Goal: Task Accomplishment & Management: Use online tool/utility

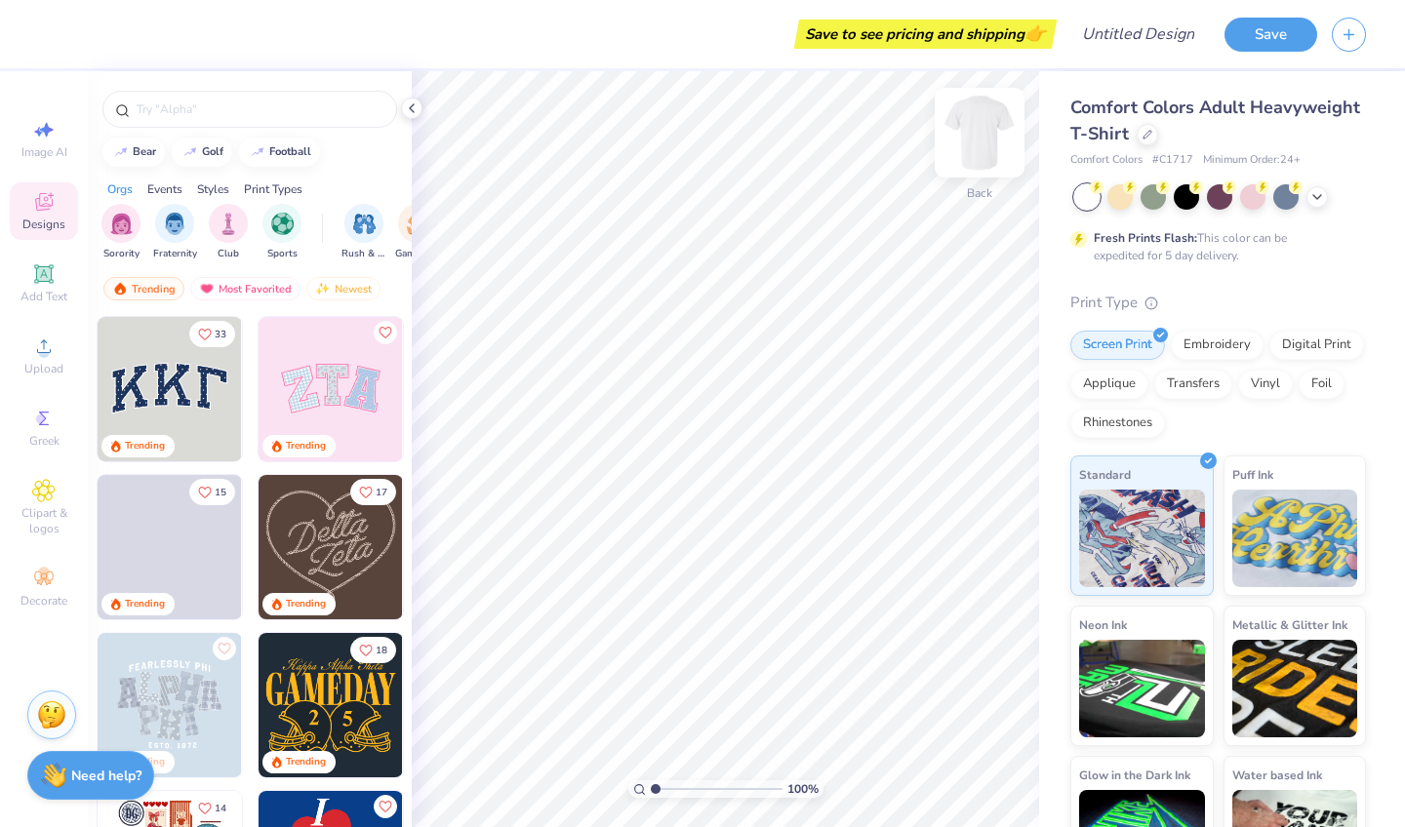
click at [982, 135] on img at bounding box center [980, 133] width 78 height 78
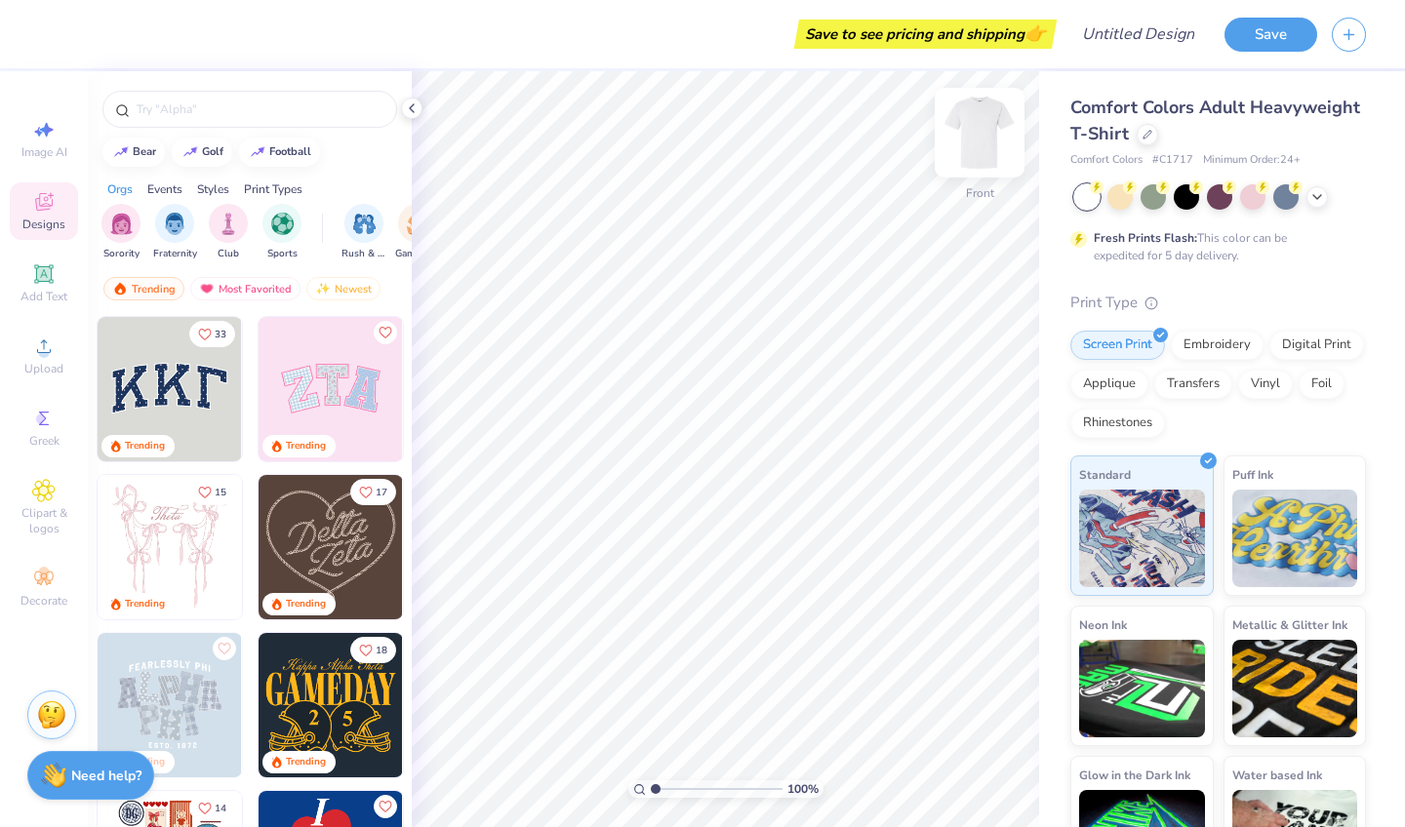
click at [982, 135] on img at bounding box center [980, 133] width 78 height 78
click at [49, 296] on span "Add Text" at bounding box center [43, 297] width 47 height 16
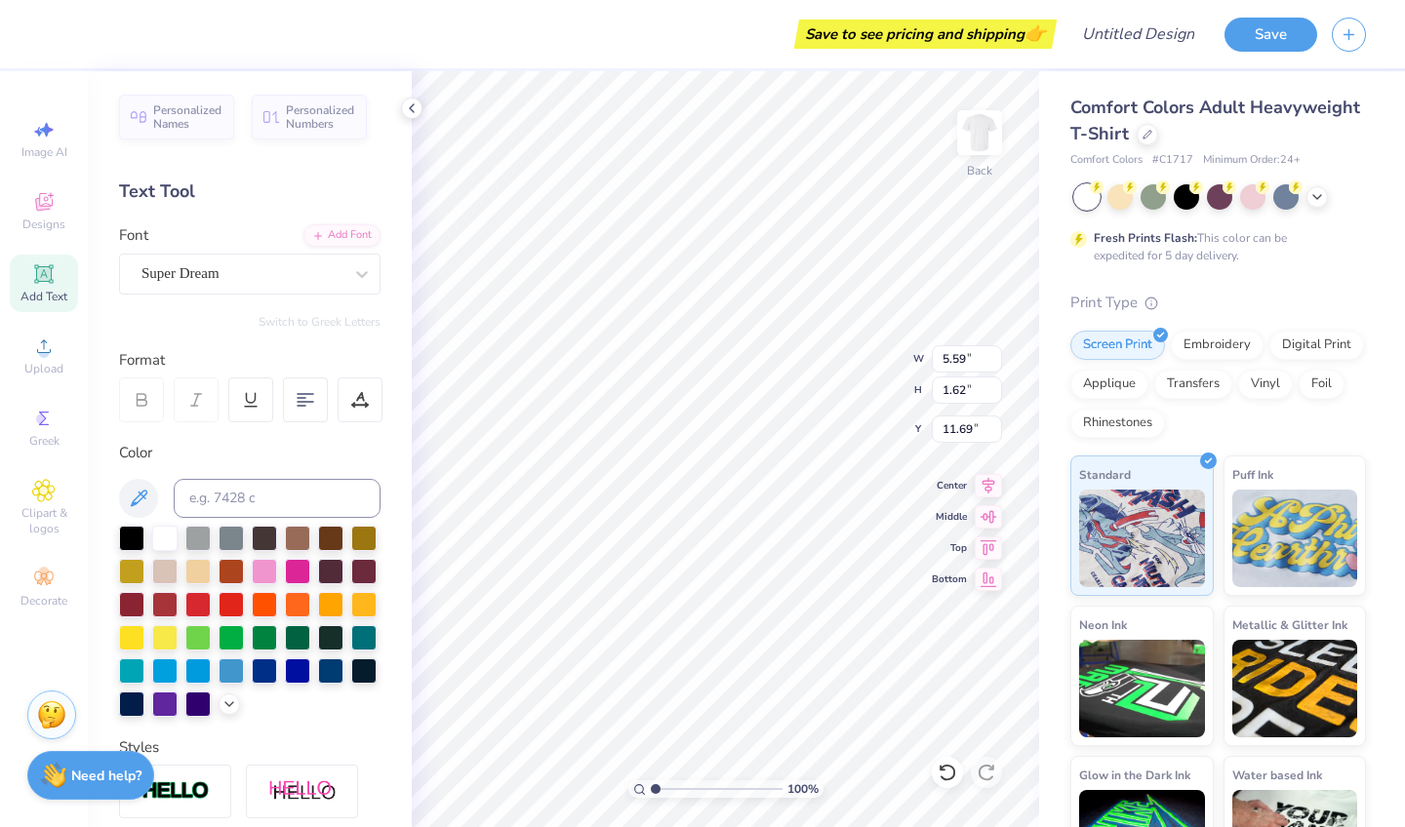
type input "5.06"
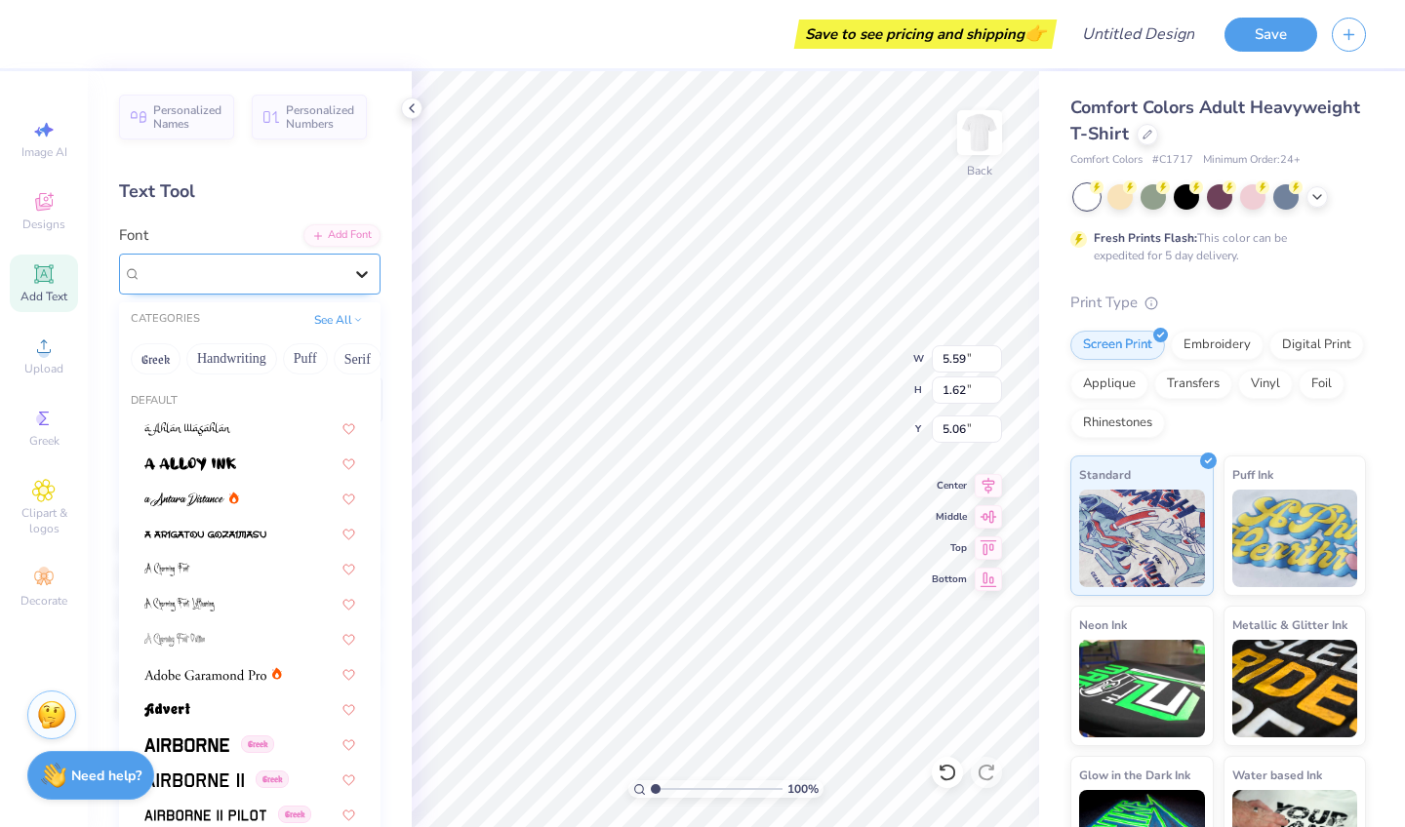
click at [350, 274] on div at bounding box center [361, 274] width 35 height 35
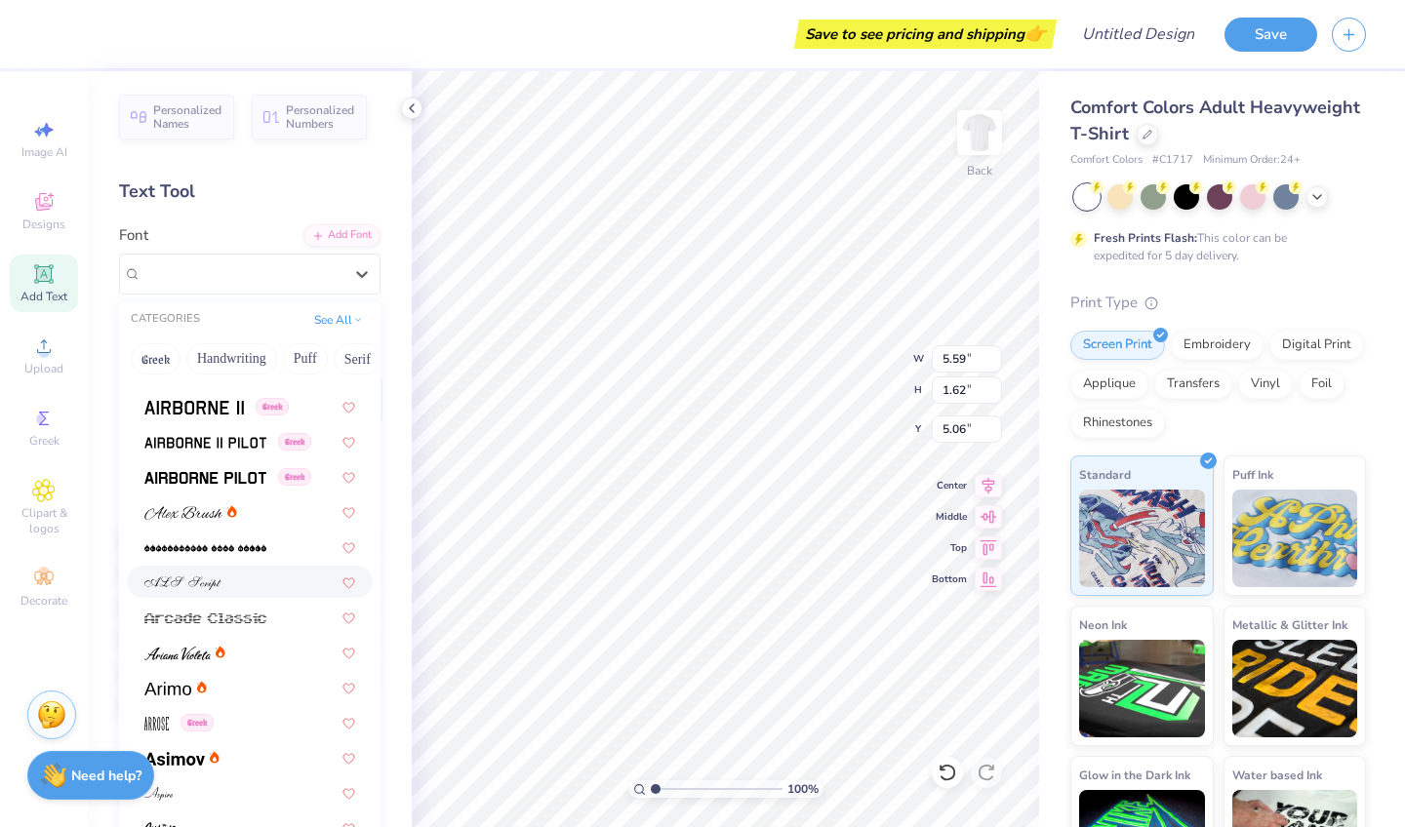
scroll to position [377, 0]
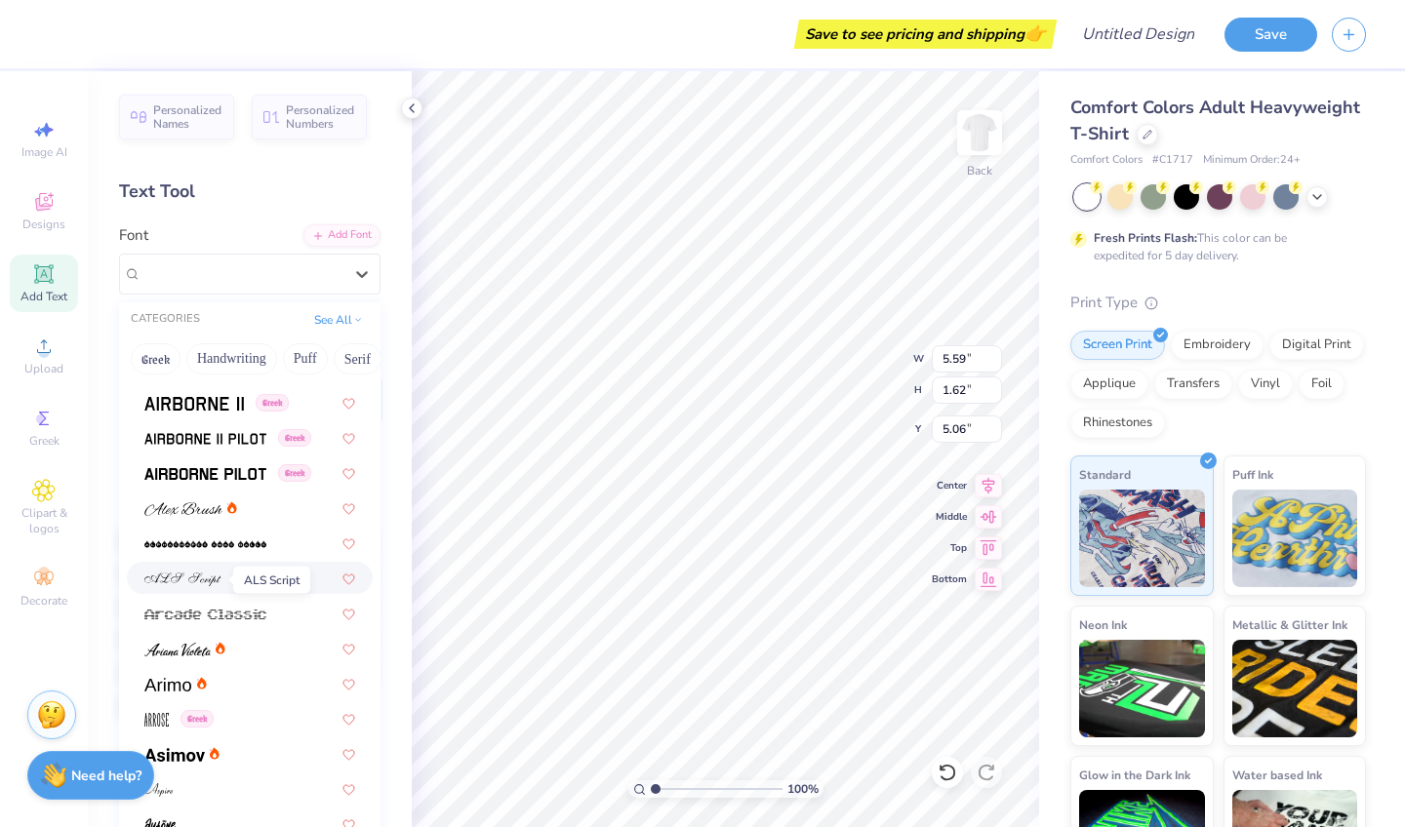
click at [218, 586] on img at bounding box center [182, 580] width 77 height 14
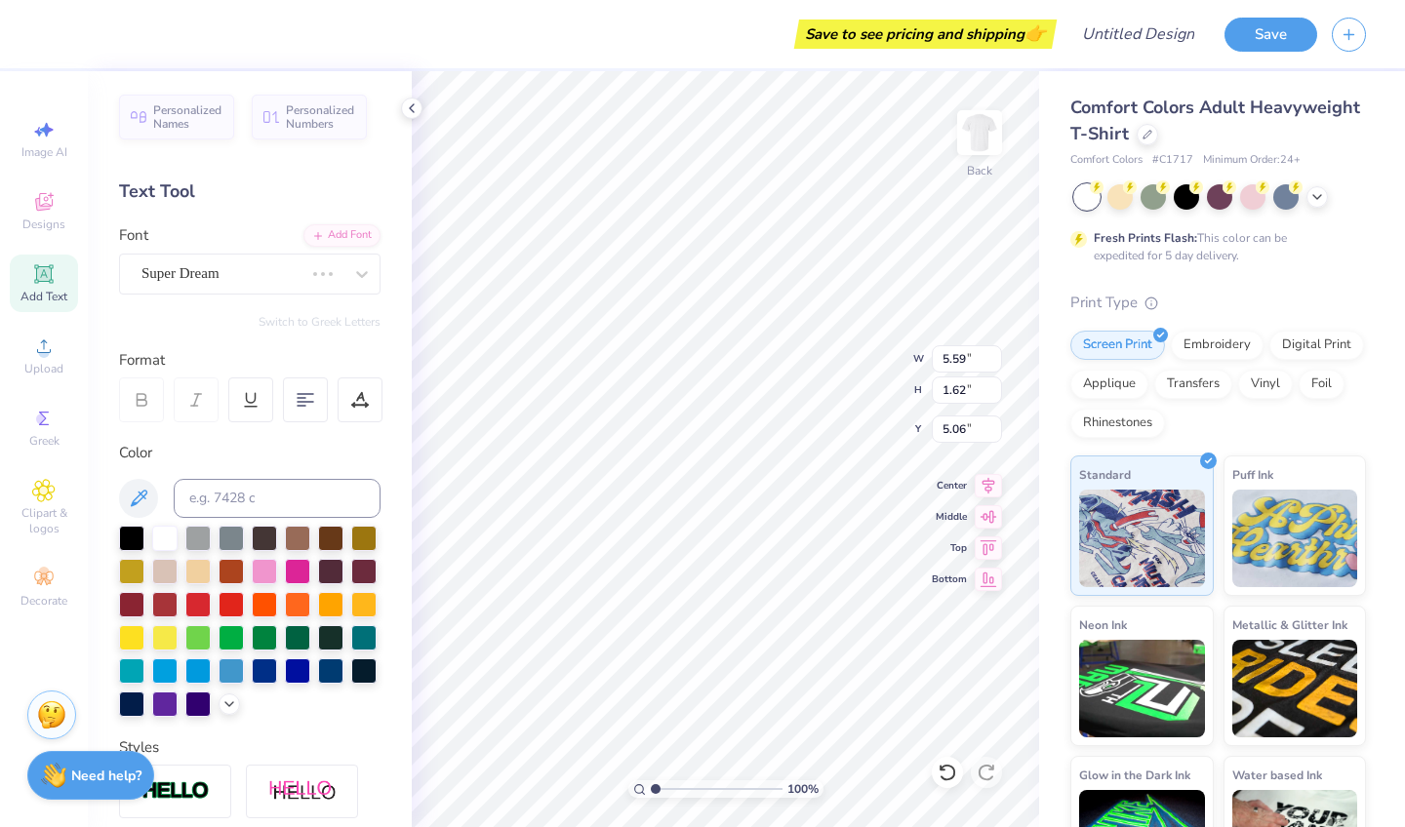
type input "8.31"
type input "1.95"
type input "4.89"
click at [234, 576] on div at bounding box center [231, 569] width 25 height 25
click at [59, 297] on span "Add Text" at bounding box center [43, 297] width 47 height 16
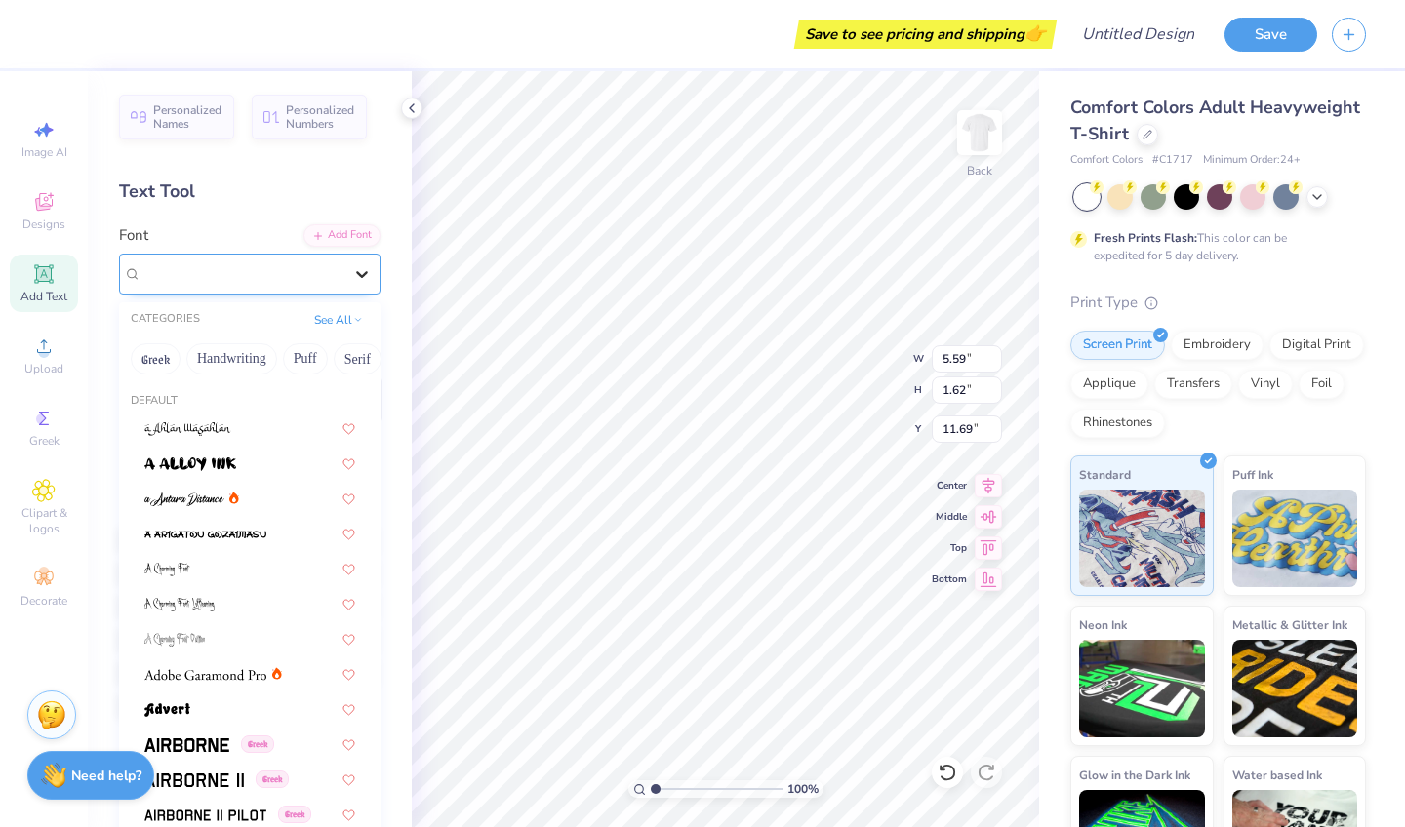
click at [350, 271] on div at bounding box center [361, 274] width 35 height 35
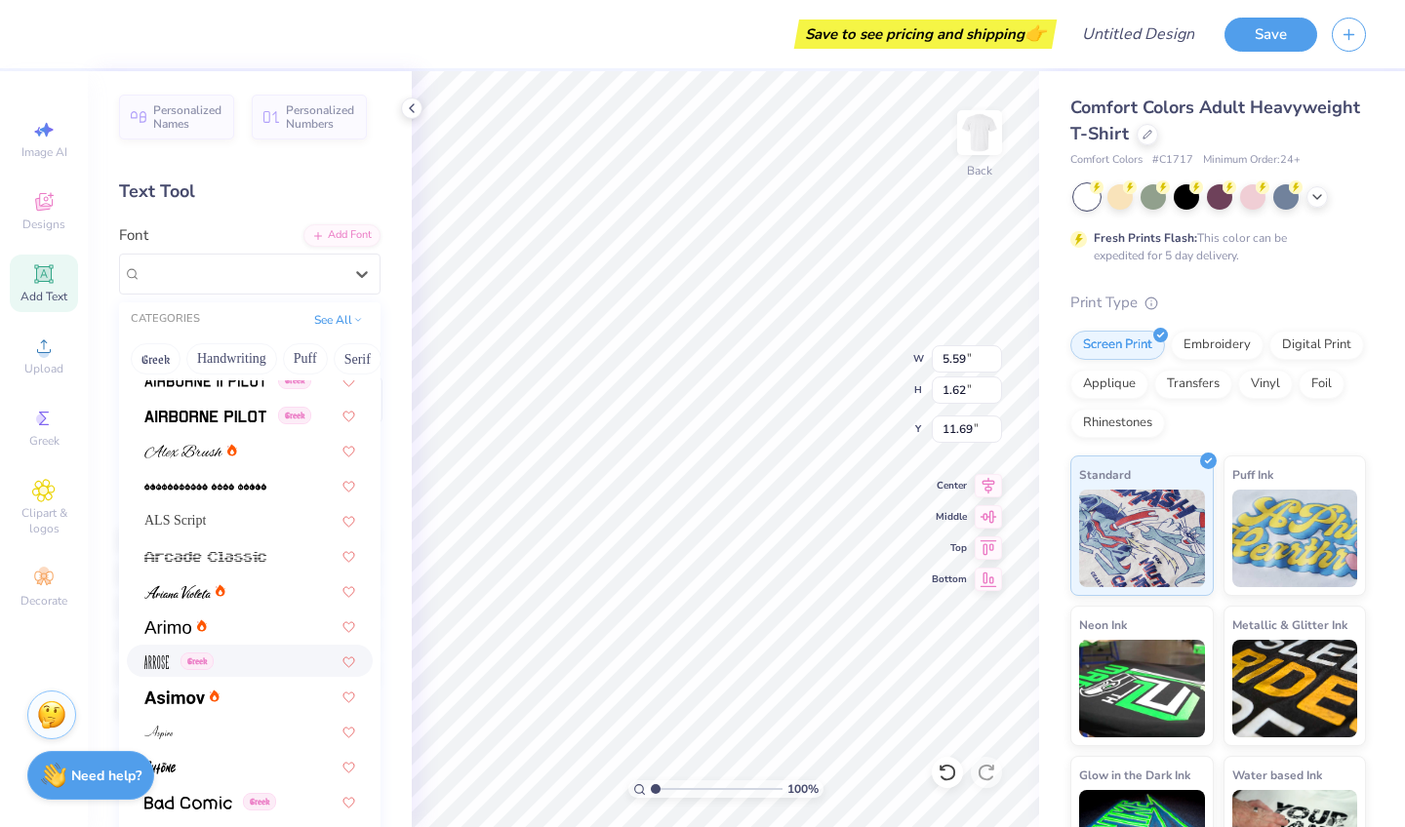
scroll to position [393, 0]
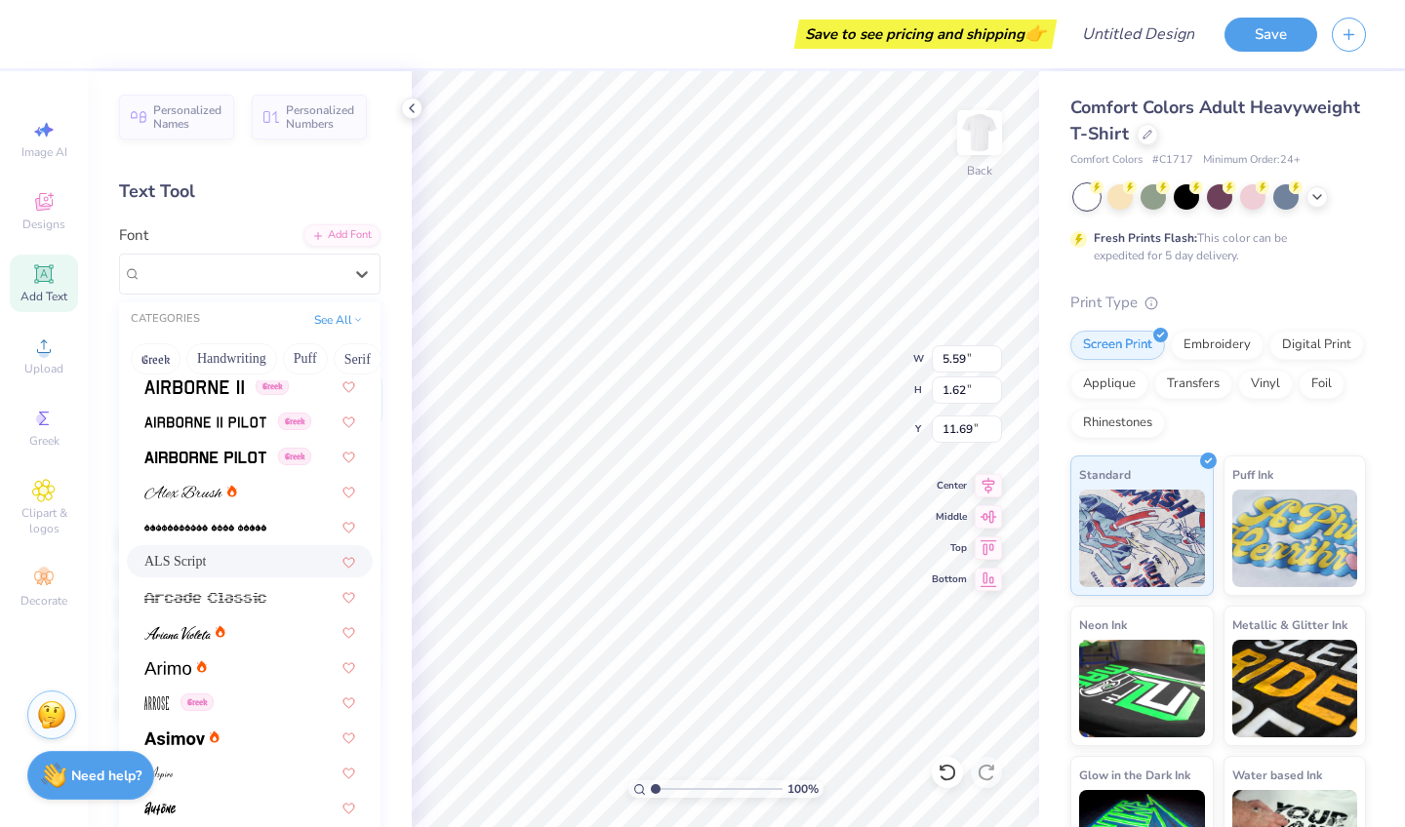
click at [244, 566] on div "ALS Script" at bounding box center [249, 561] width 211 height 20
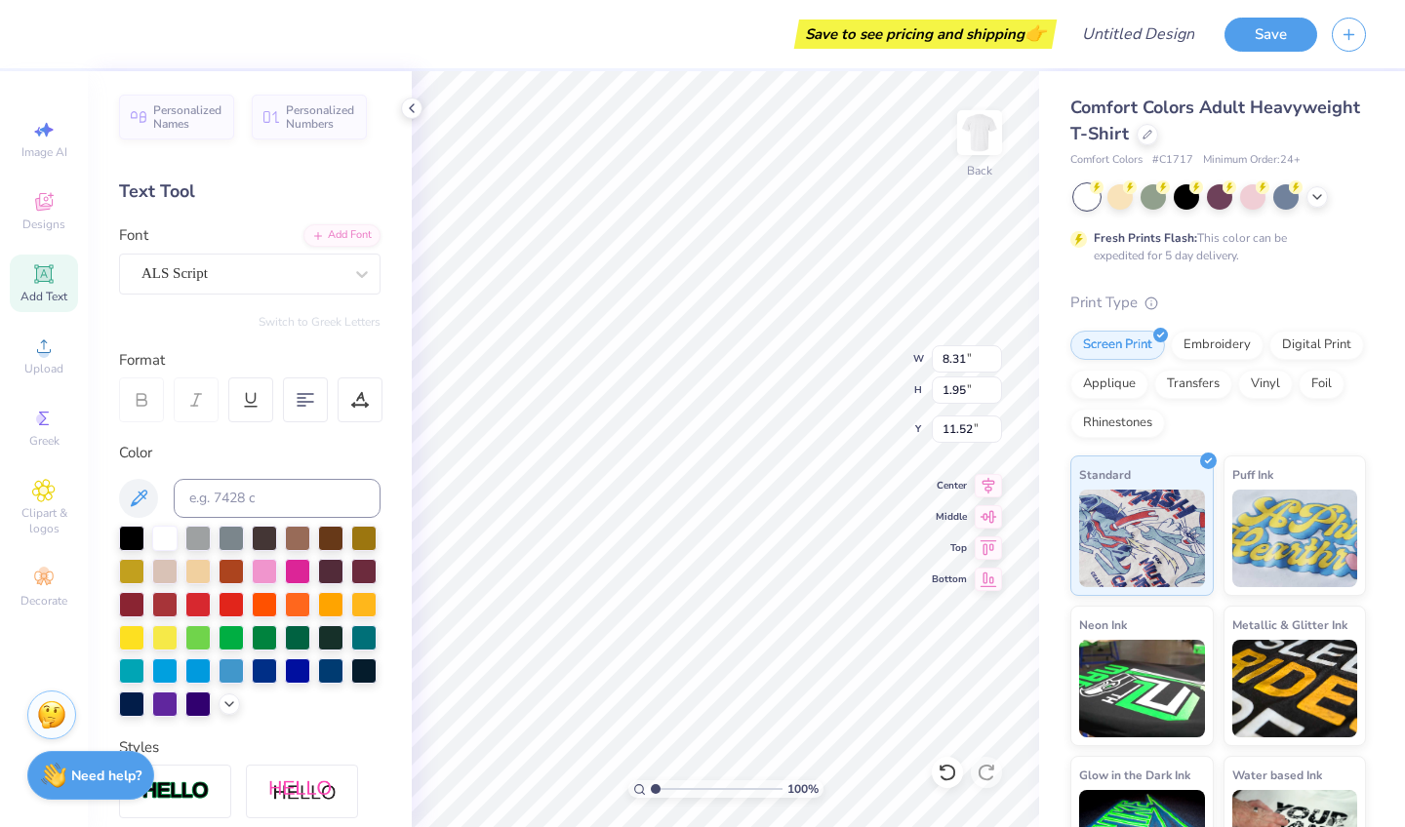
type input "8.31"
type input "1.95"
type input "11.52"
click at [132, 601] on div at bounding box center [131, 602] width 25 height 25
type textarea "T"
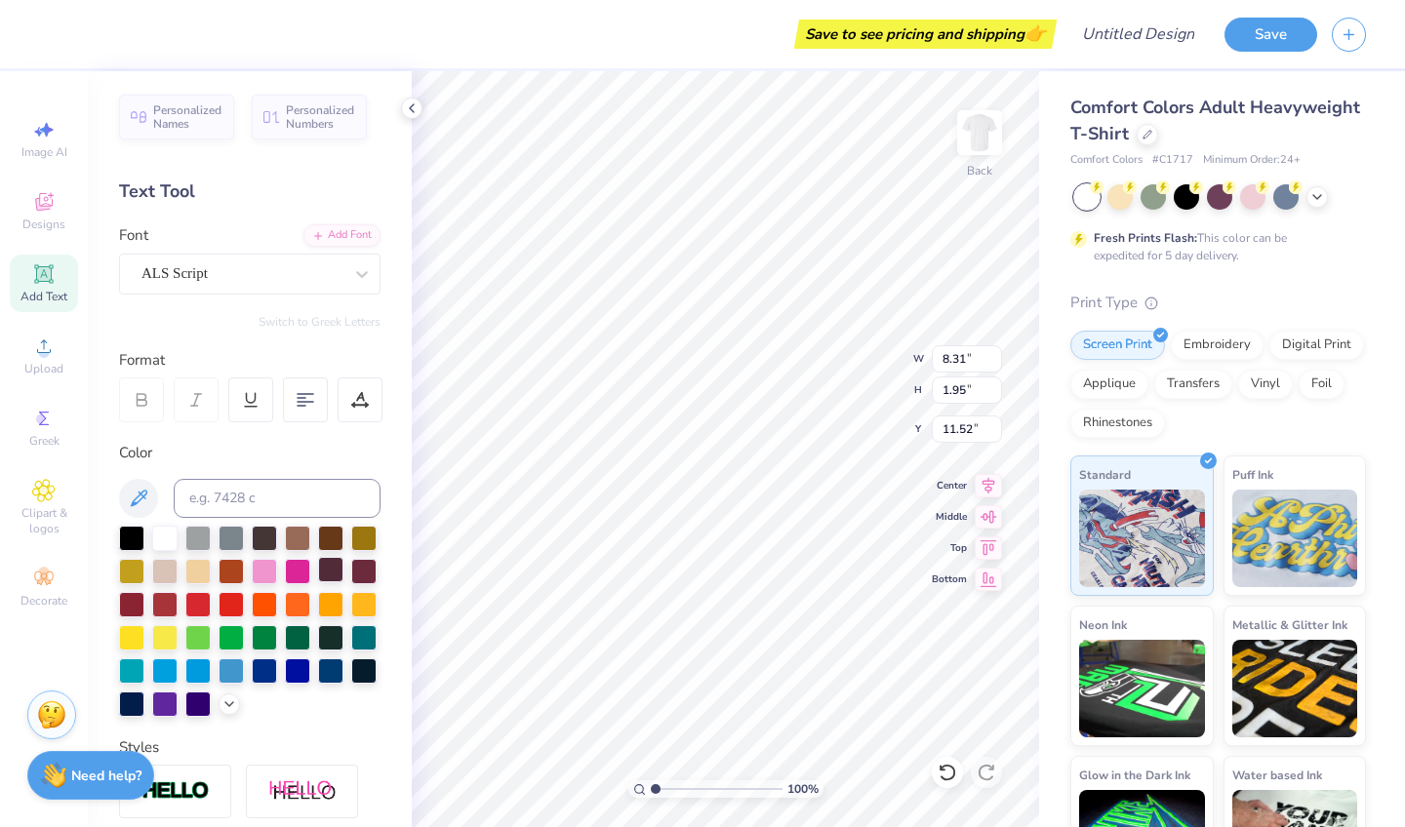
type textarea "Rams"
type input "5.83"
click at [48, 584] on icon at bounding box center [47, 582] width 7 height 7
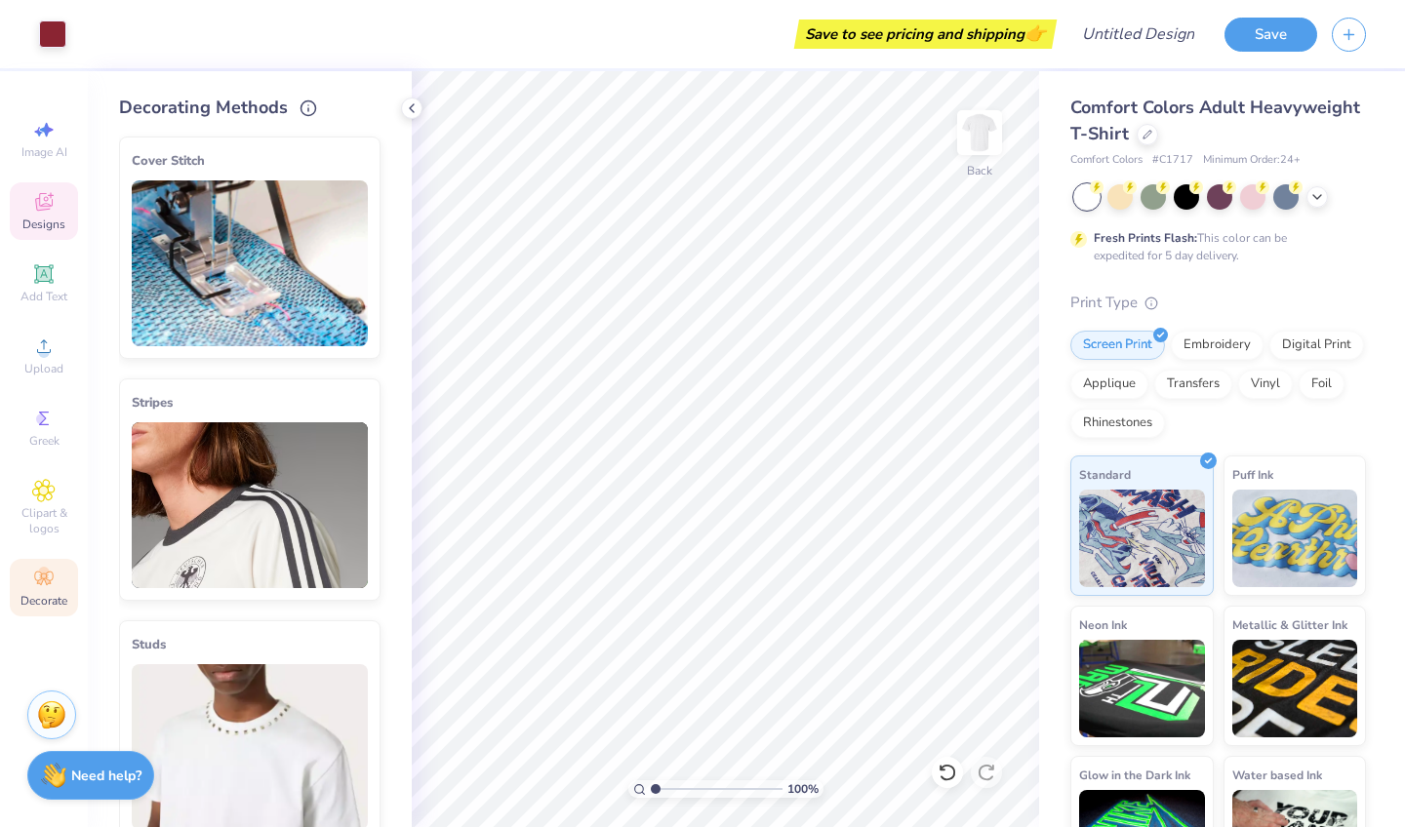
scroll to position [0, 0]
click at [51, 196] on icon at bounding box center [51, 195] width 6 height 6
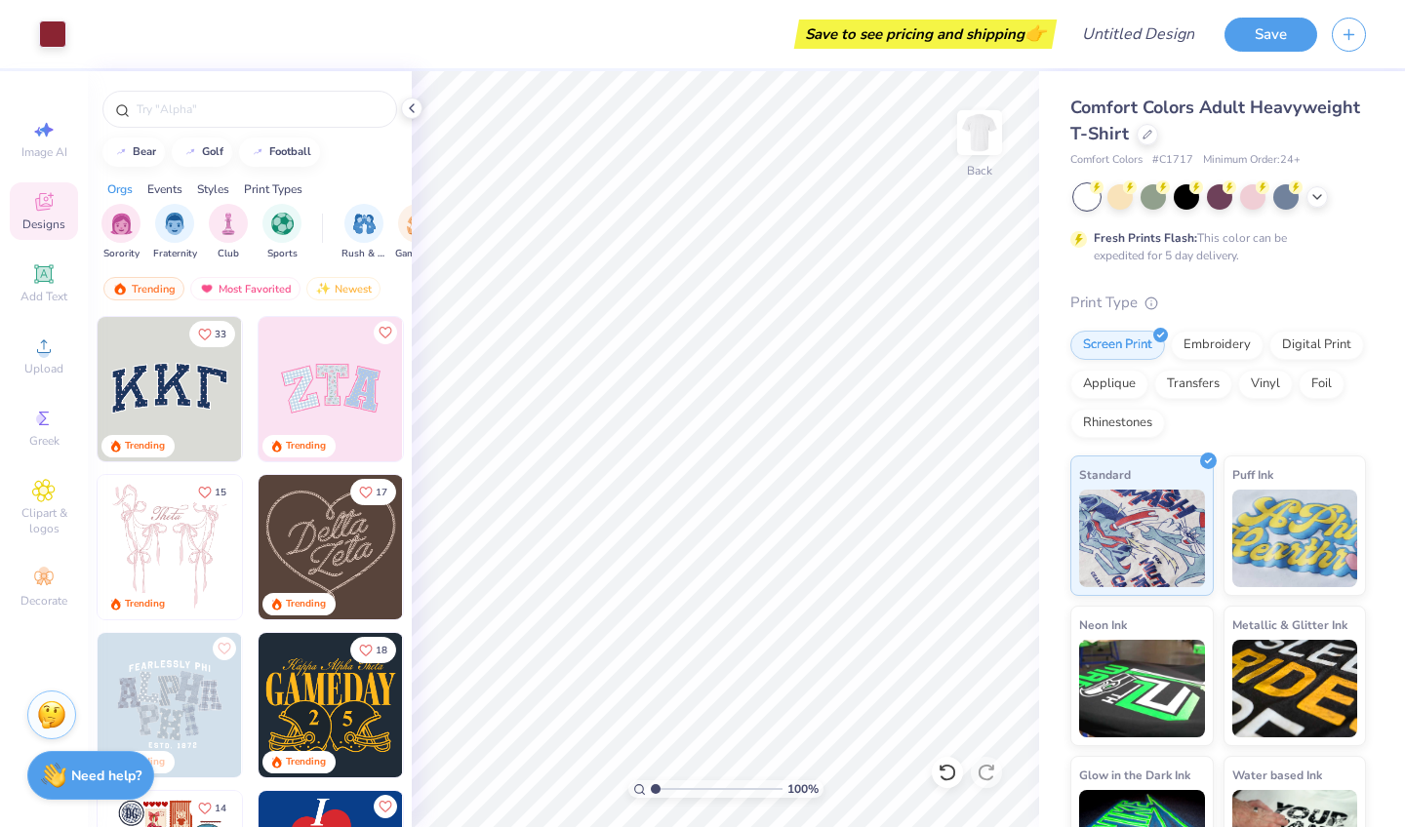
scroll to position [0, 34]
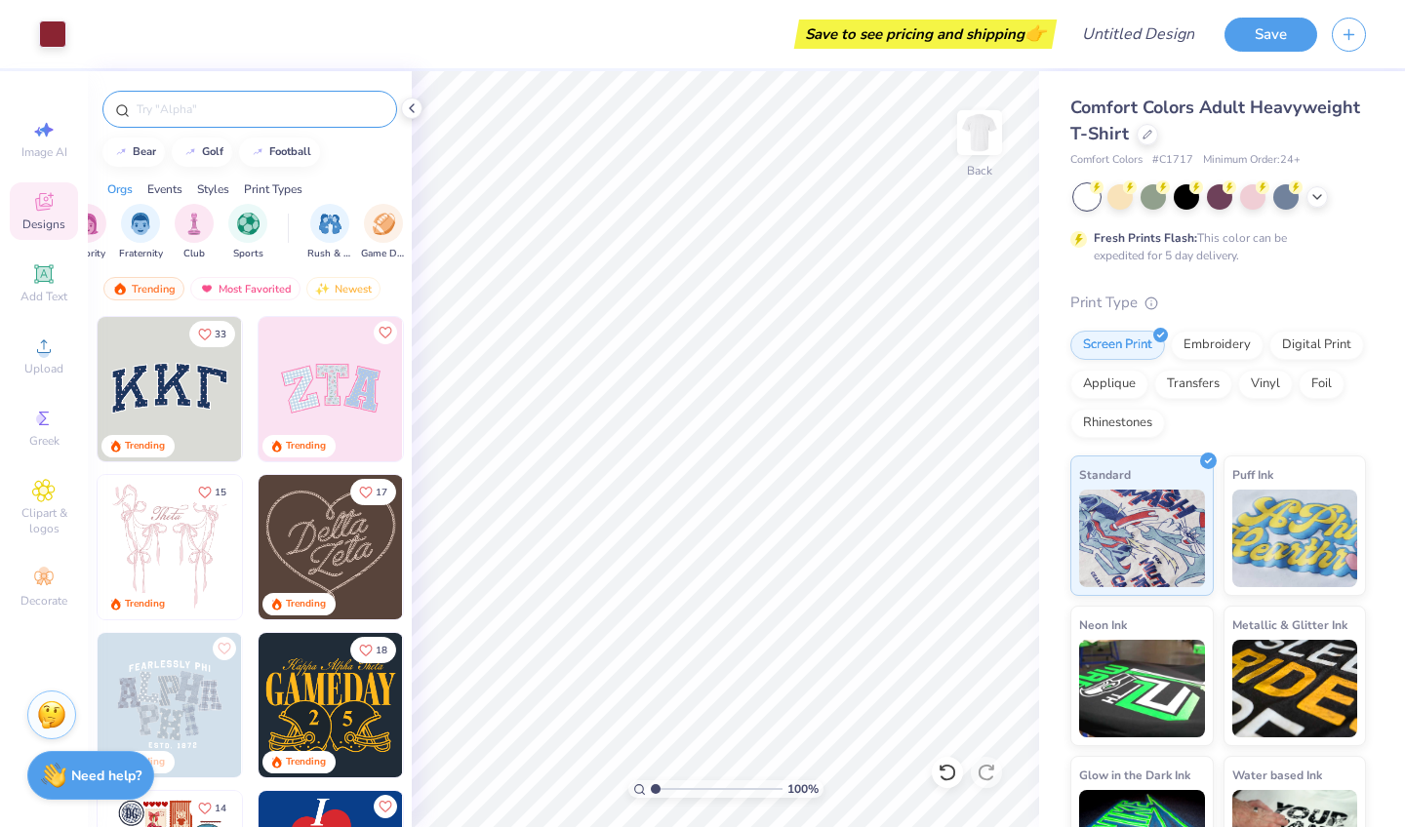
click at [234, 101] on input "text" at bounding box center [260, 110] width 250 height 20
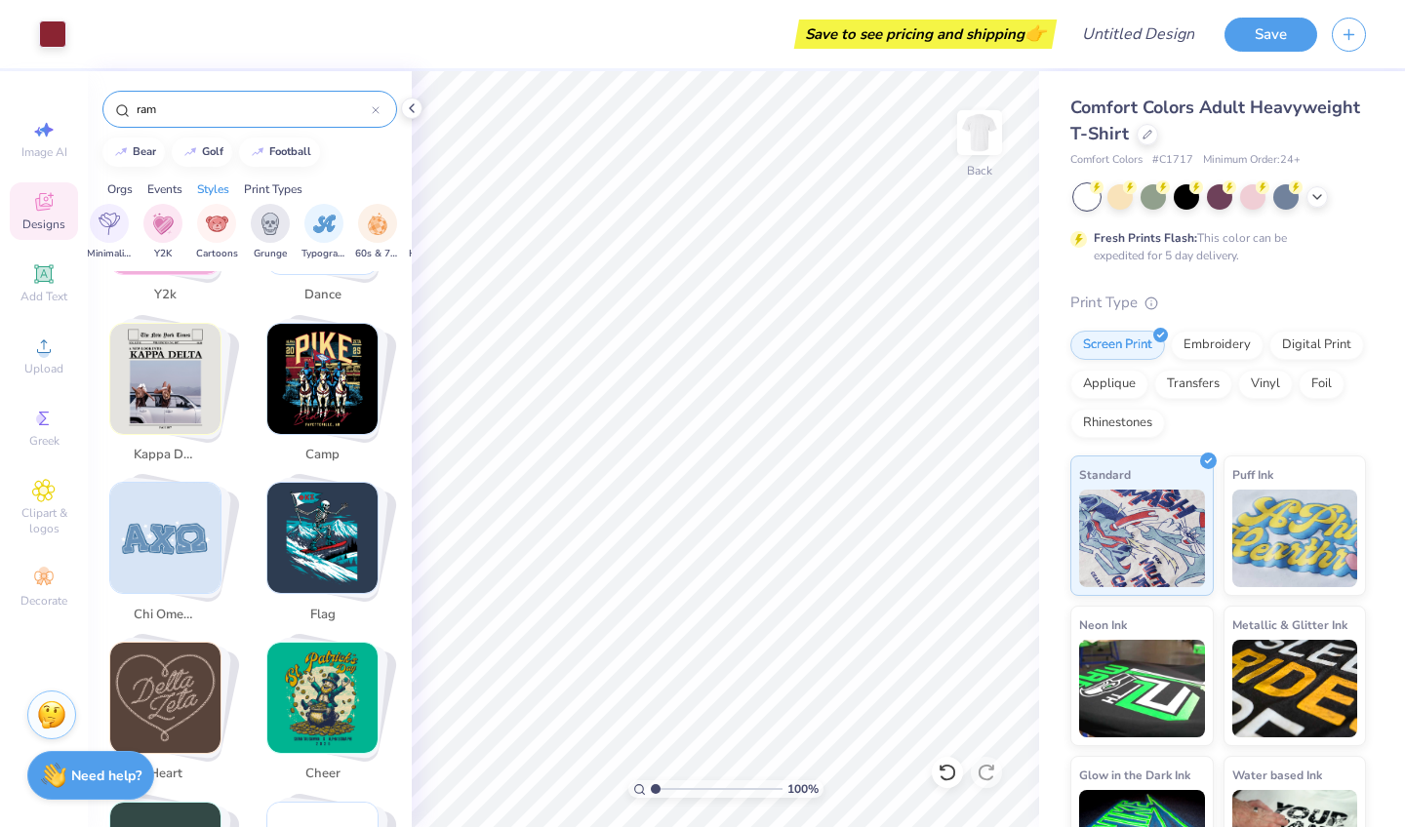
scroll to position [0, 1161]
click at [267, 150] on div at bounding box center [258, 151] width 20 height 20
type input "football"
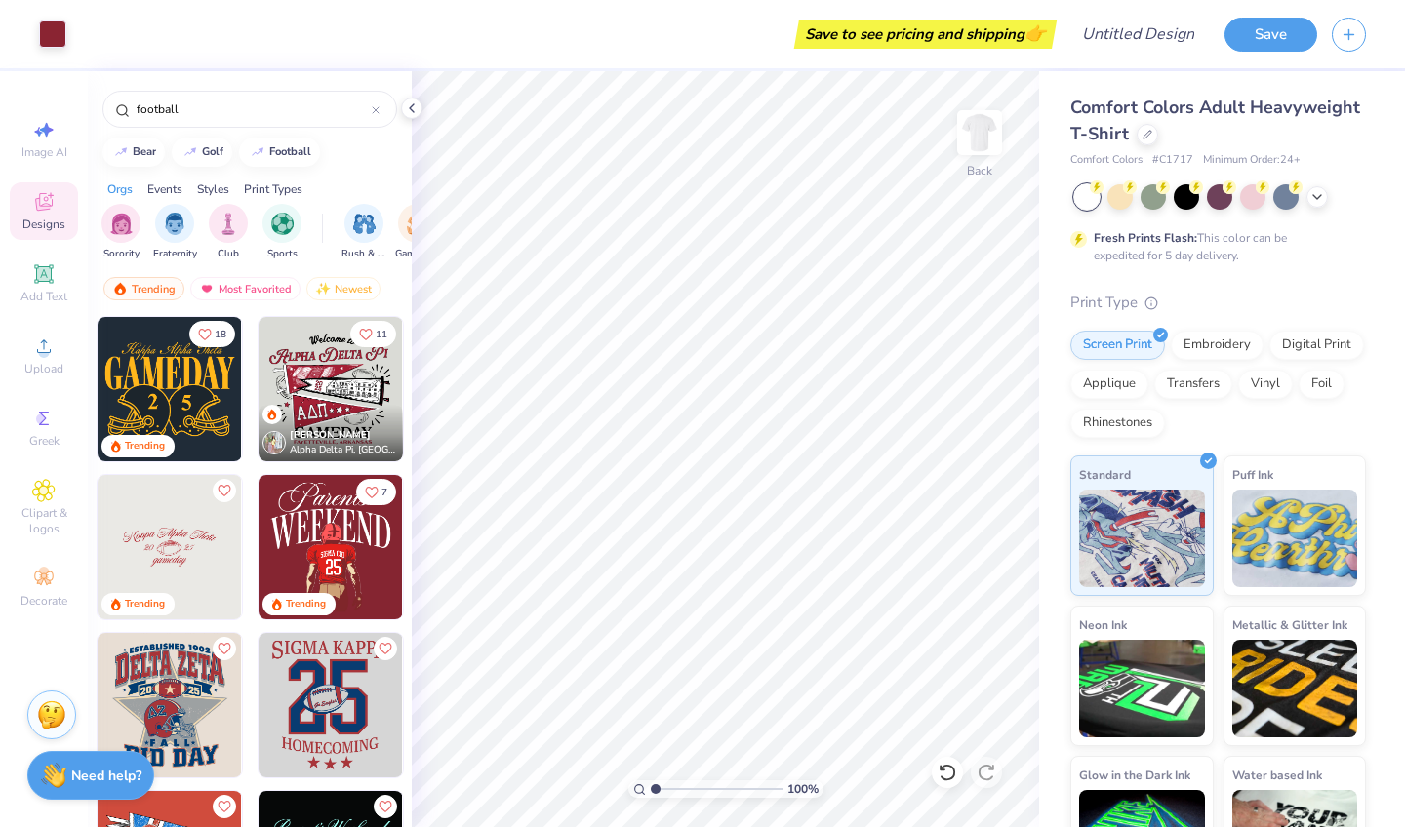
scroll to position [0, 0]
click at [21, 422] on div "Greek" at bounding box center [44, 428] width 68 height 58
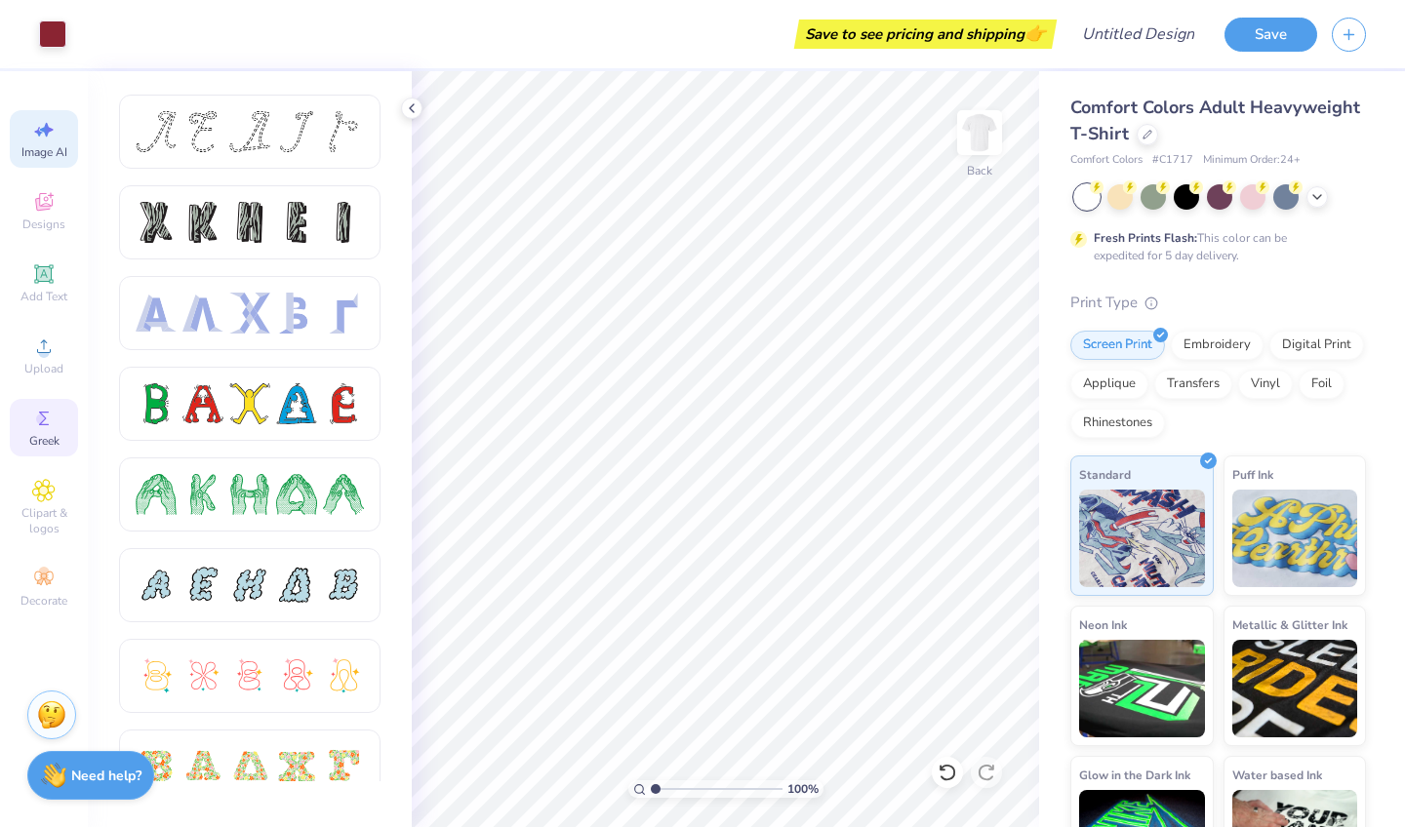
click at [44, 141] on div "Image AI" at bounding box center [44, 139] width 68 height 58
select select "4"
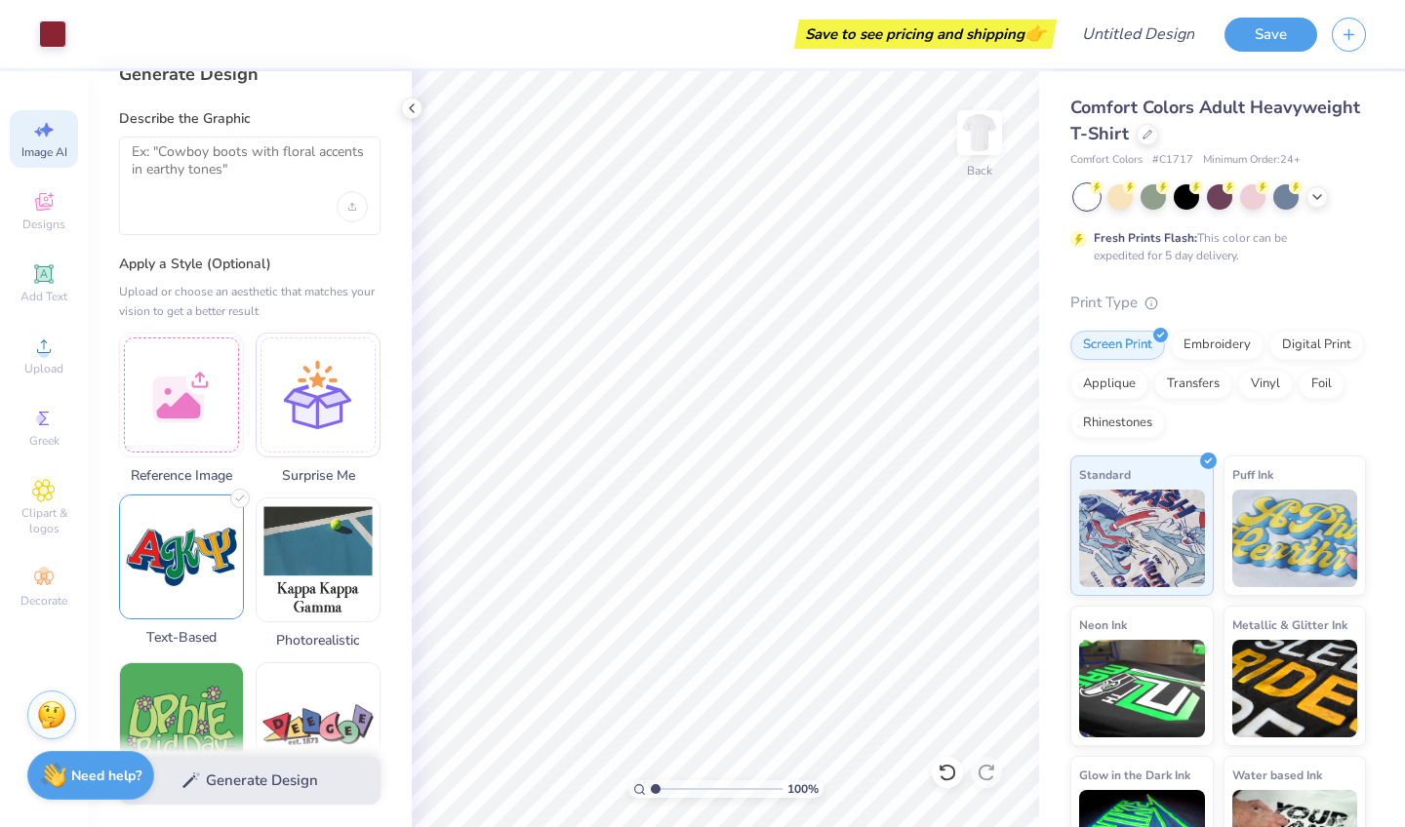
scroll to position [24, 0]
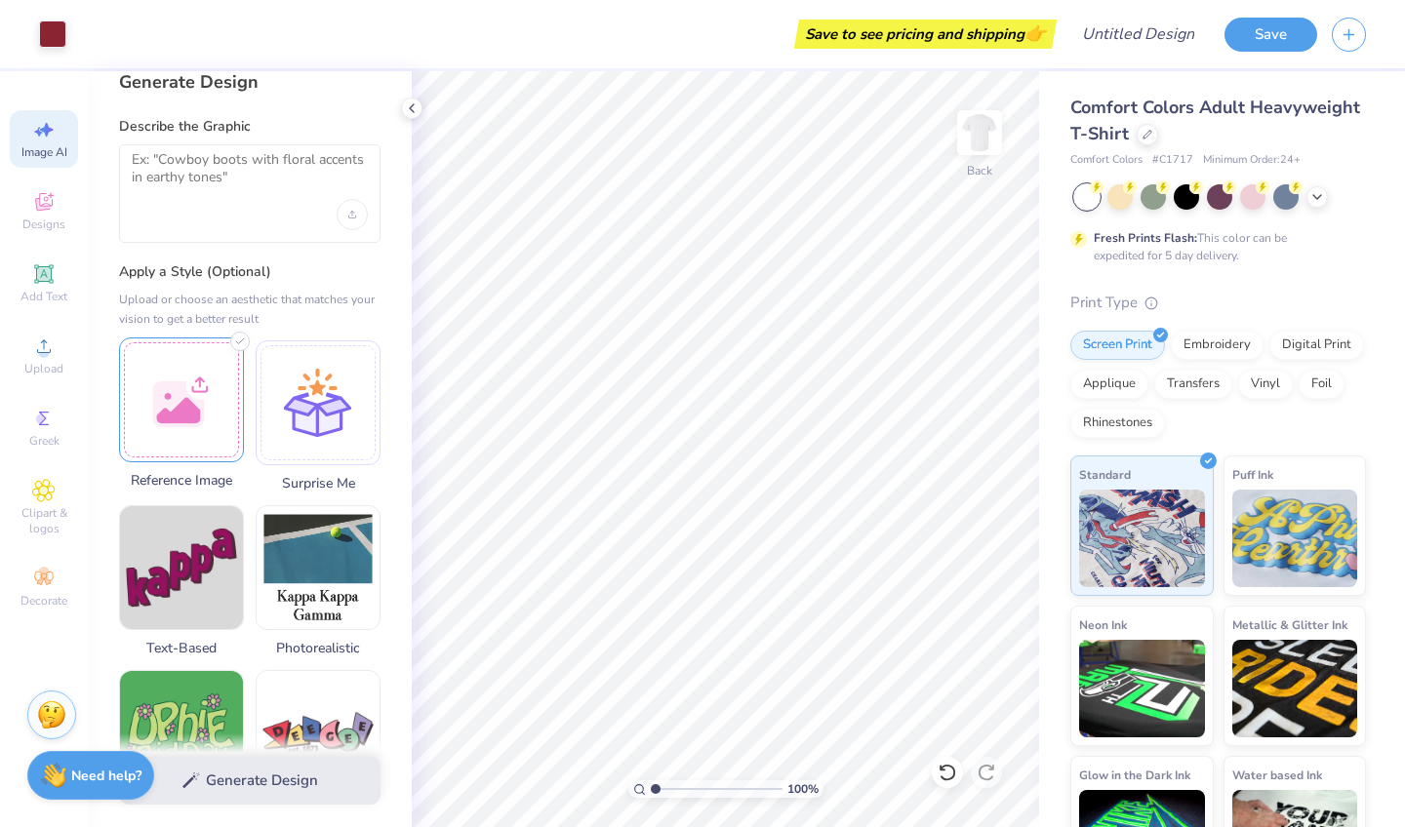
click at [180, 380] on div at bounding box center [181, 400] width 125 height 125
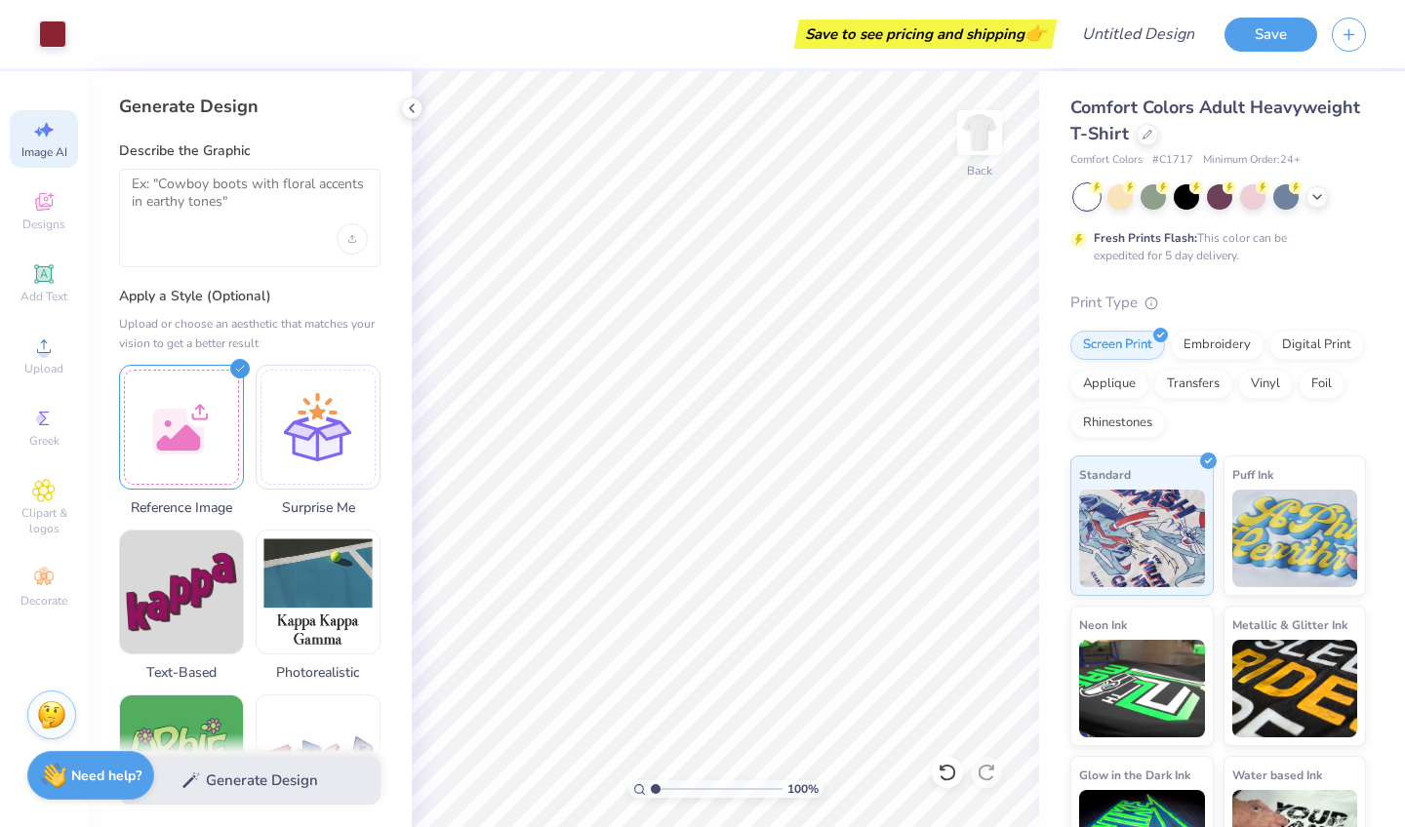
scroll to position [0, 0]
click at [208, 194] on textarea at bounding box center [250, 200] width 236 height 49
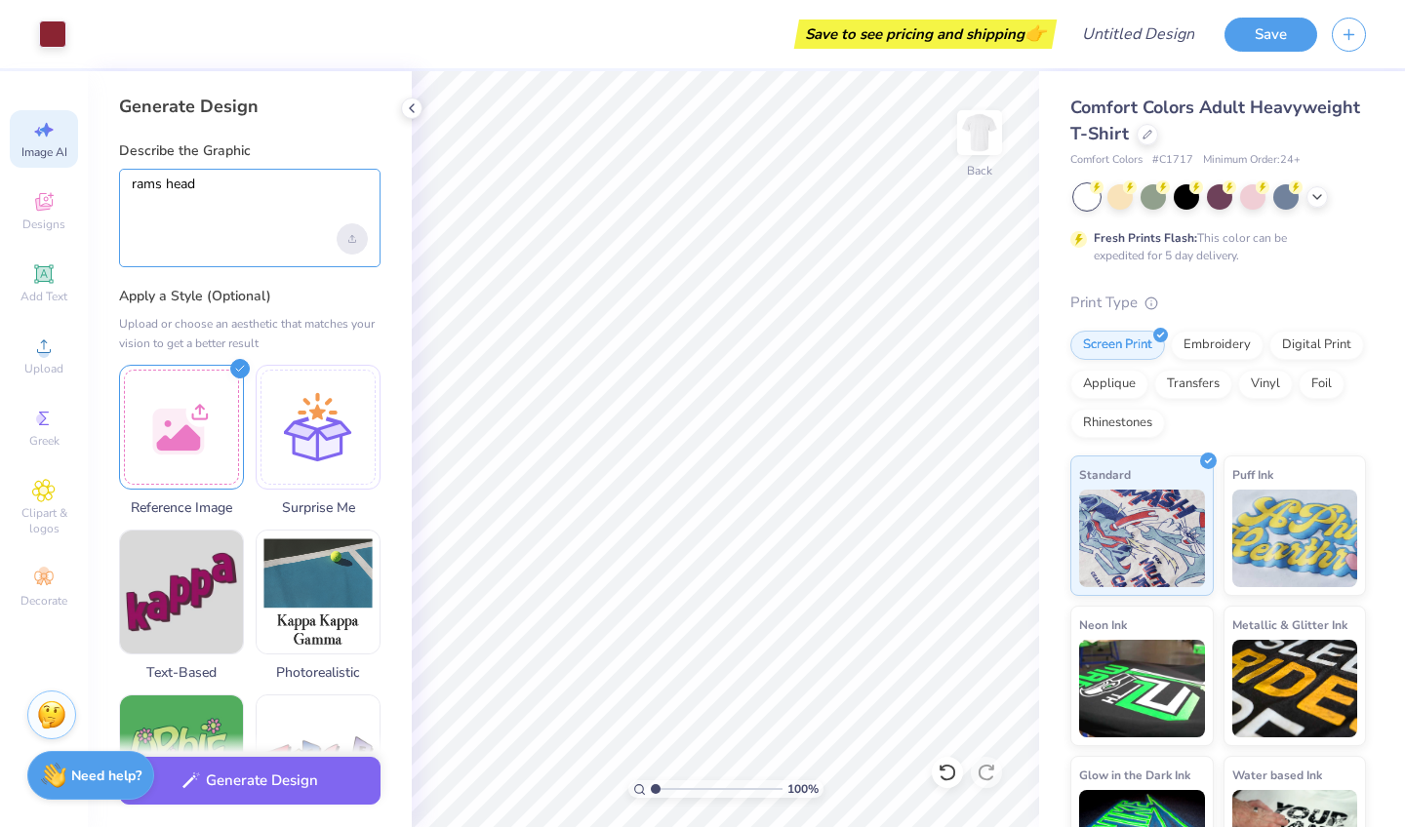
type textarea "rams head"
click at [349, 247] on div "Upload image" at bounding box center [352, 238] width 31 height 31
click at [164, 212] on textarea "rams head" at bounding box center [250, 200] width 236 height 49
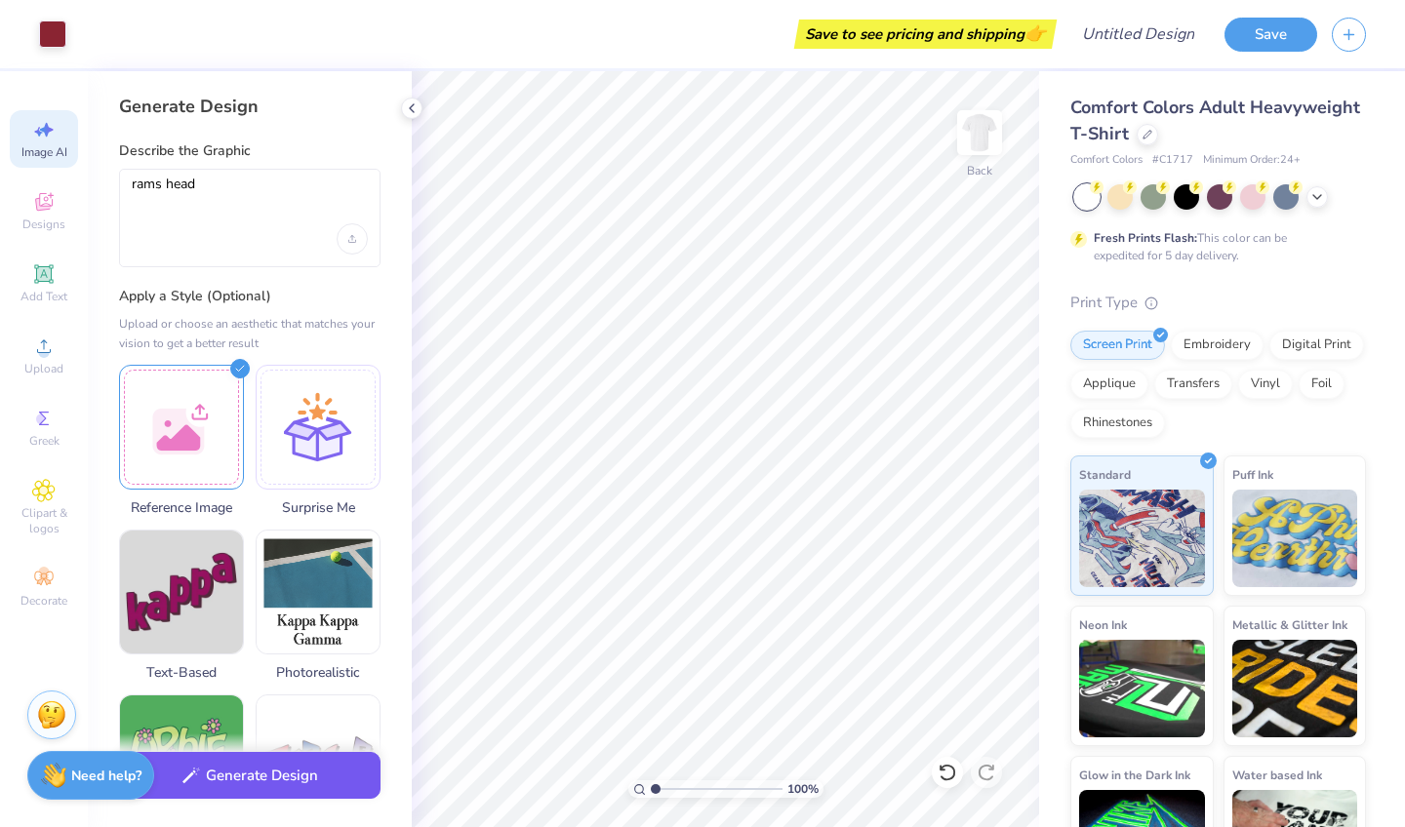
click at [274, 770] on button "Generate Design" at bounding box center [250, 776] width 262 height 48
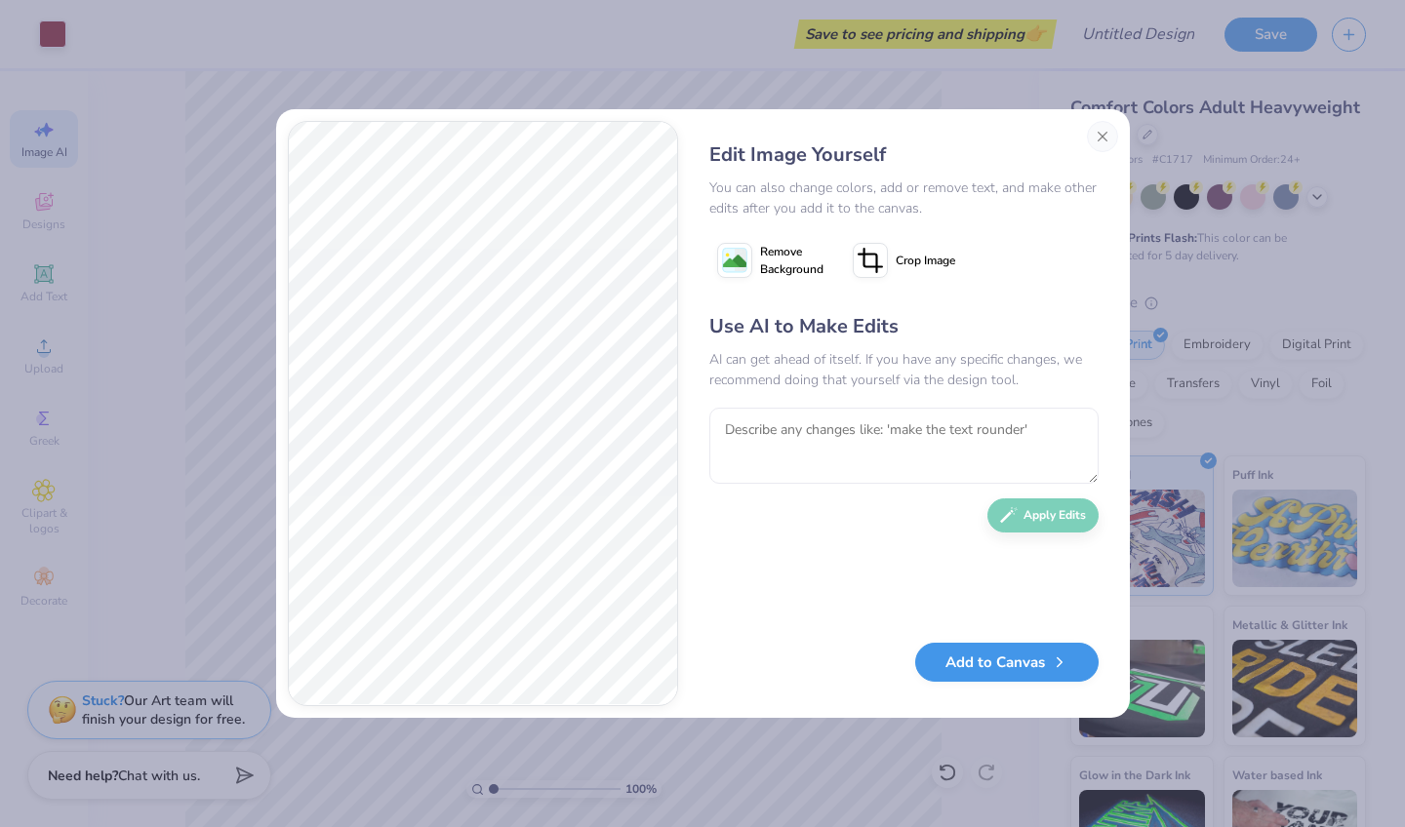
click at [1027, 678] on button "Add to Canvas" at bounding box center [1006, 663] width 183 height 40
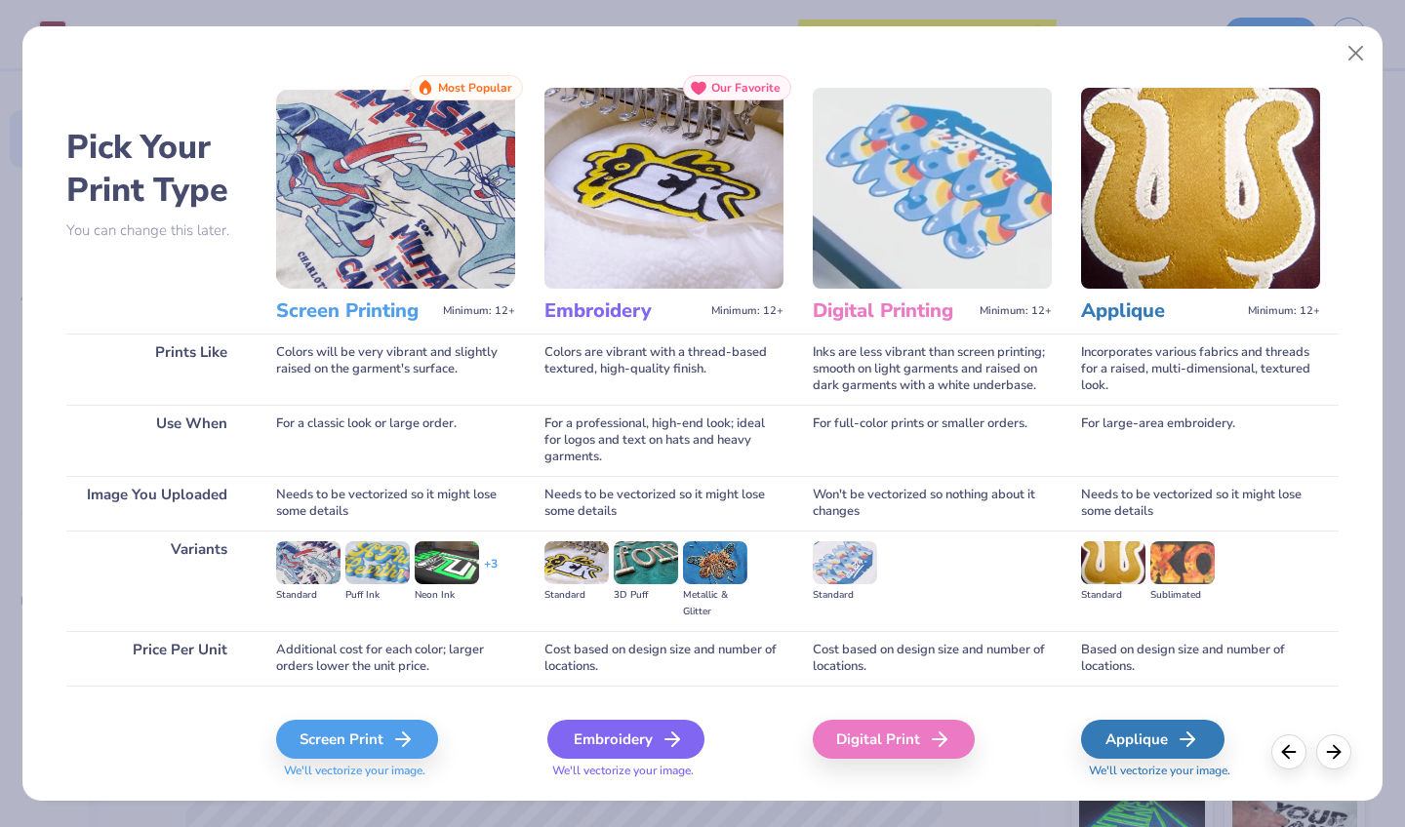
click at [674, 735] on polyline at bounding box center [675, 740] width 7 height 14
click at [661, 725] on div "Embroidery" at bounding box center [625, 739] width 157 height 39
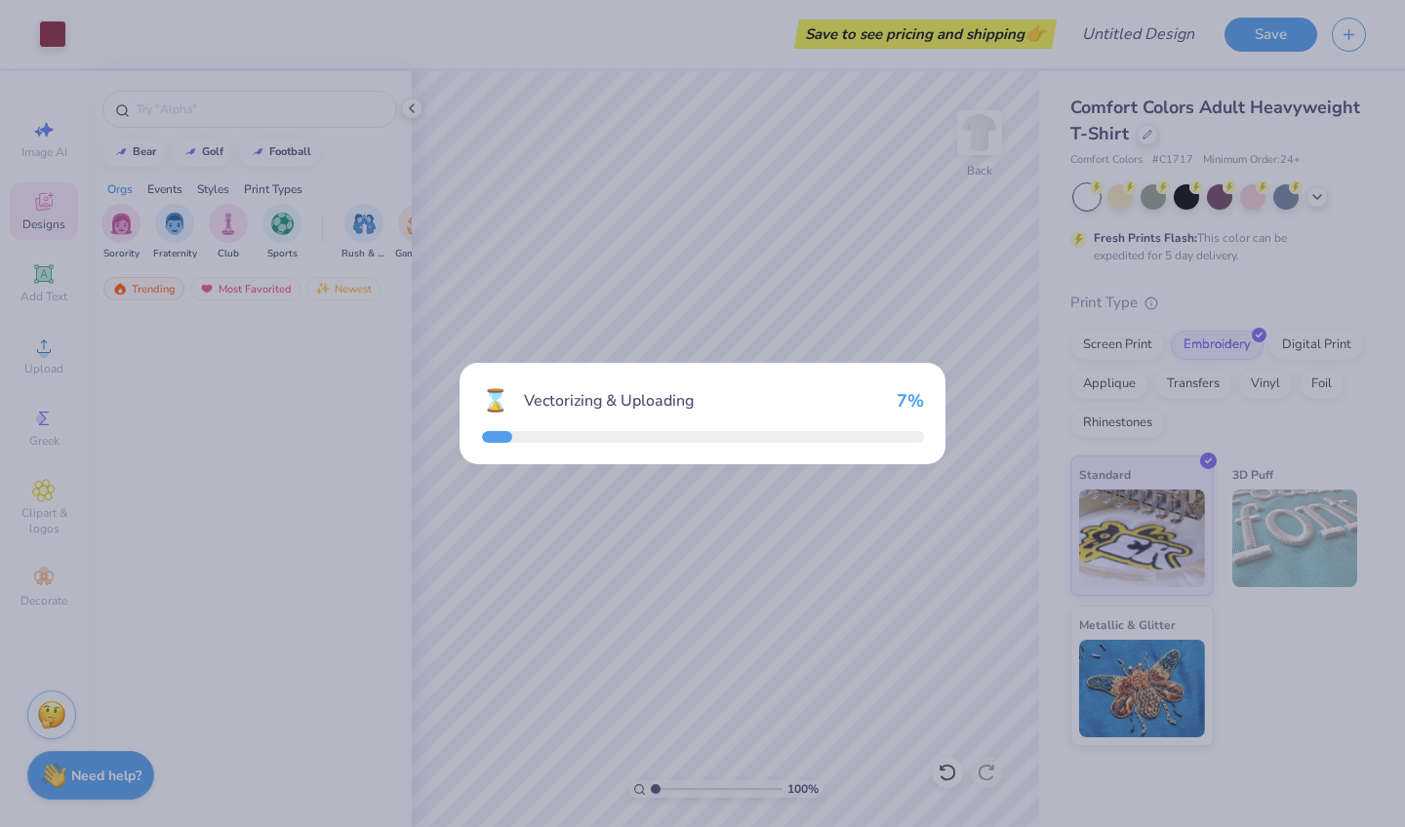
click at [677, 743] on div "⌛ Vectorizing & Uploading 7 %" at bounding box center [702, 413] width 1405 height 827
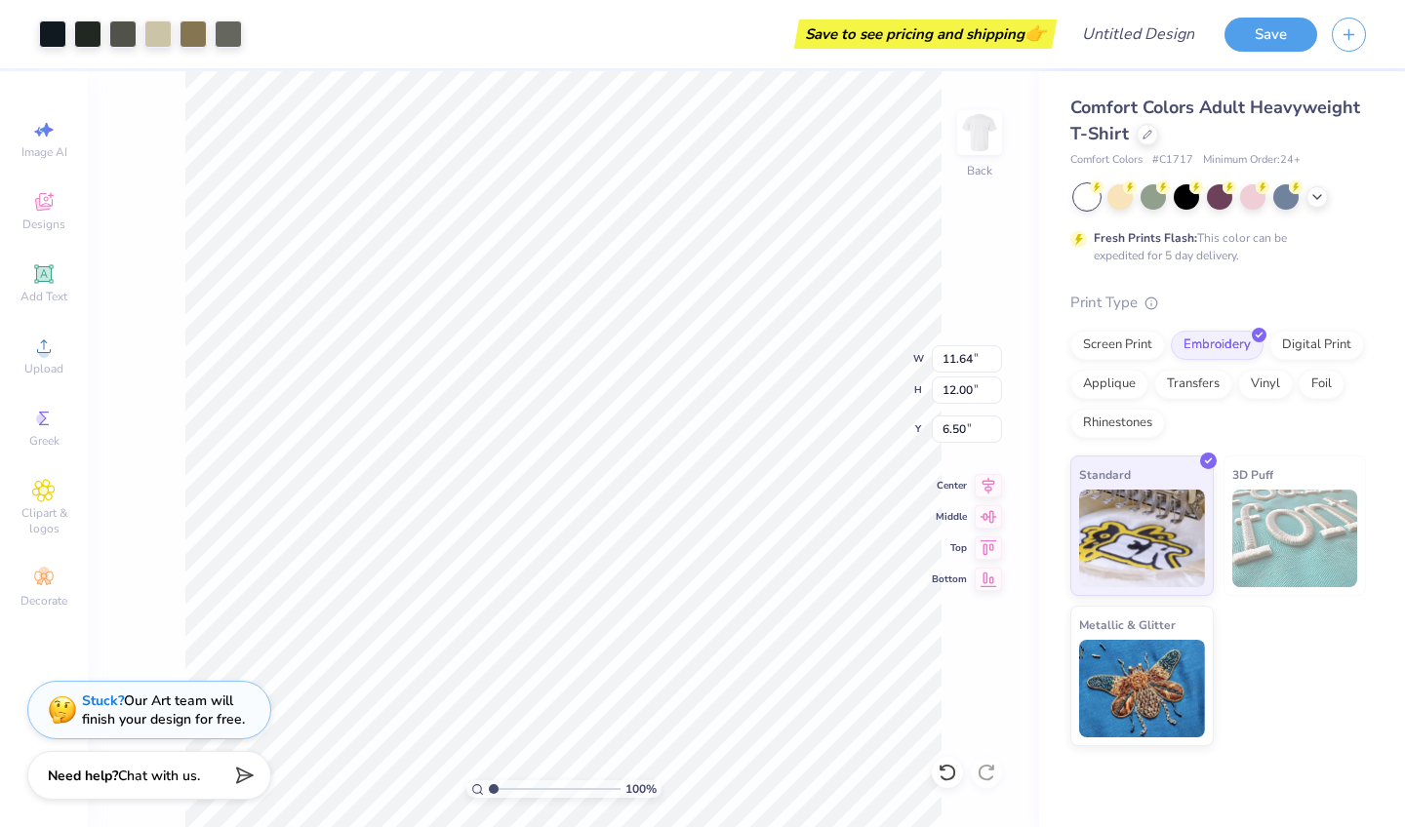
type input "5.04"
type input "5.19"
type input "13.31"
type input "11.64"
type input "12.00"
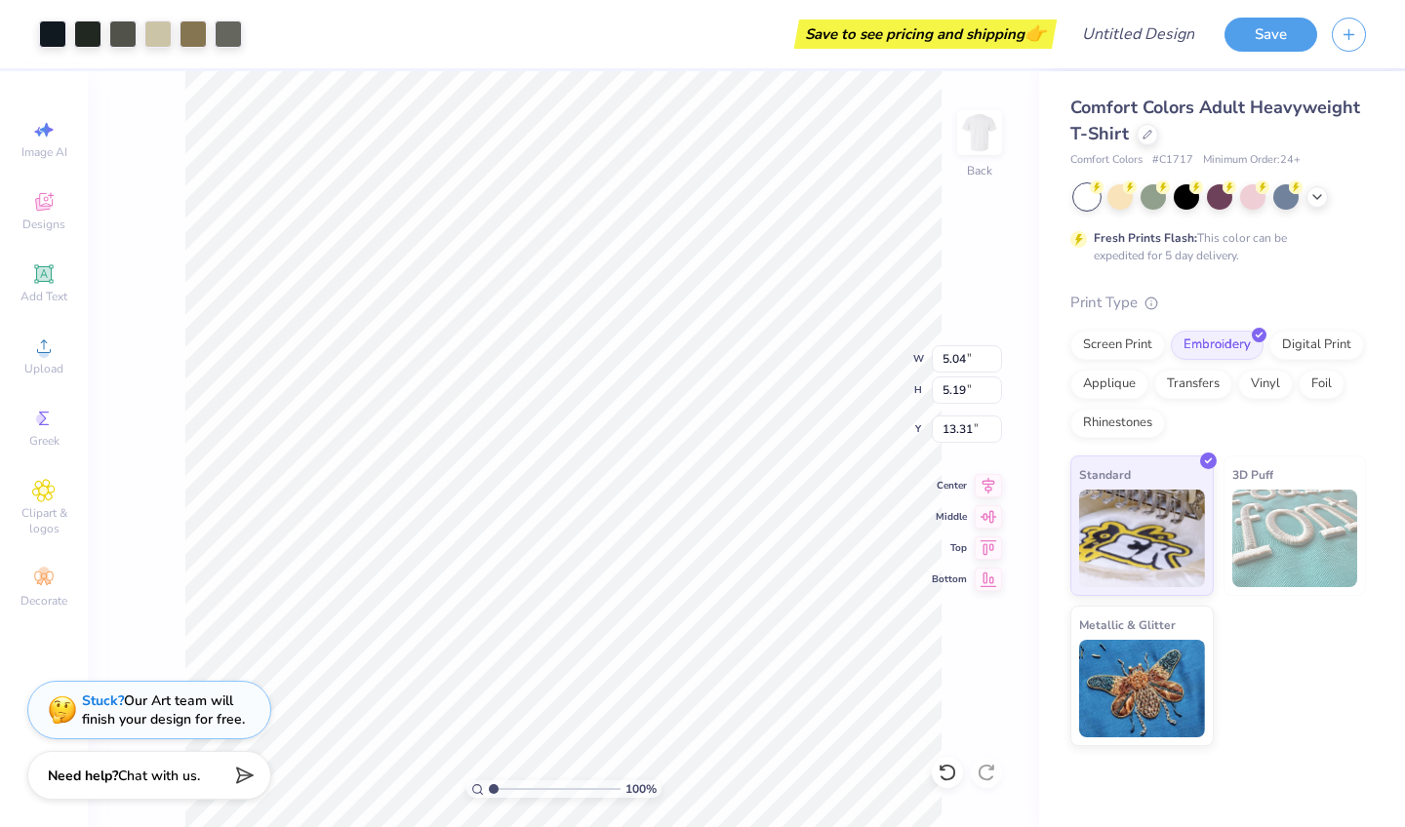
type input "6.50"
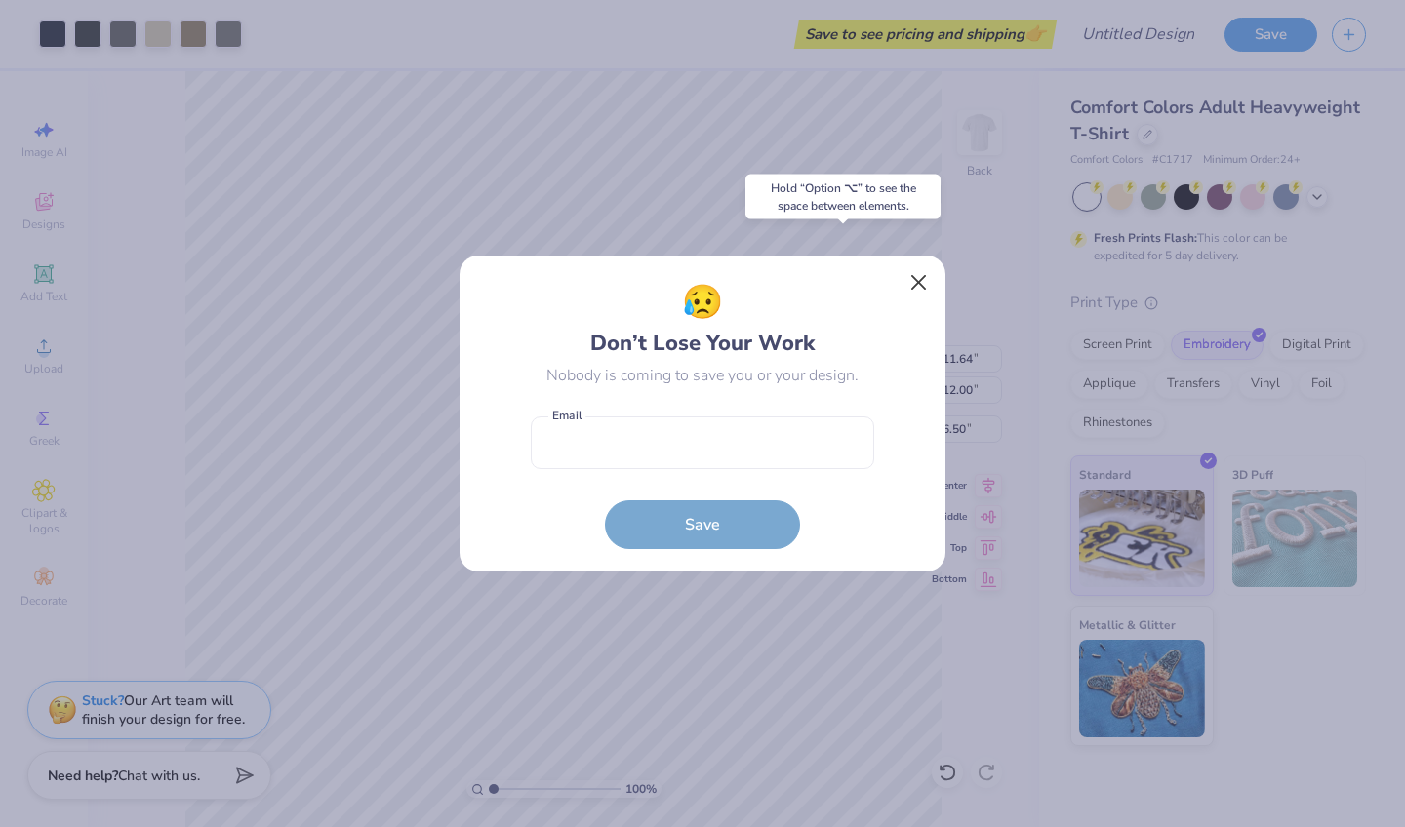
click at [915, 286] on button "Close" at bounding box center [919, 282] width 37 height 37
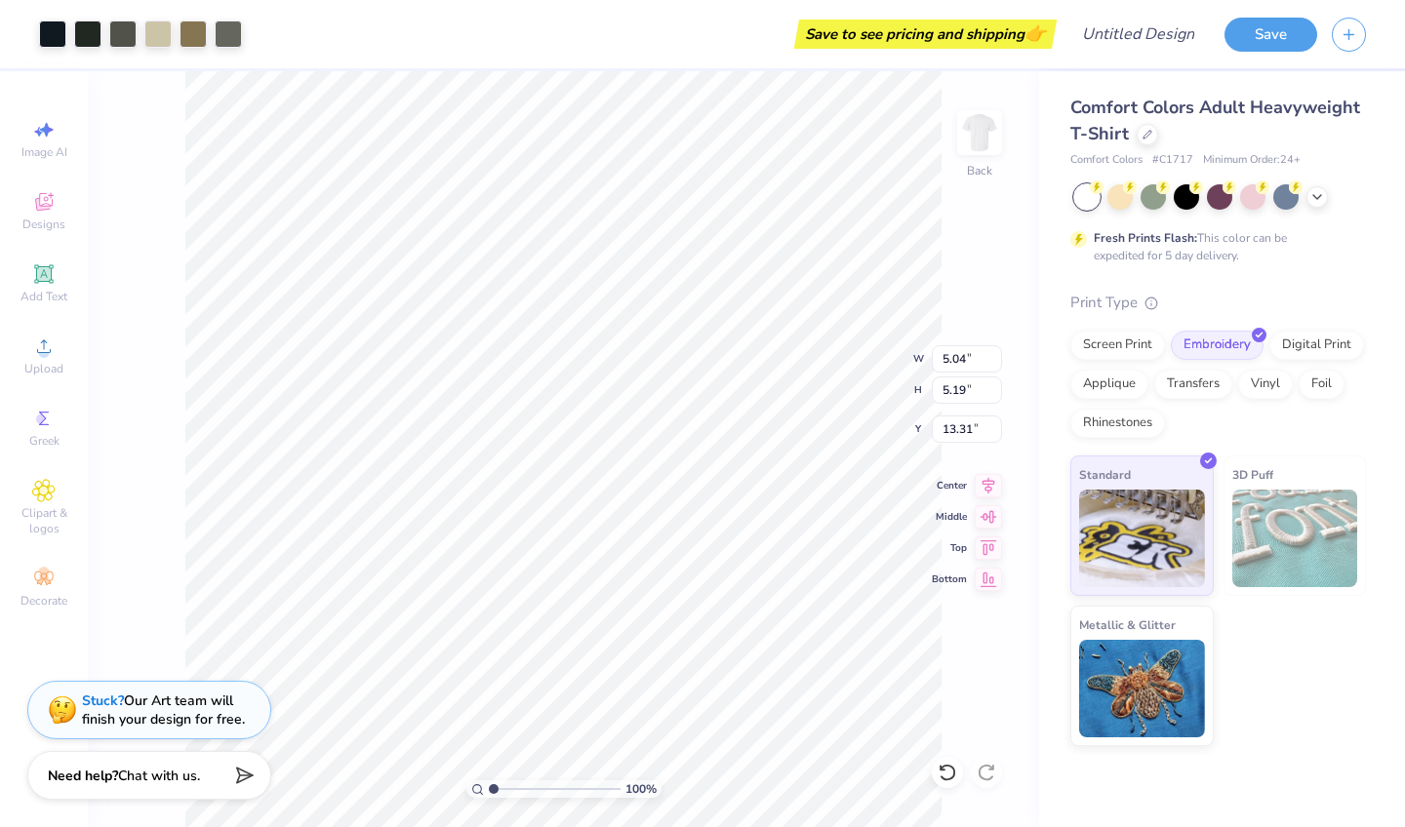
type input "4.48"
type input "4.61"
type input "8.27"
type input "4.90"
type input "1.72"
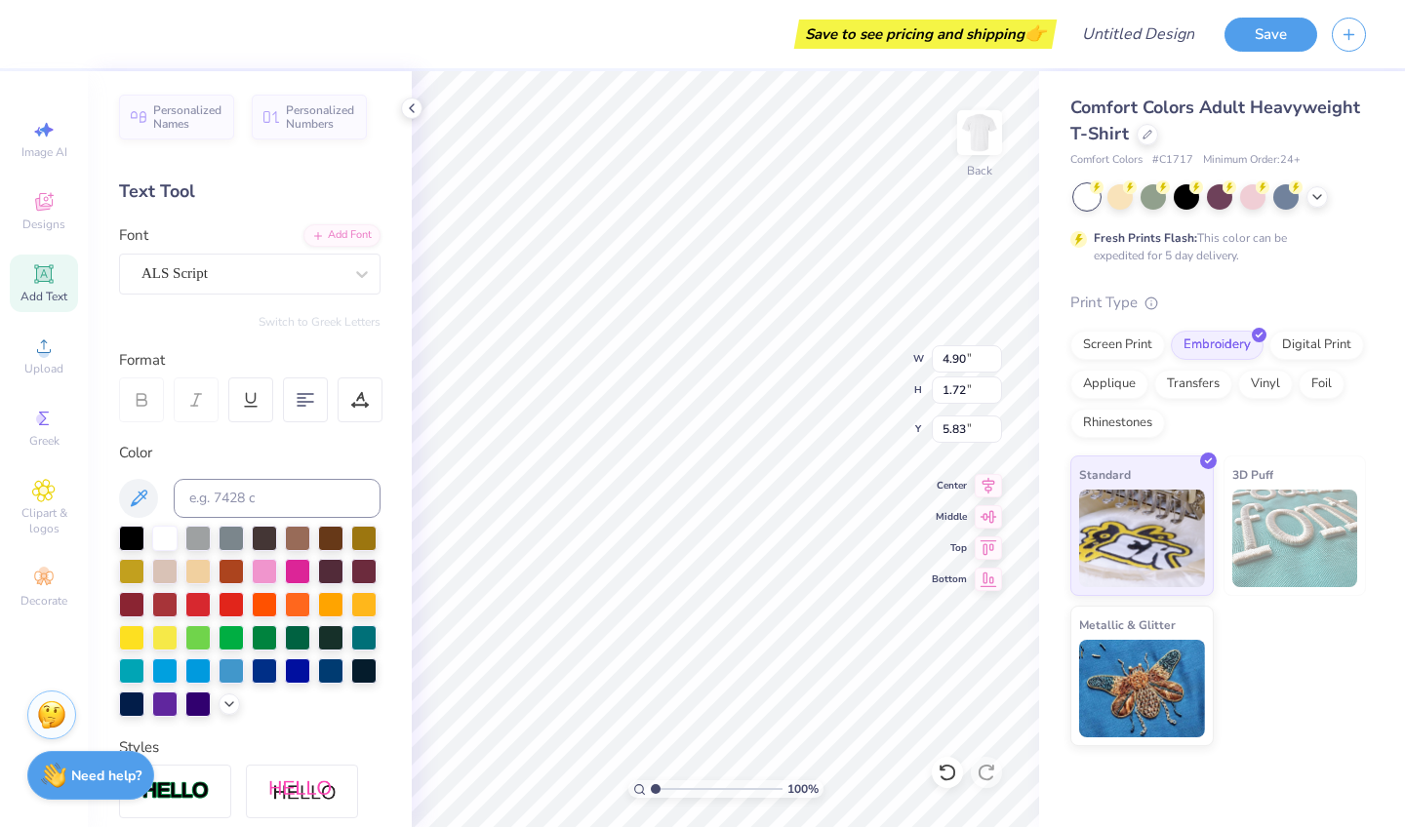
type input "16.62"
type input "4.48"
type input "4.61"
type input "4.31"
type input "3.06"
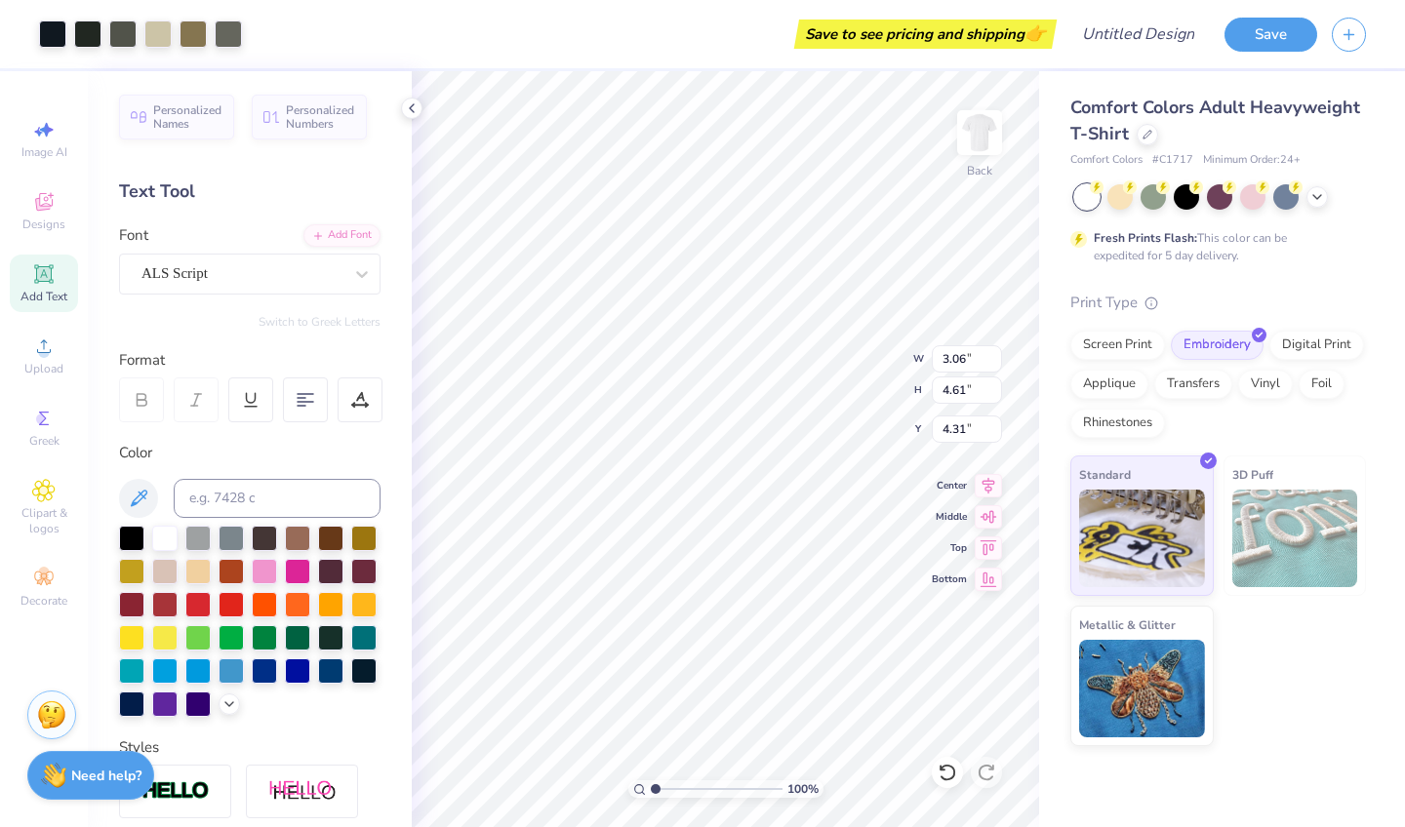
type input "3.15"
type input "5.30"
type input "8.11"
type input "5.83"
type input "4.41"
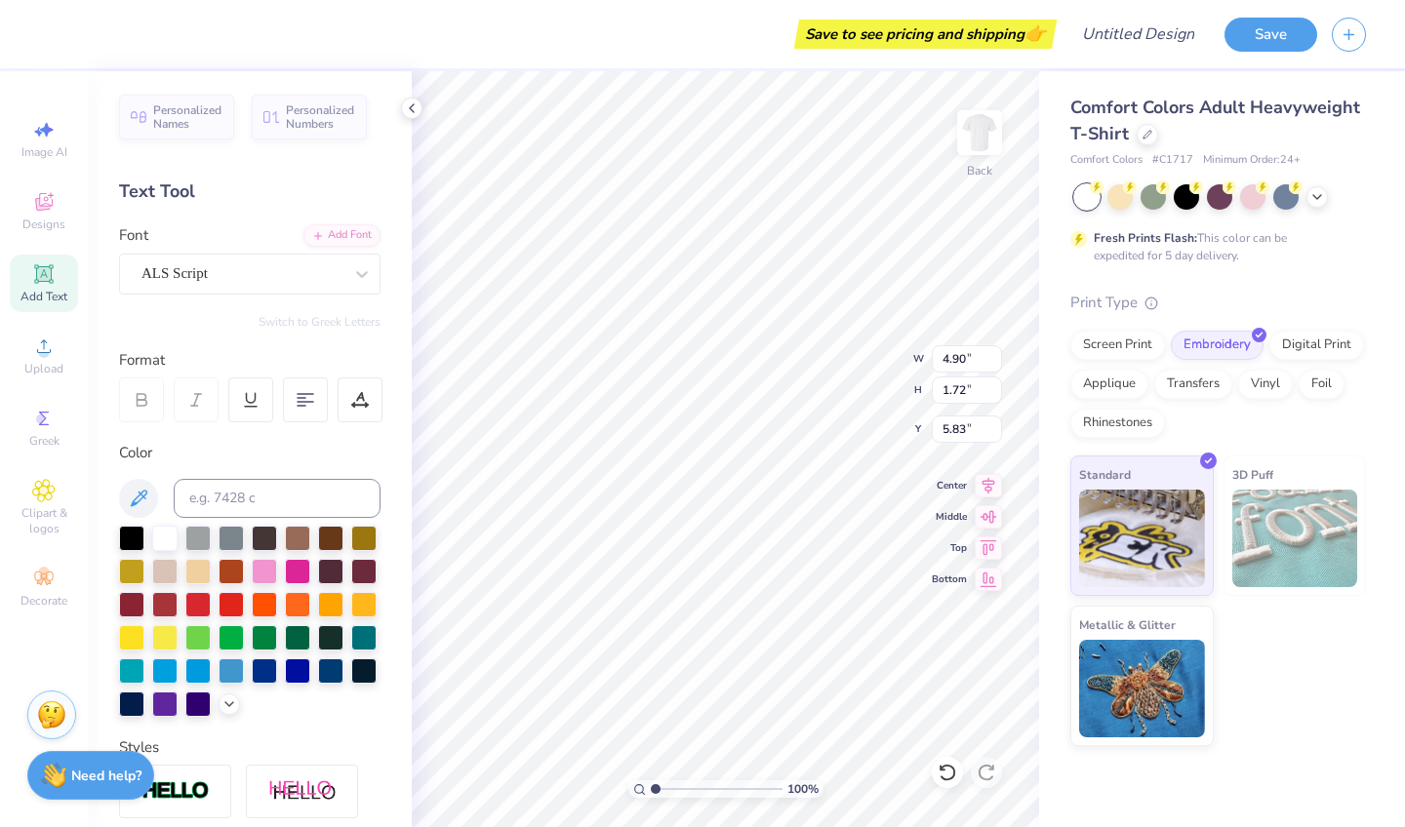
type input "1.55"
type input "6.08"
click at [990, 133] on img at bounding box center [980, 133] width 78 height 78
click at [990, 133] on img at bounding box center [979, 132] width 39 height 39
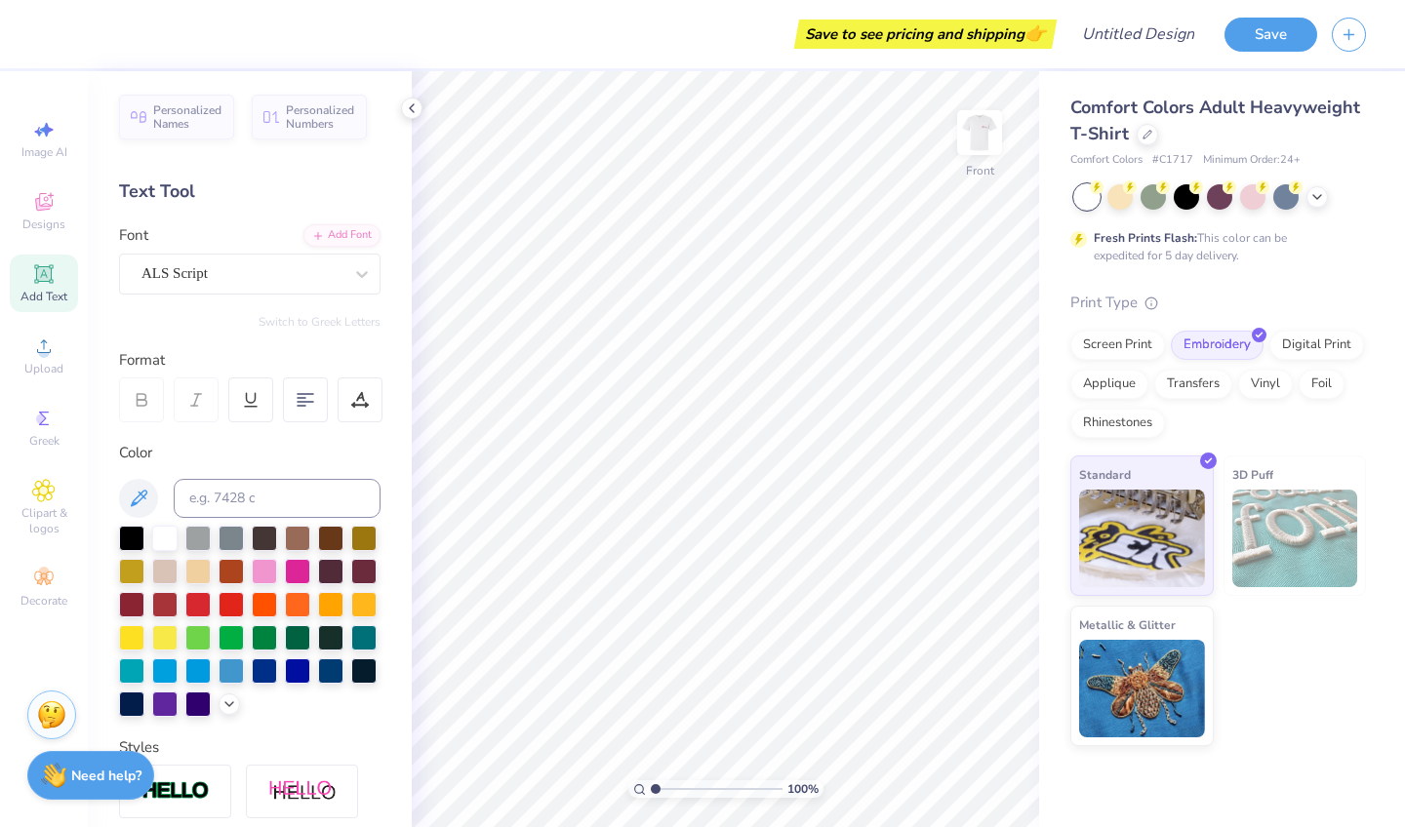
click at [44, 279] on icon at bounding box center [43, 273] width 15 height 15
type textarea "X"
type textarea "7"
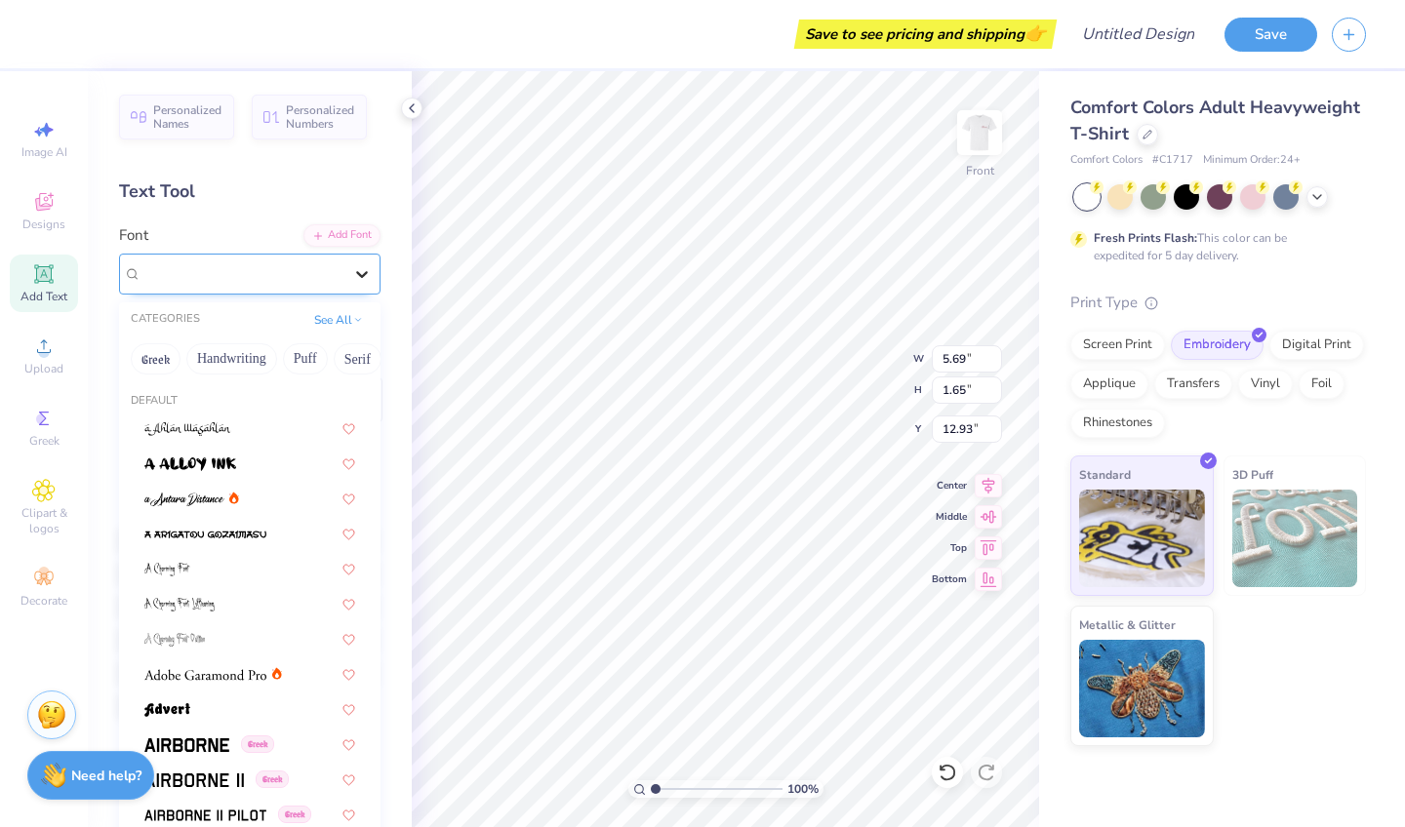
click at [365, 274] on icon at bounding box center [362, 274] width 12 height 7
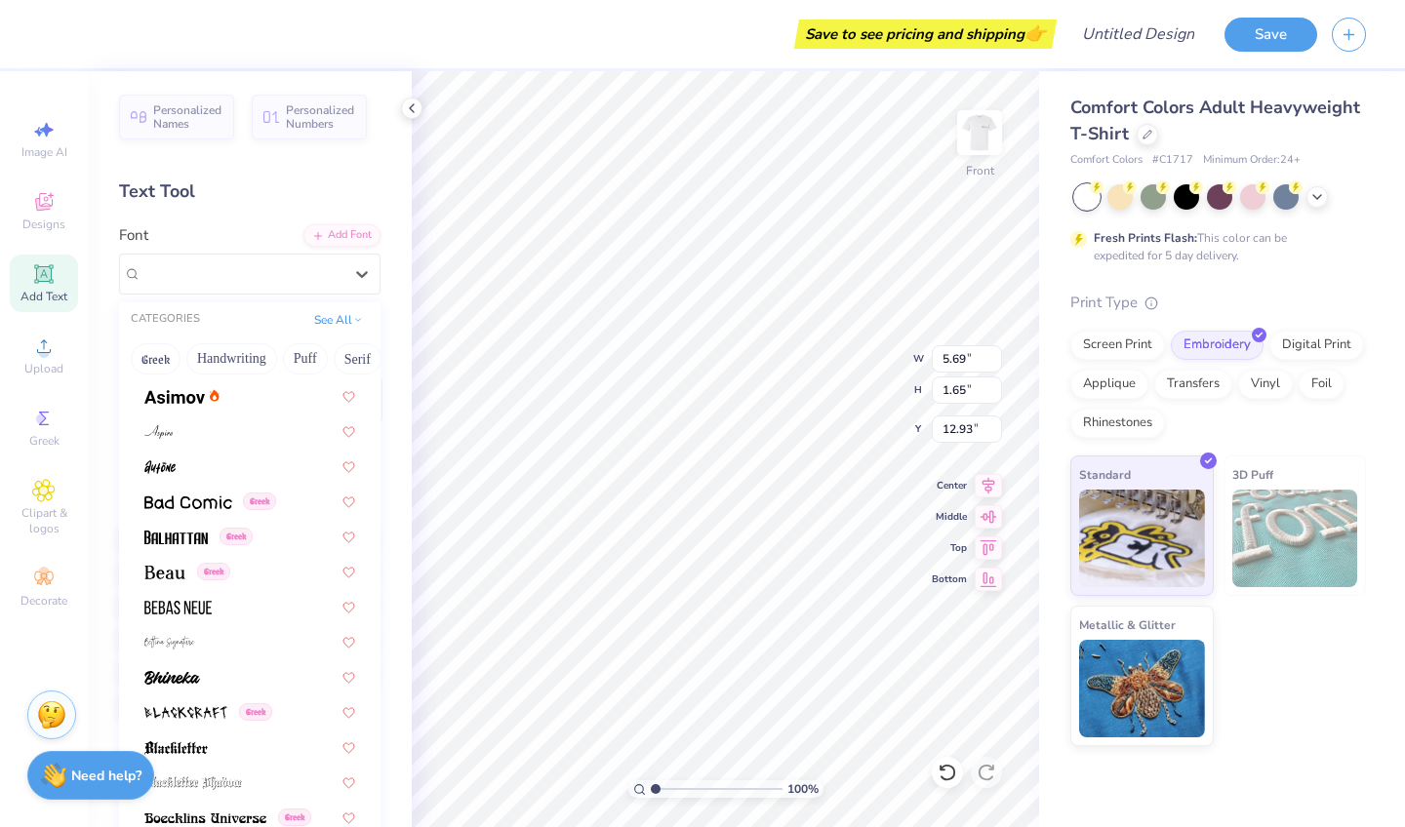
scroll to position [752, 0]
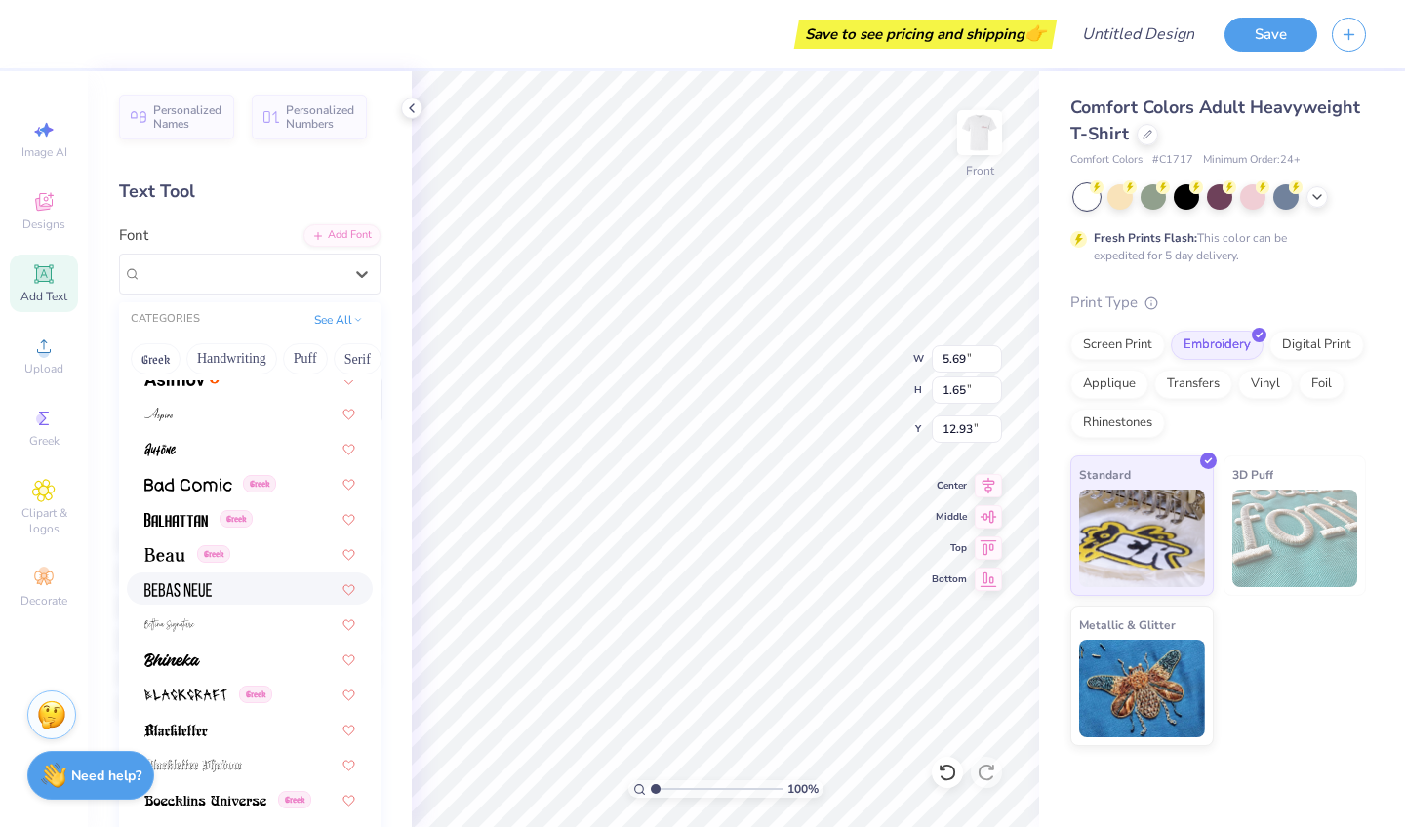
click at [198, 587] on img at bounding box center [177, 591] width 67 height 14
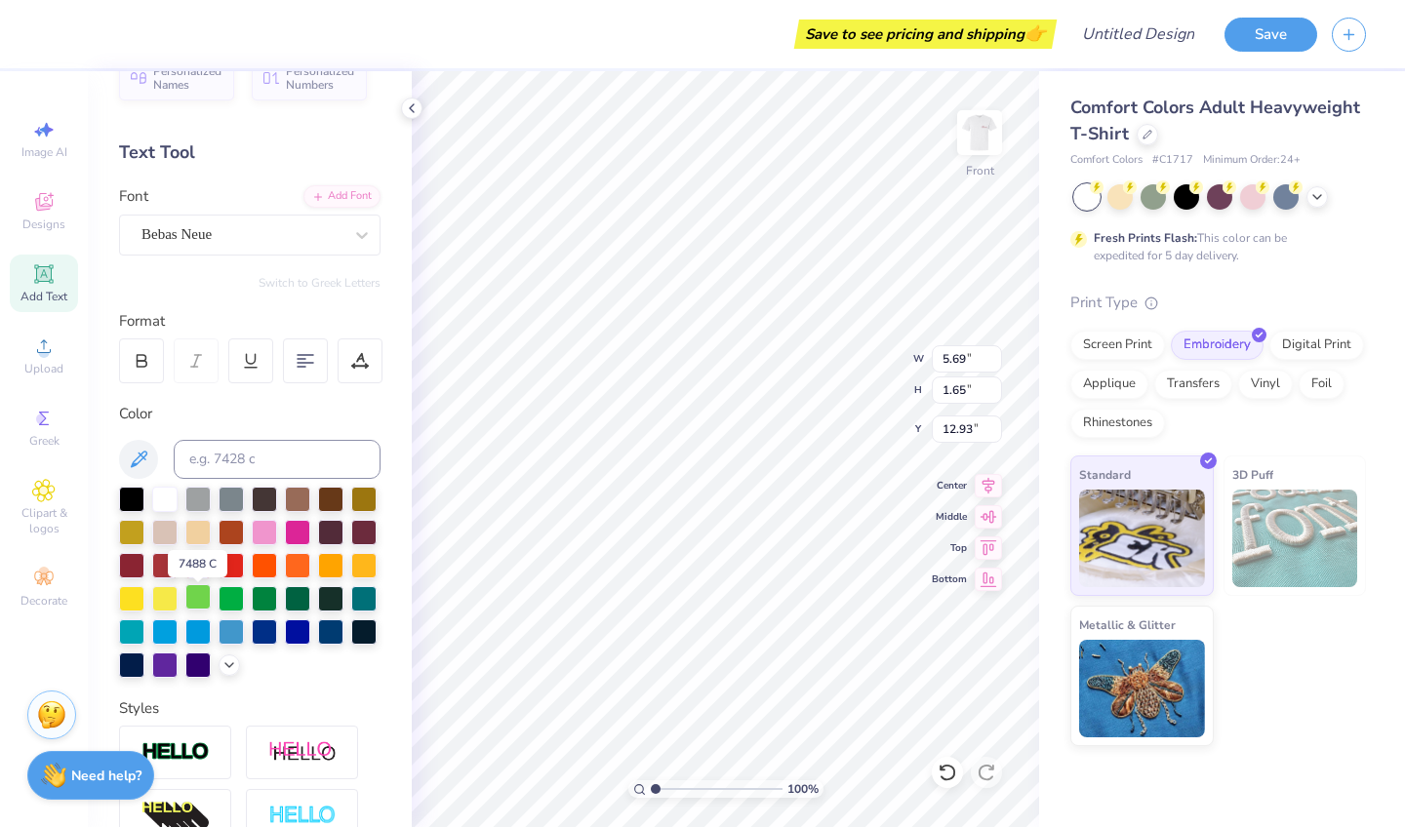
scroll to position [33, 0]
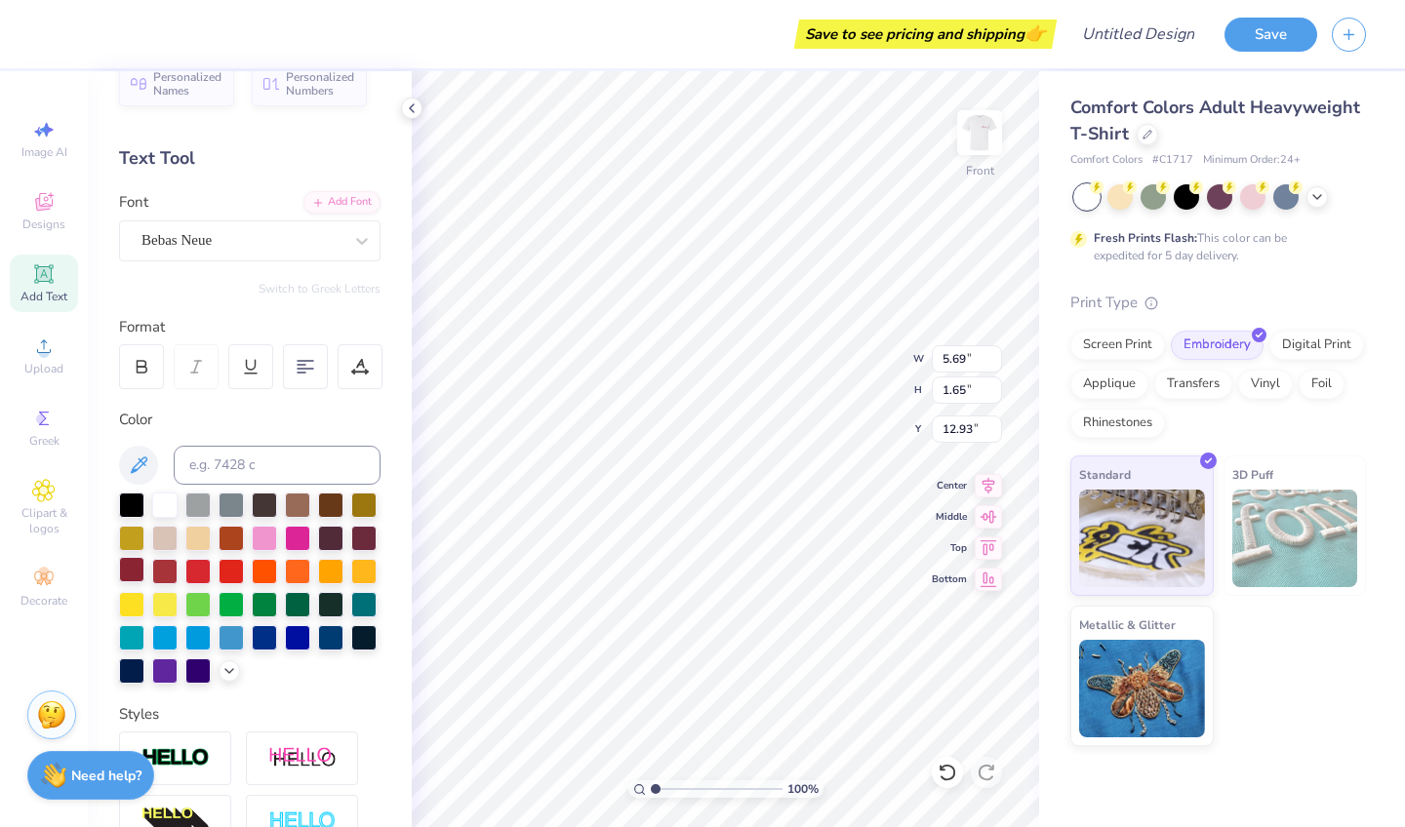
click at [141, 566] on div at bounding box center [131, 569] width 25 height 25
click at [366, 228] on div at bounding box center [361, 240] width 35 height 35
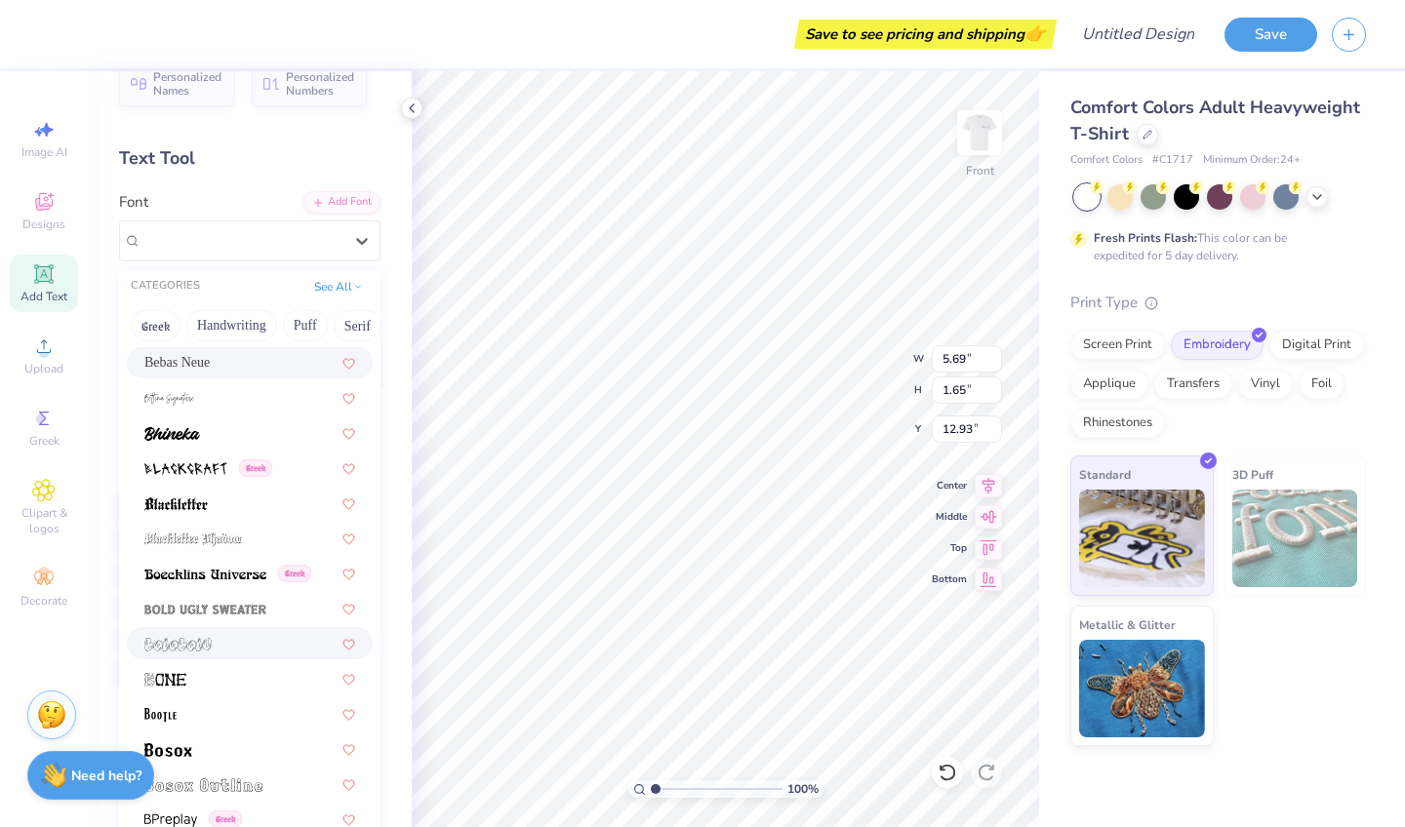
scroll to position [966, 0]
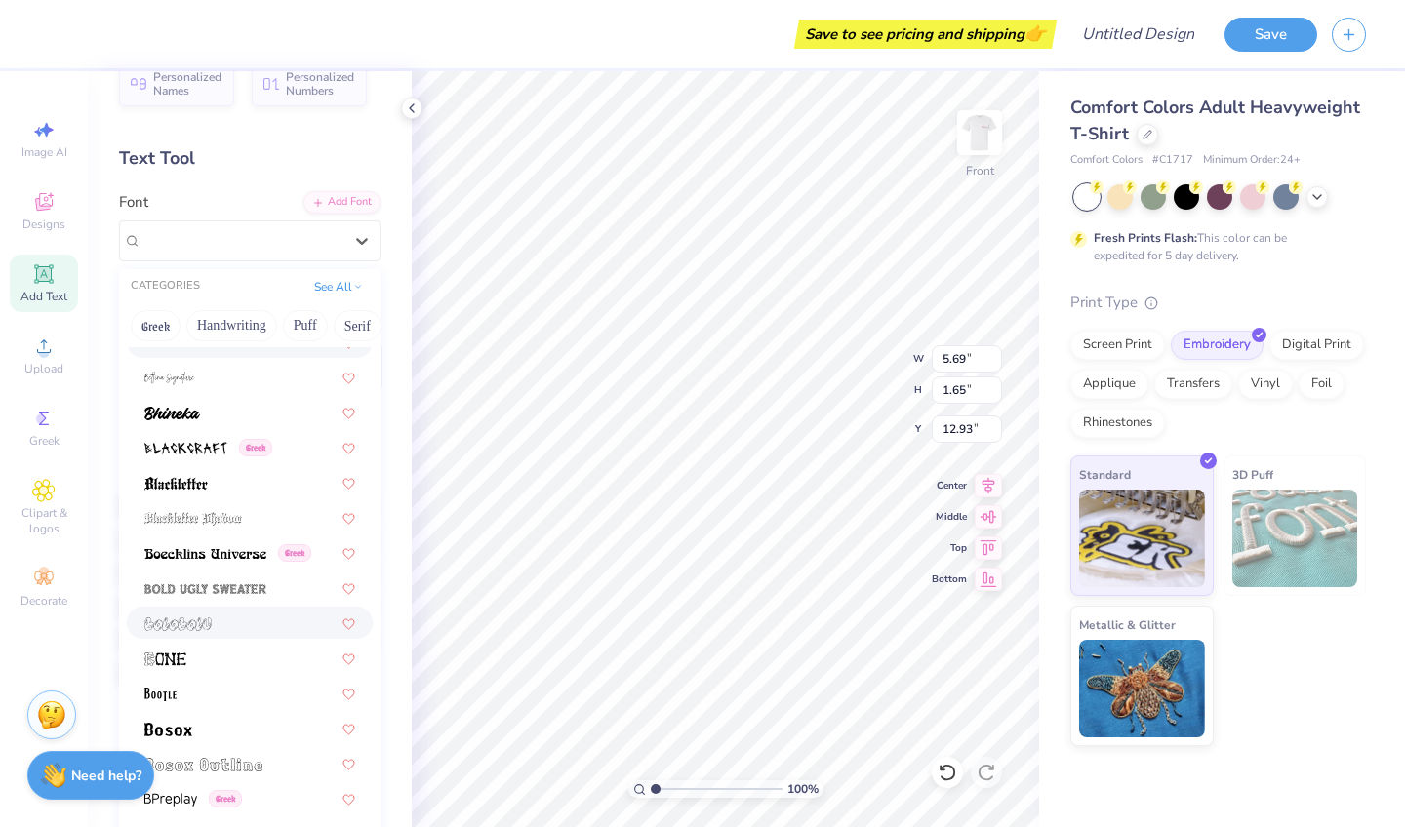
click at [218, 617] on div at bounding box center [249, 623] width 211 height 20
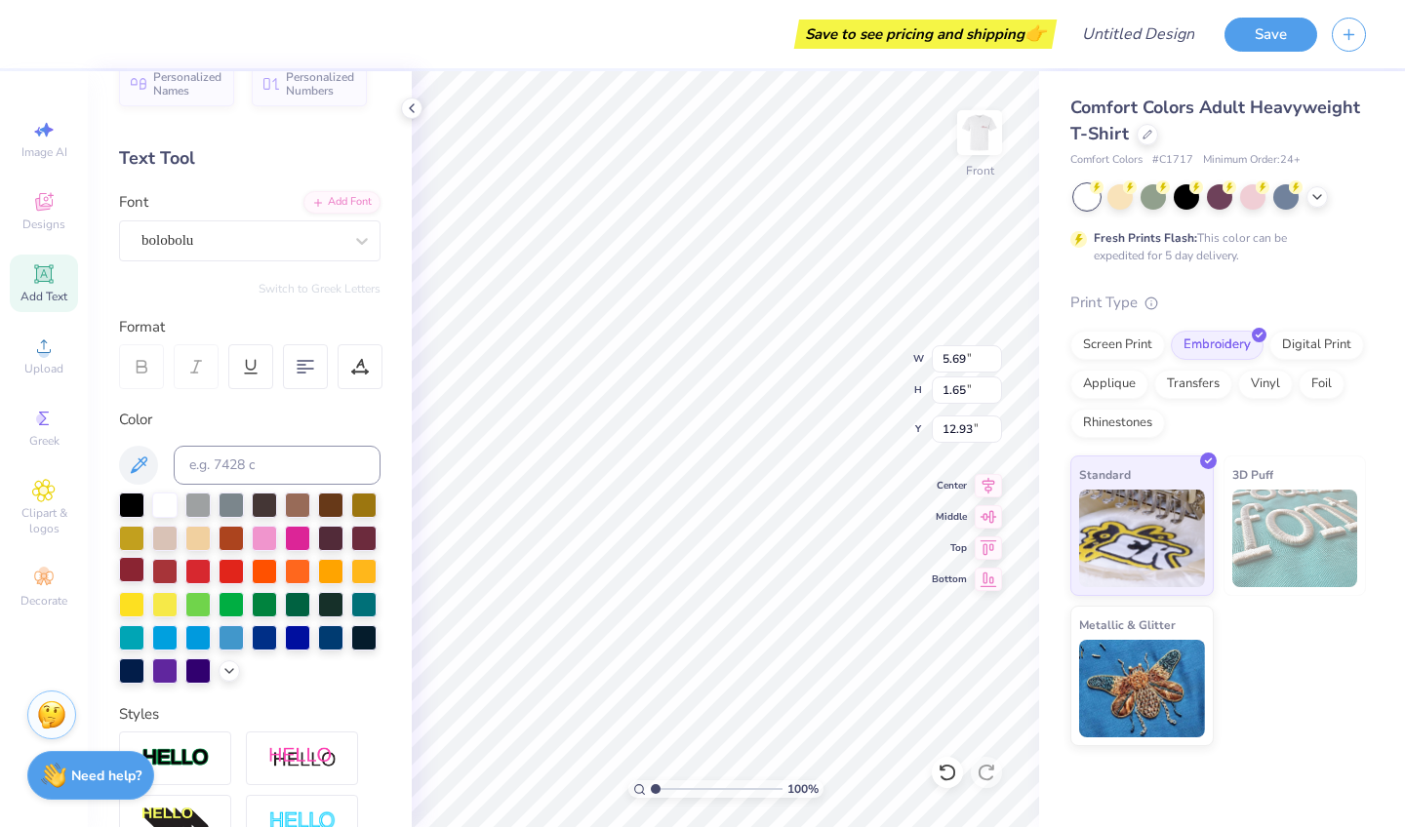
click at [128, 574] on div at bounding box center [131, 569] width 25 height 25
type textarea "h"
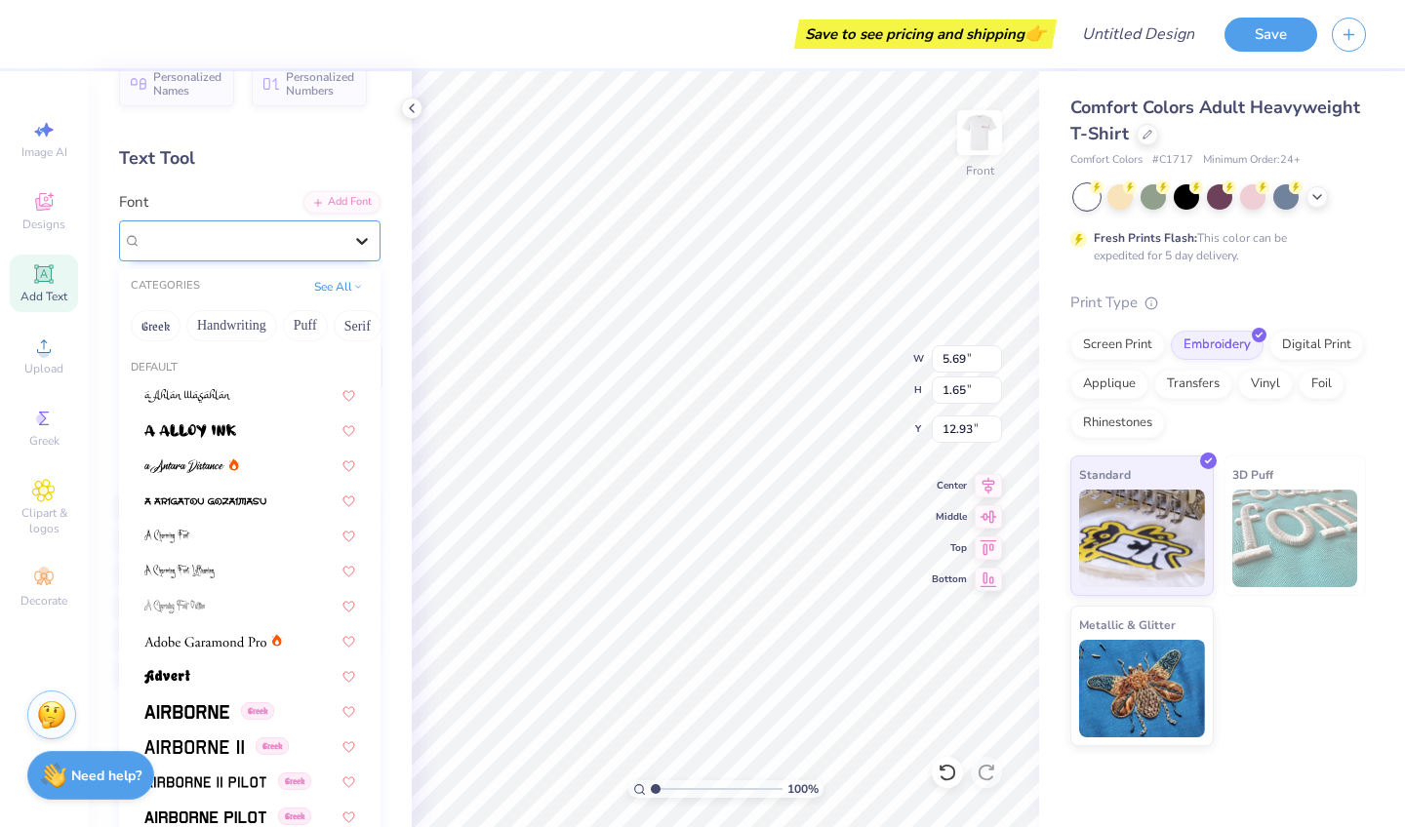
click at [352, 238] on icon at bounding box center [362, 241] width 20 height 20
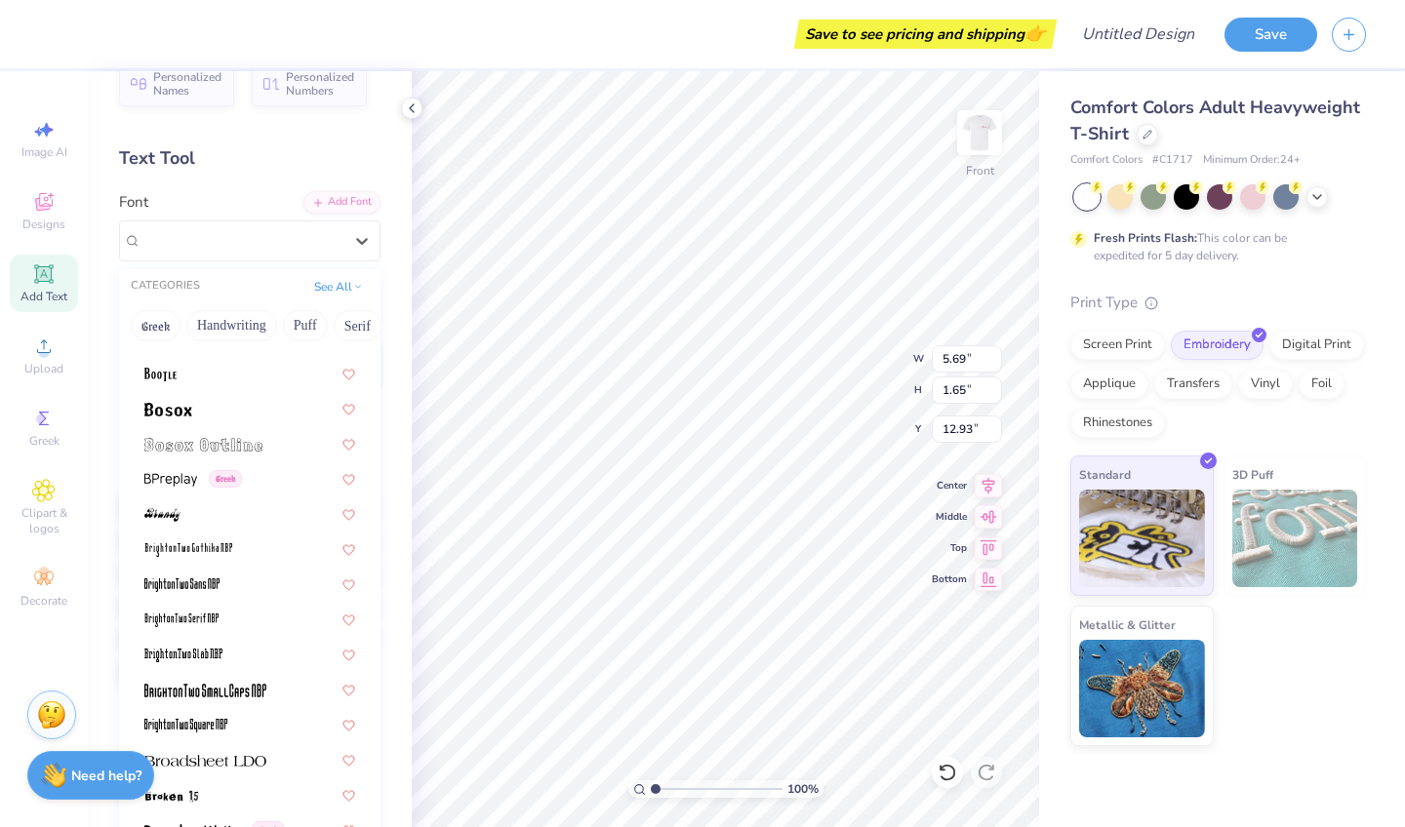
scroll to position [1305, 0]
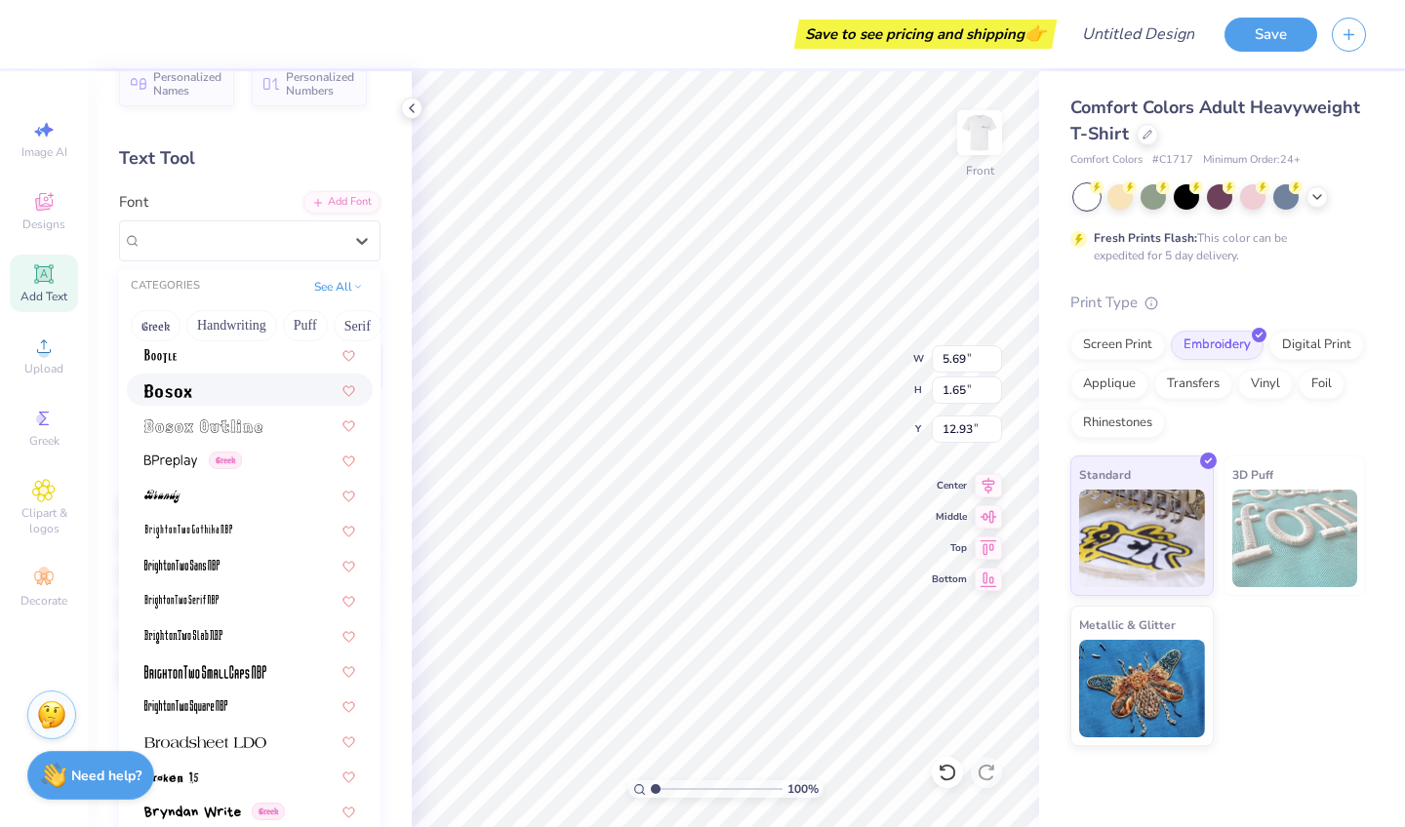
click at [218, 383] on div at bounding box center [249, 390] width 211 height 20
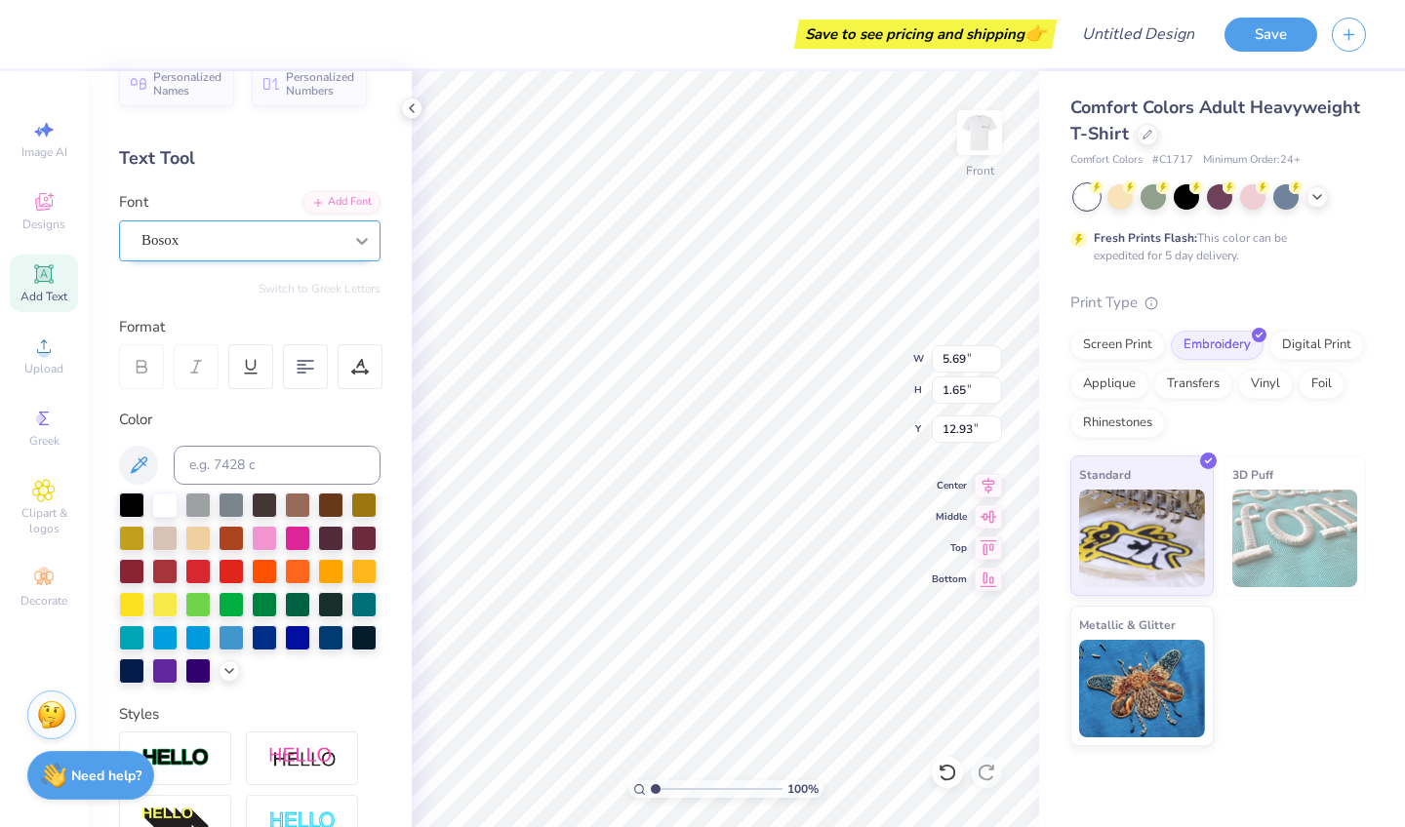
type textarea "7"
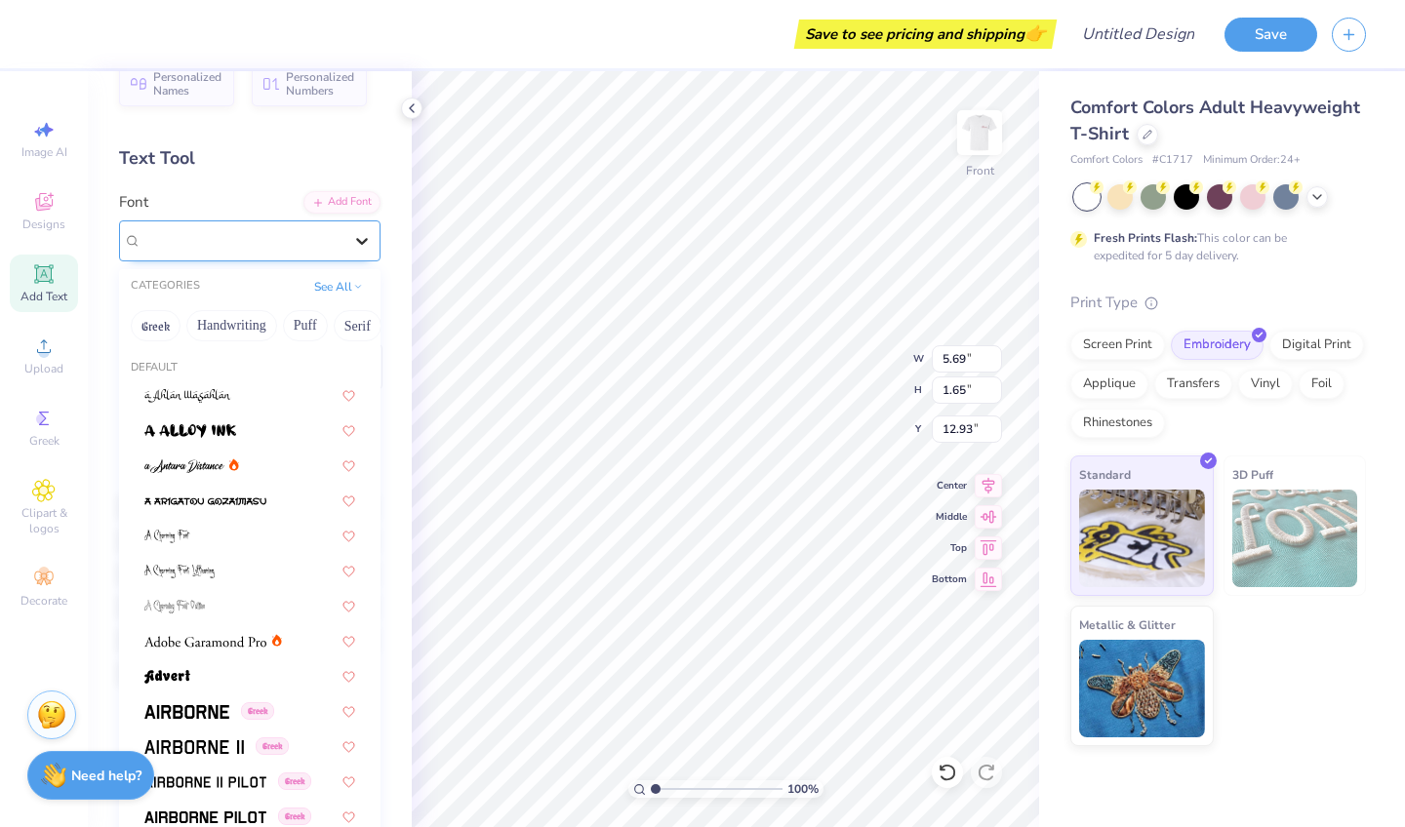
click at [353, 224] on div at bounding box center [361, 240] width 35 height 35
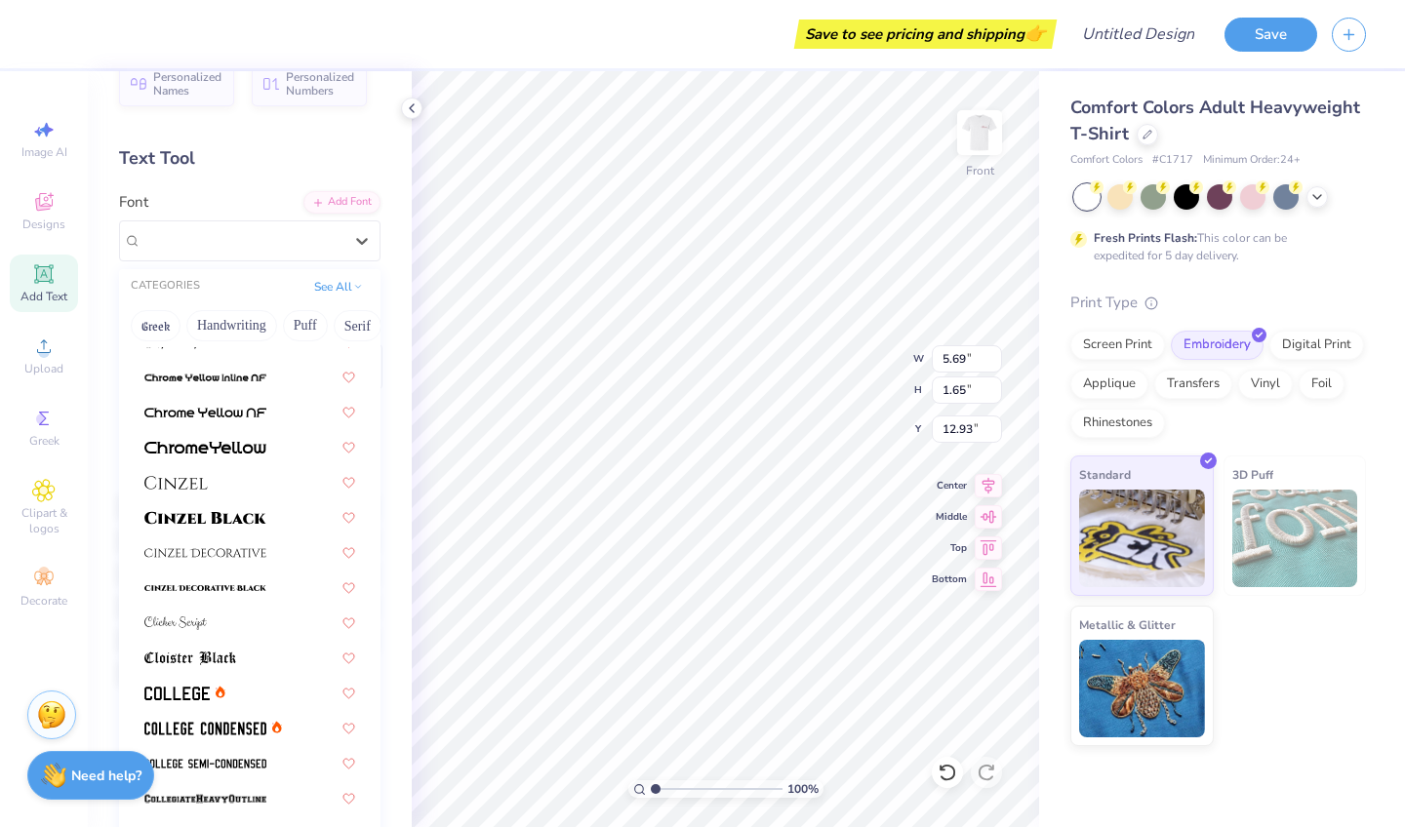
scroll to position [2234, 0]
click at [232, 508] on span at bounding box center [205, 514] width 122 height 20
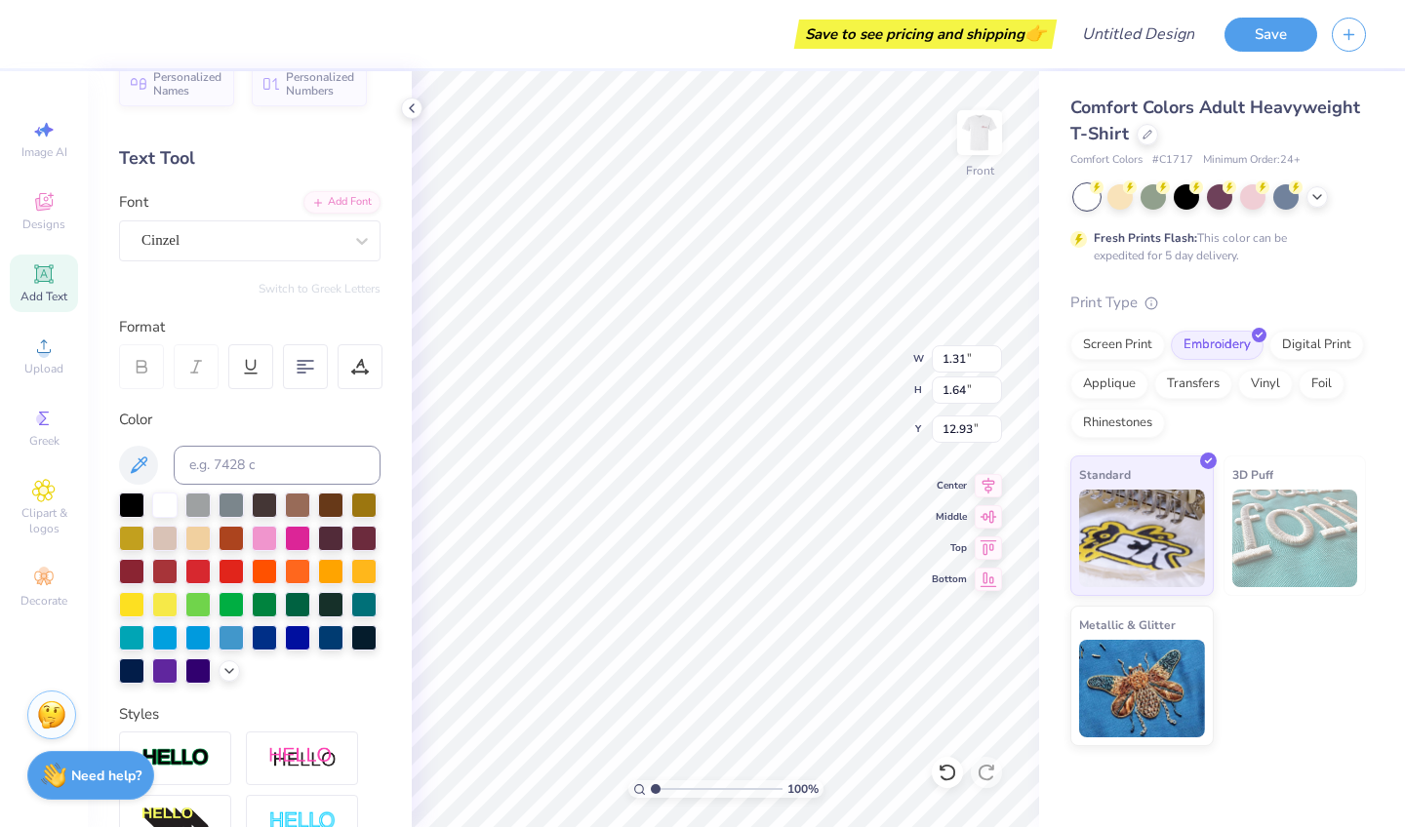
type input "6.03"
type input "7.54"
type input "7.58"
type input "9.54"
type input "11.93"
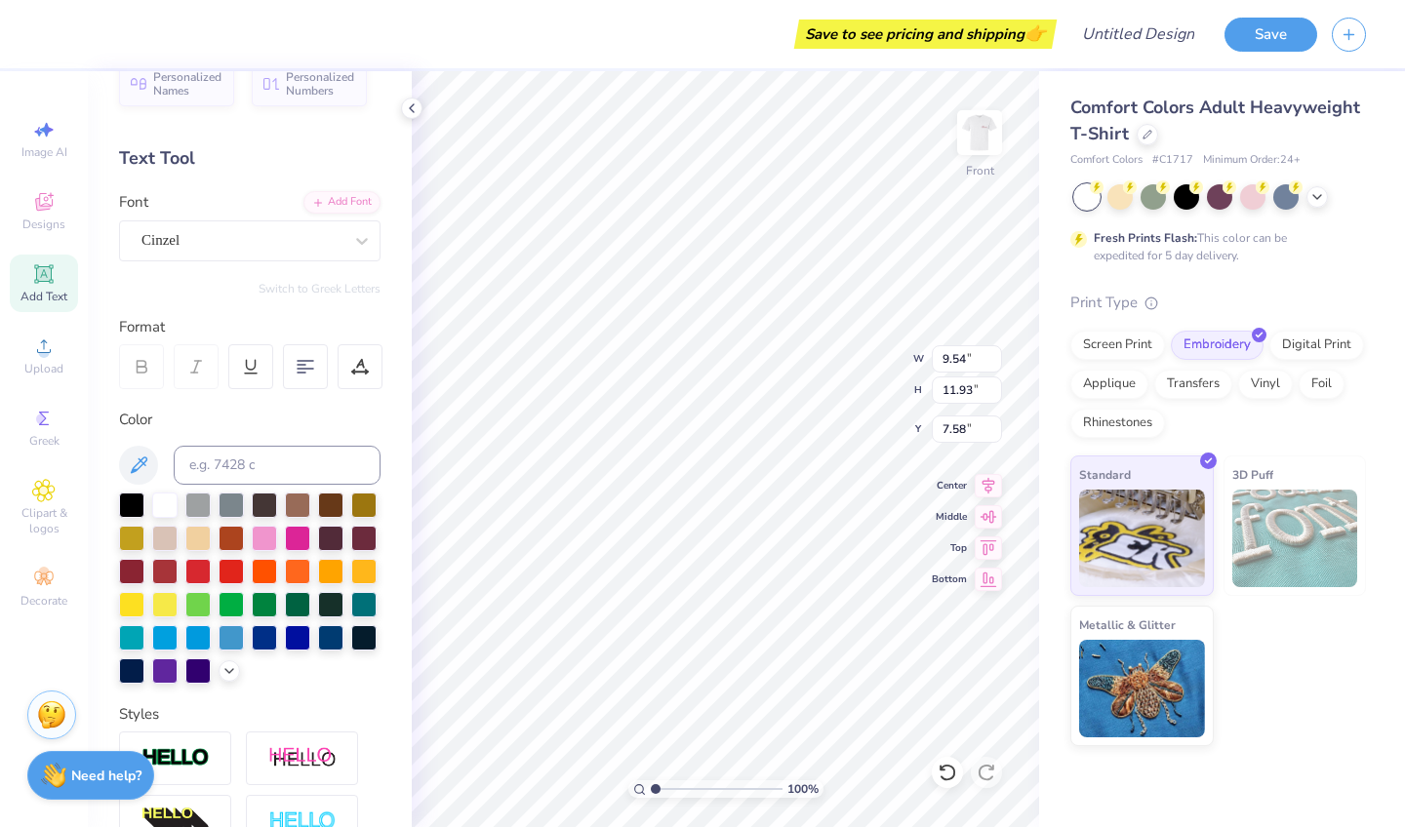
type input "9.54"
type input "7.54"
type input "9.44"
type input "9.92"
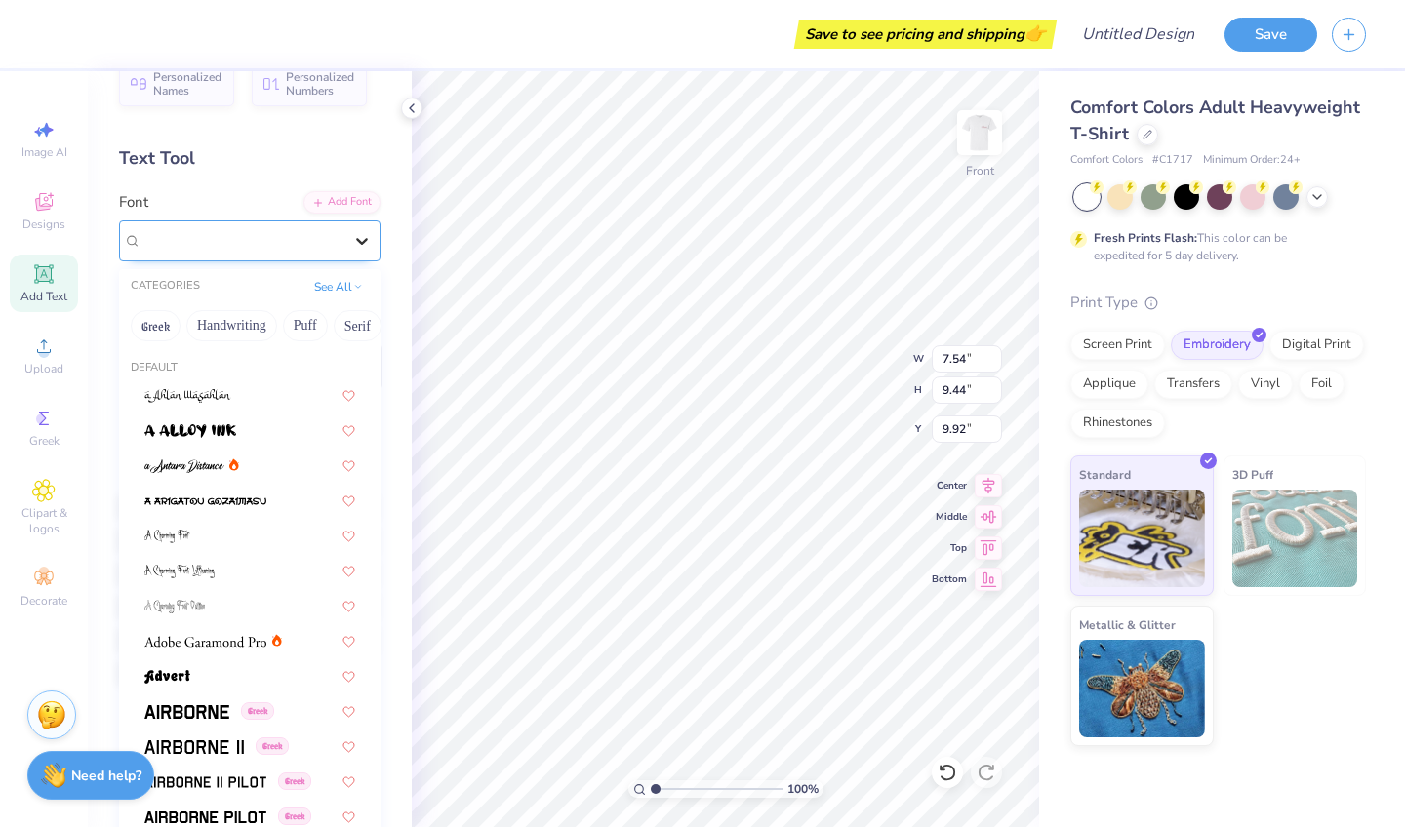
click at [344, 248] on div at bounding box center [361, 240] width 35 height 35
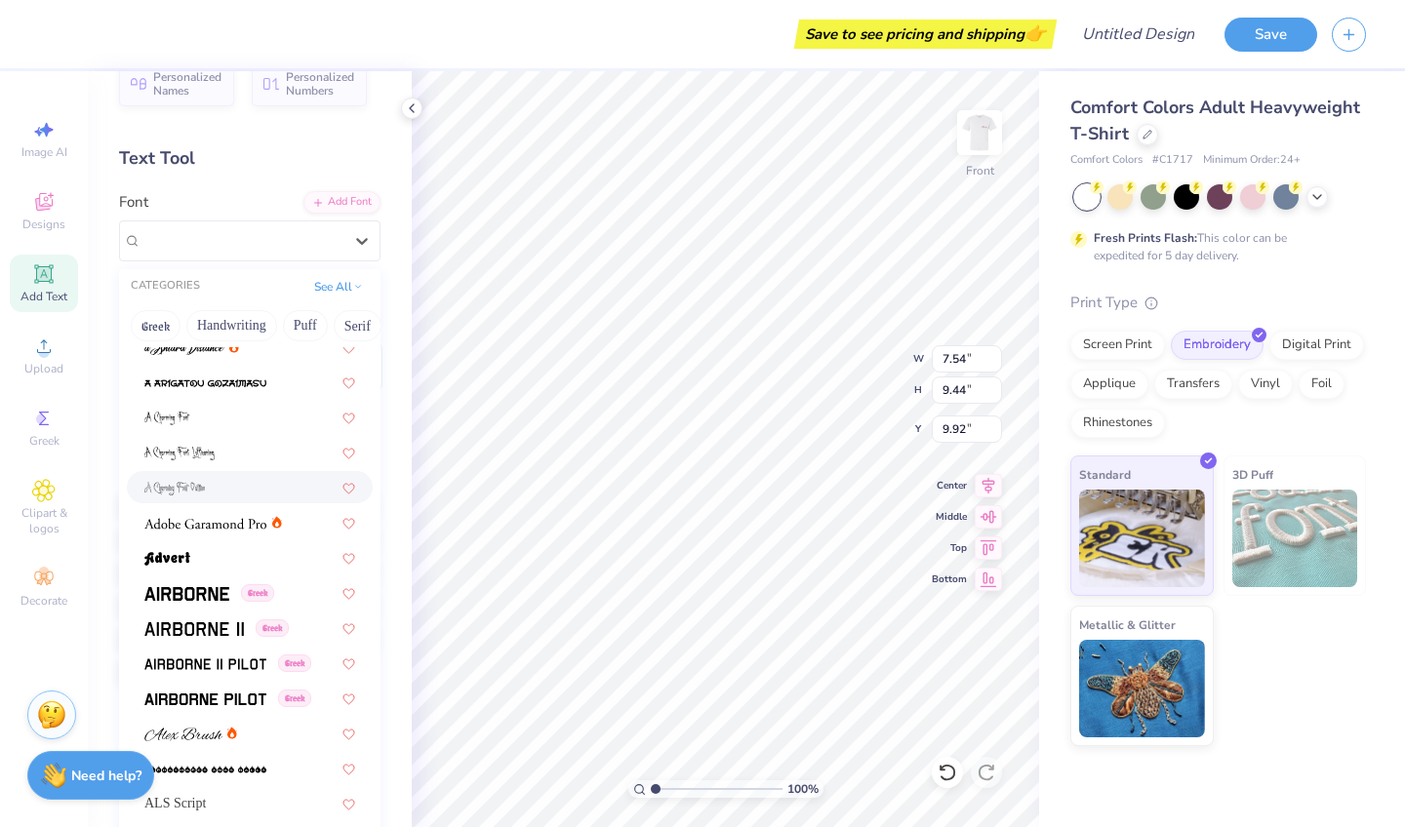
scroll to position [130, 0]
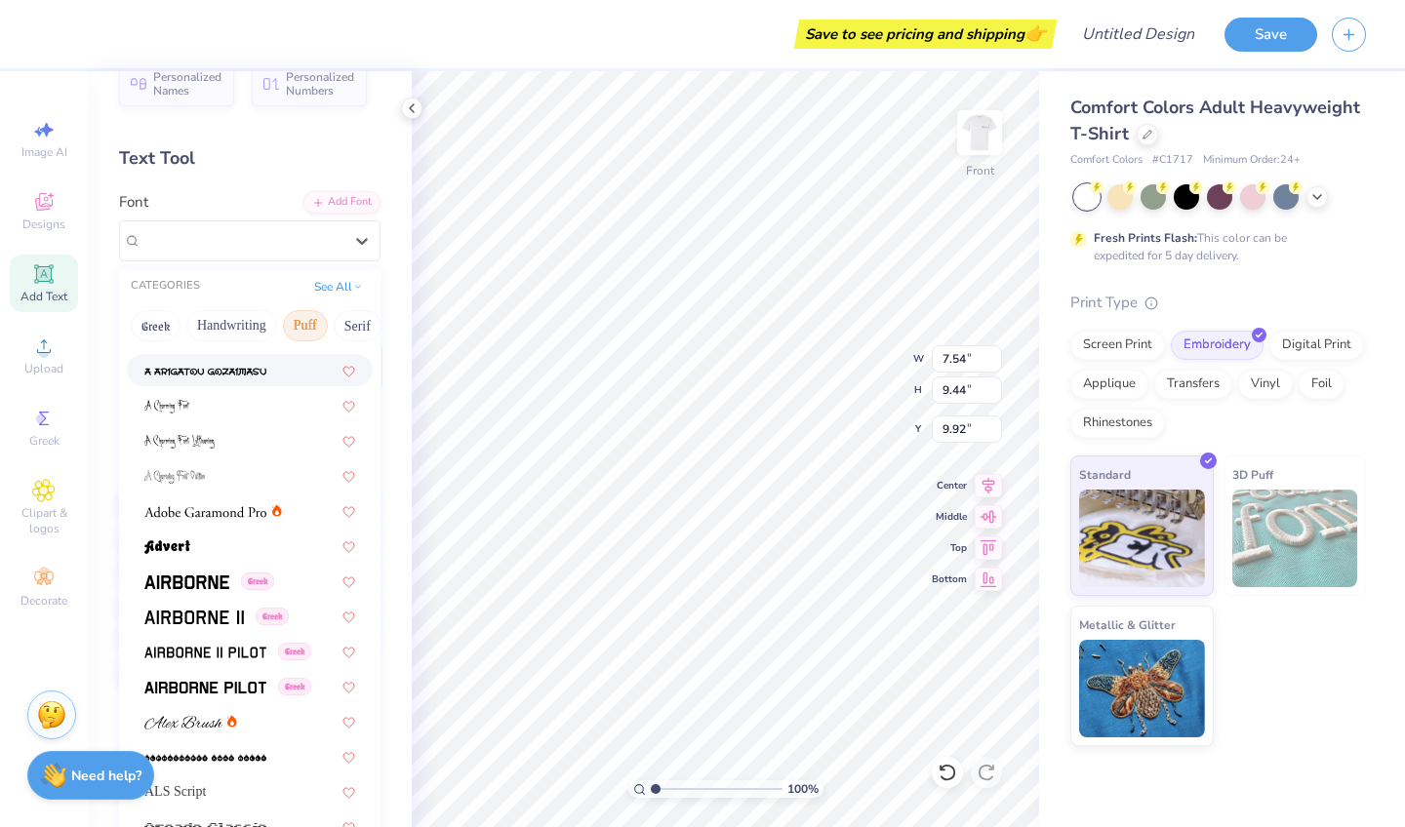
click at [315, 317] on button "Puff" at bounding box center [305, 325] width 45 height 31
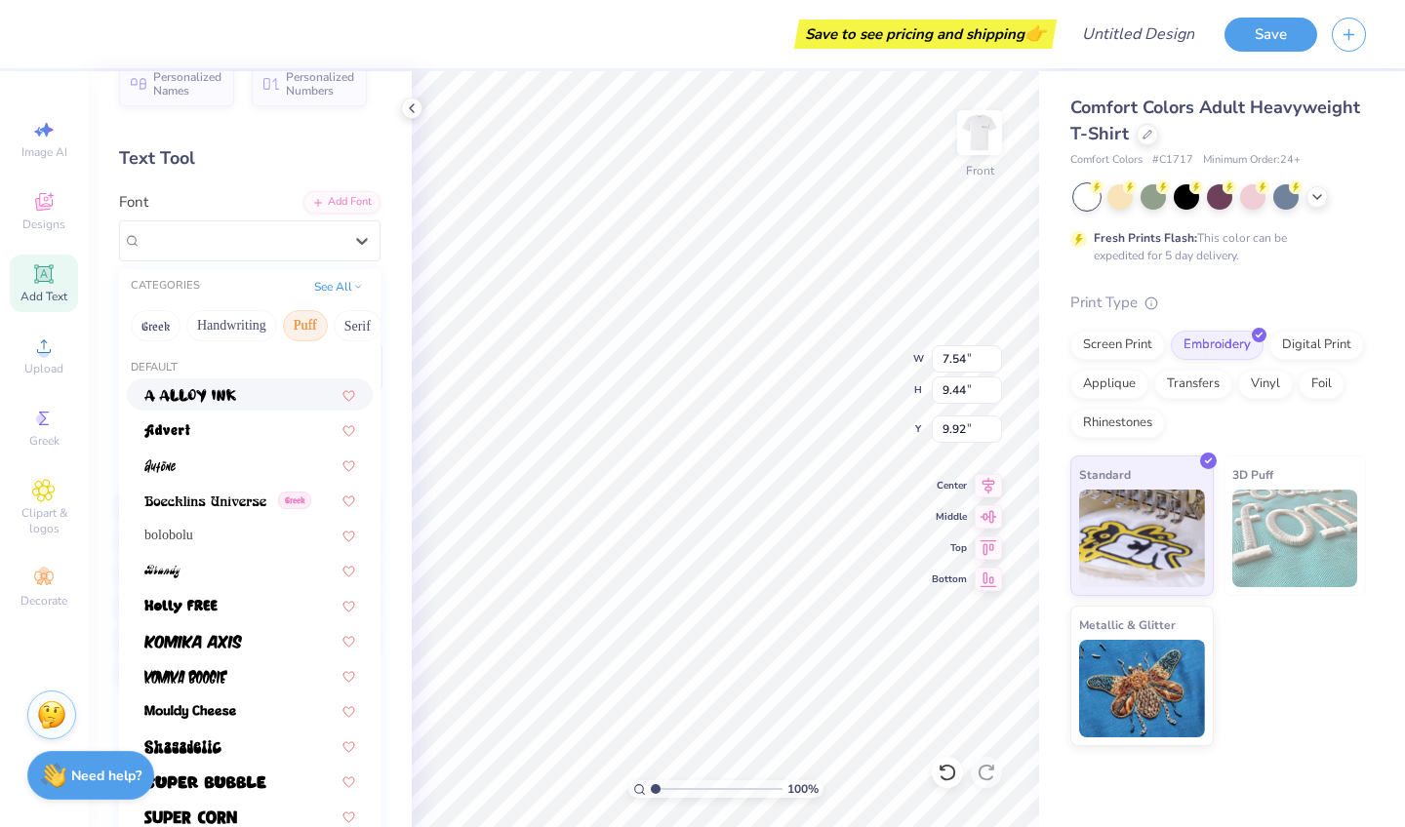
click at [234, 392] on img at bounding box center [190, 396] width 92 height 14
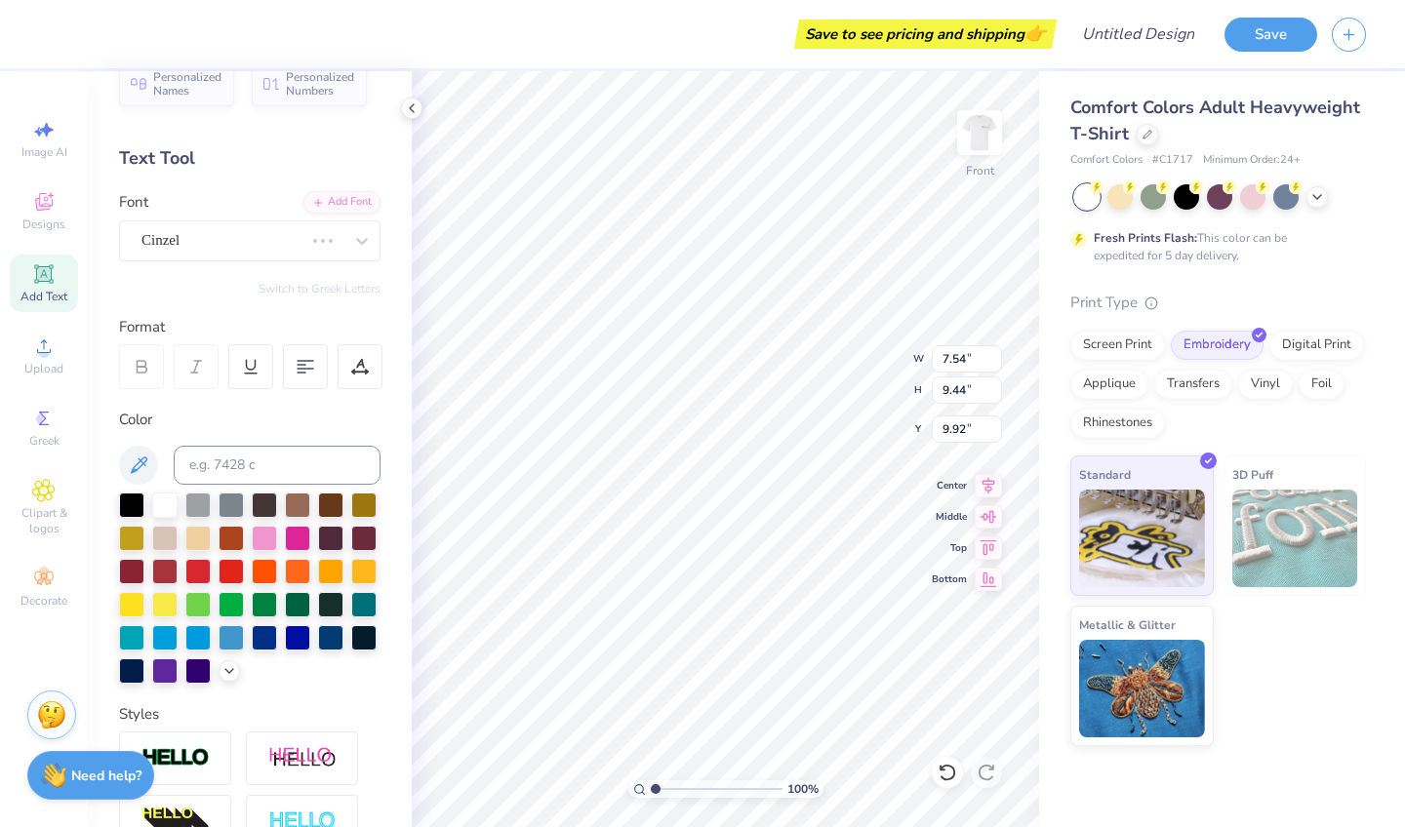
type input "6.29"
type input "11.71"
type input "8.78"
click at [360, 245] on icon at bounding box center [362, 241] width 20 height 20
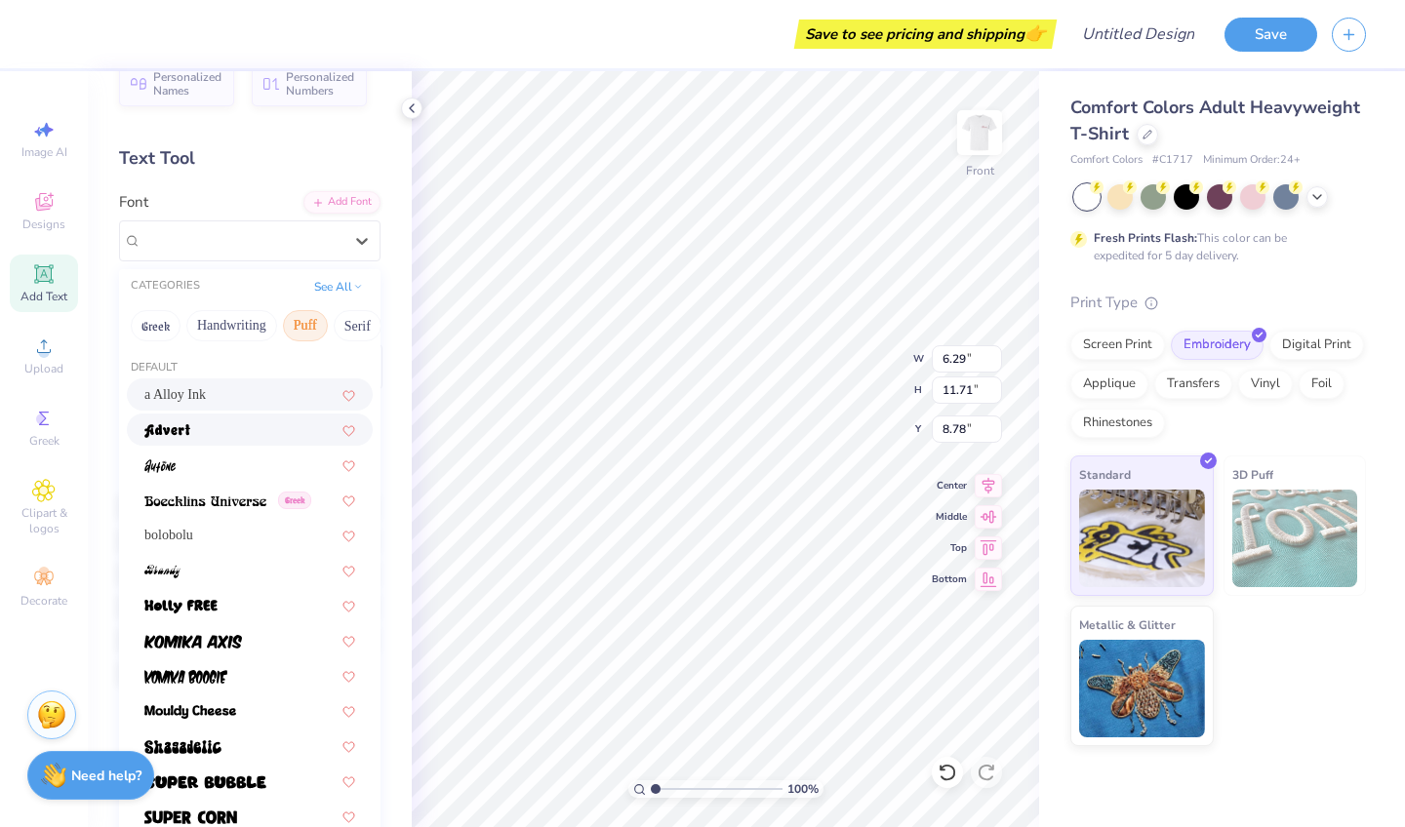
click at [217, 446] on div at bounding box center [250, 430] width 246 height 32
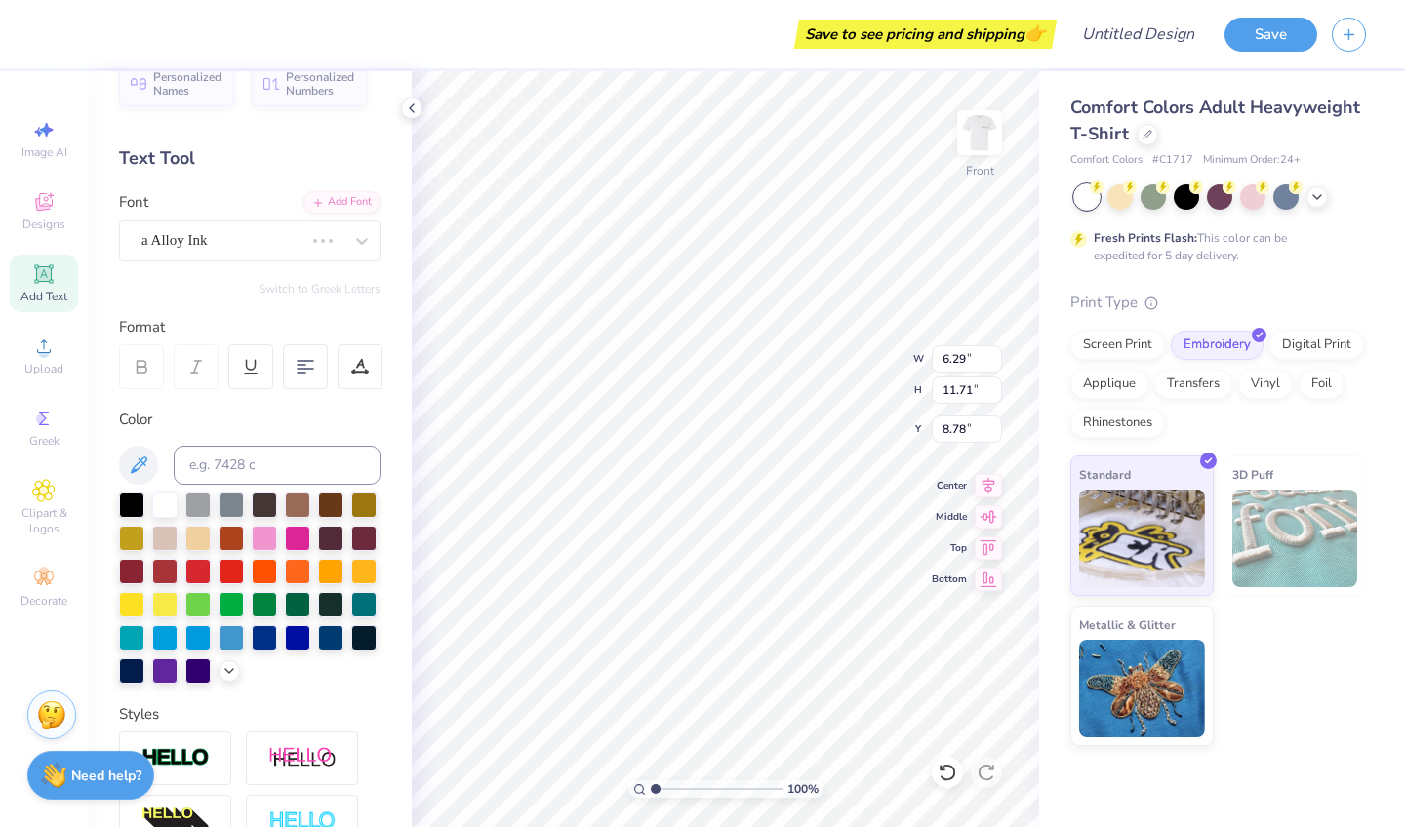
type input "6.46"
type input "10.19"
type input "9.54"
click at [368, 231] on icon at bounding box center [362, 241] width 20 height 20
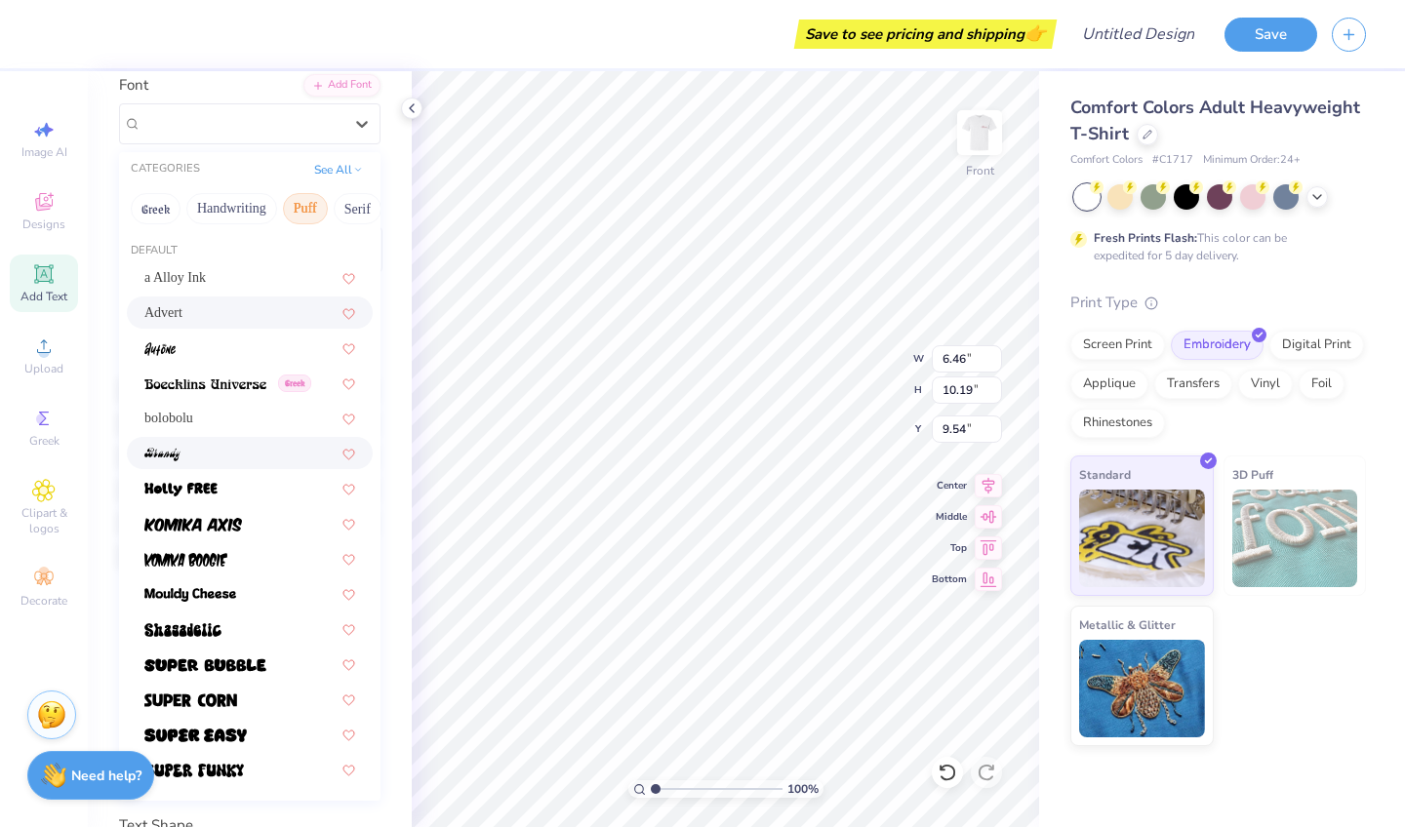
scroll to position [178, 0]
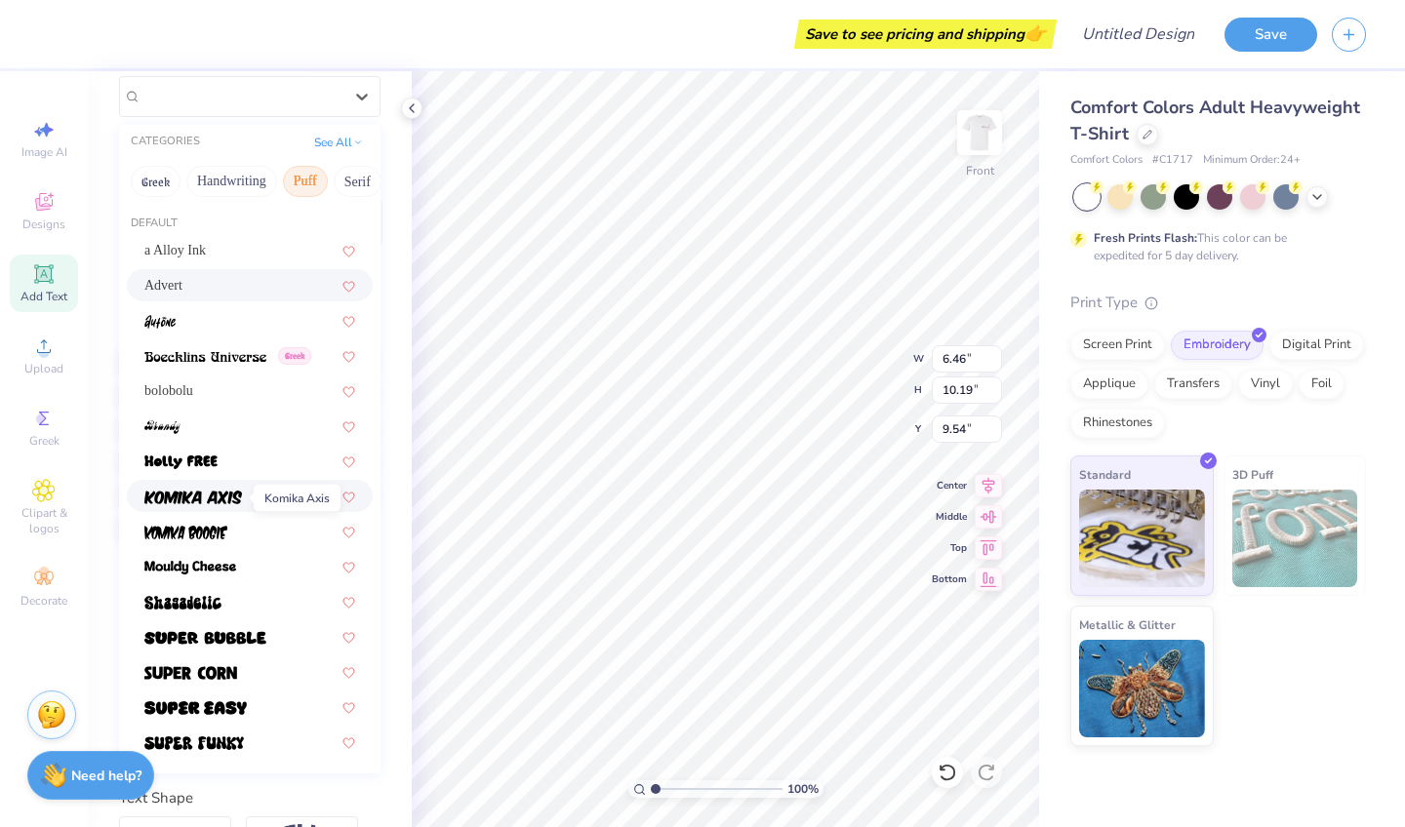
click at [205, 489] on span at bounding box center [193, 496] width 98 height 20
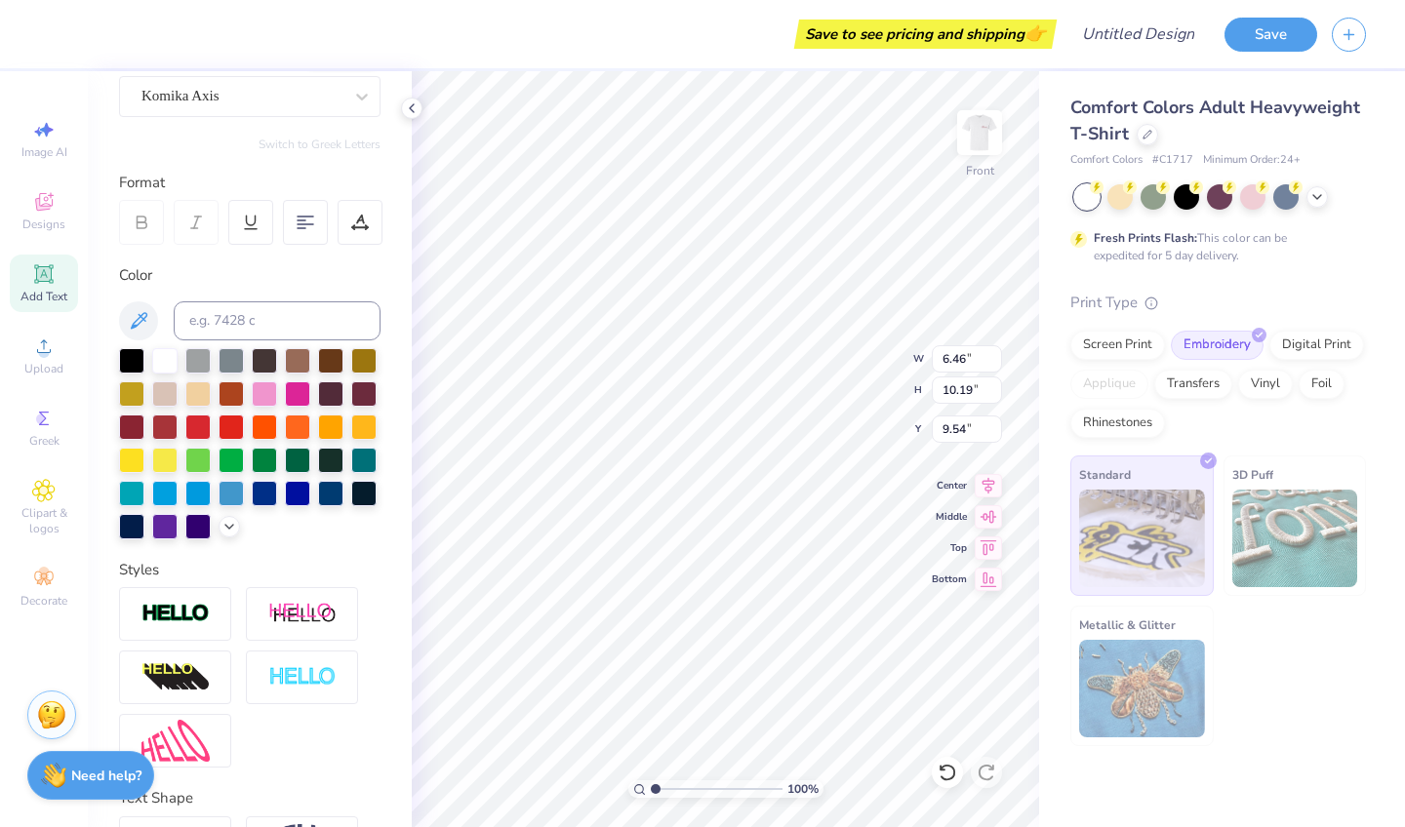
type input "8.89"
type input "12.05"
type input "8.61"
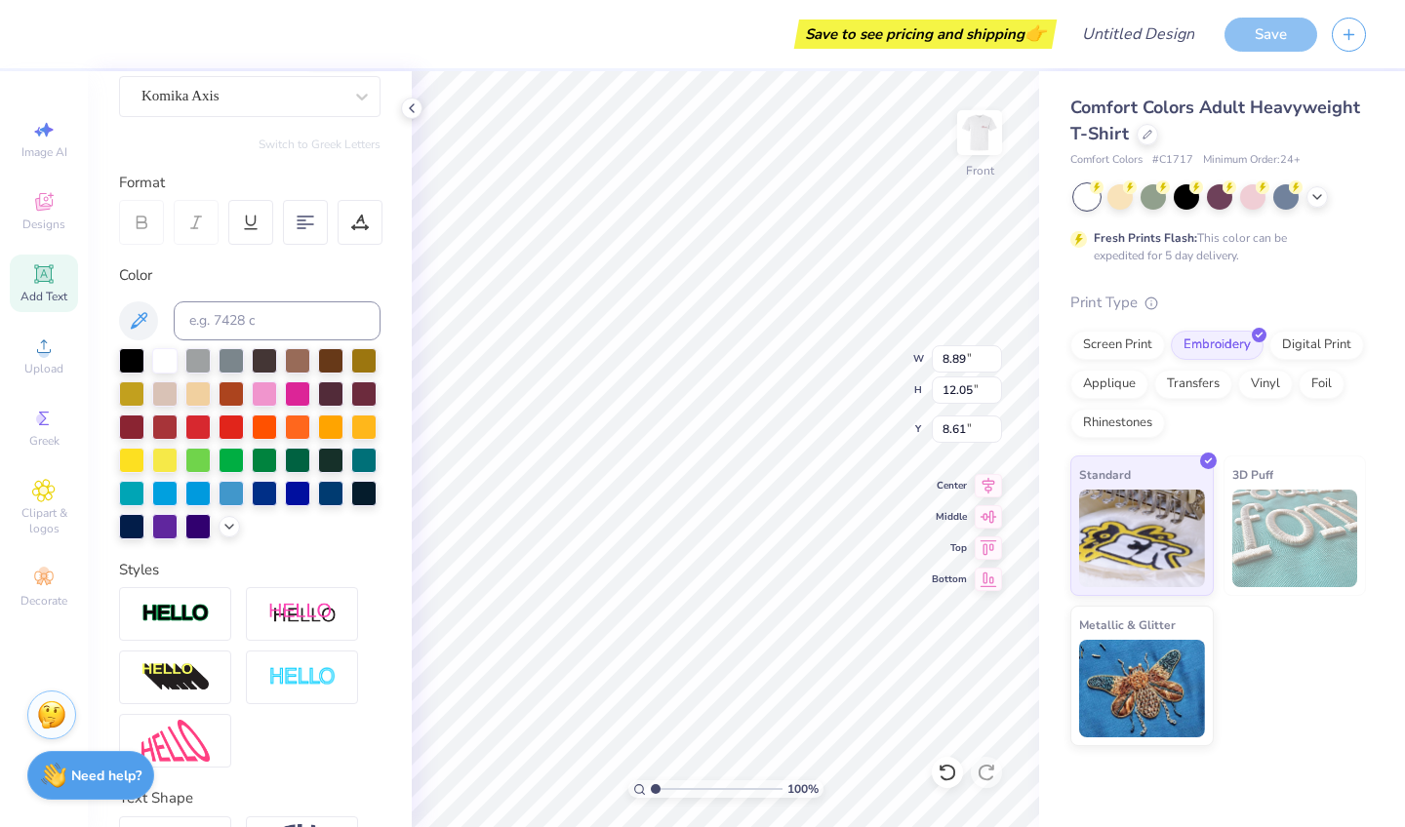
type input "8.51"
type input "11.53"
type input "9.13"
type input "8.24"
type input "11.16"
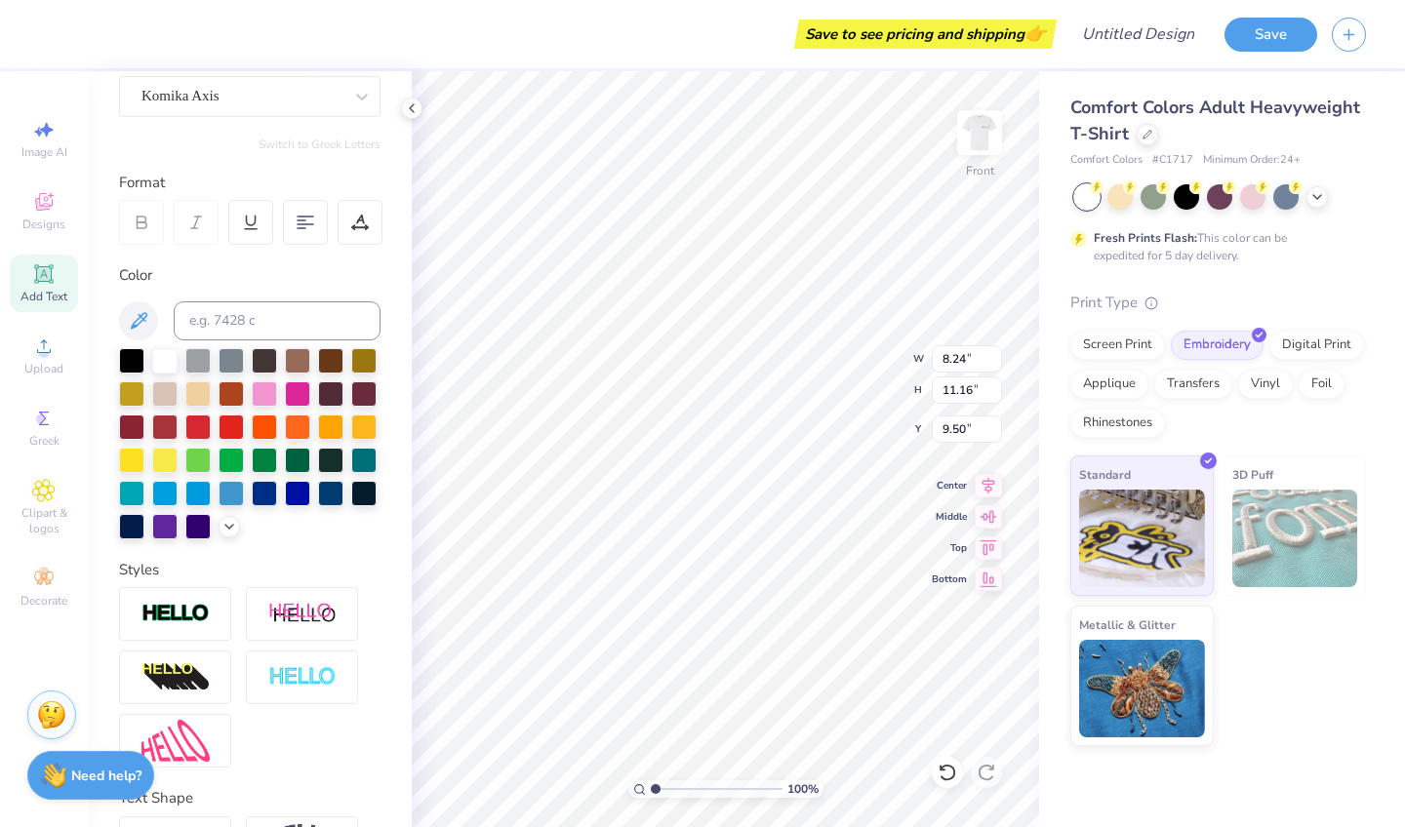
type input "9.42"
click at [368, 99] on icon at bounding box center [362, 97] width 20 height 20
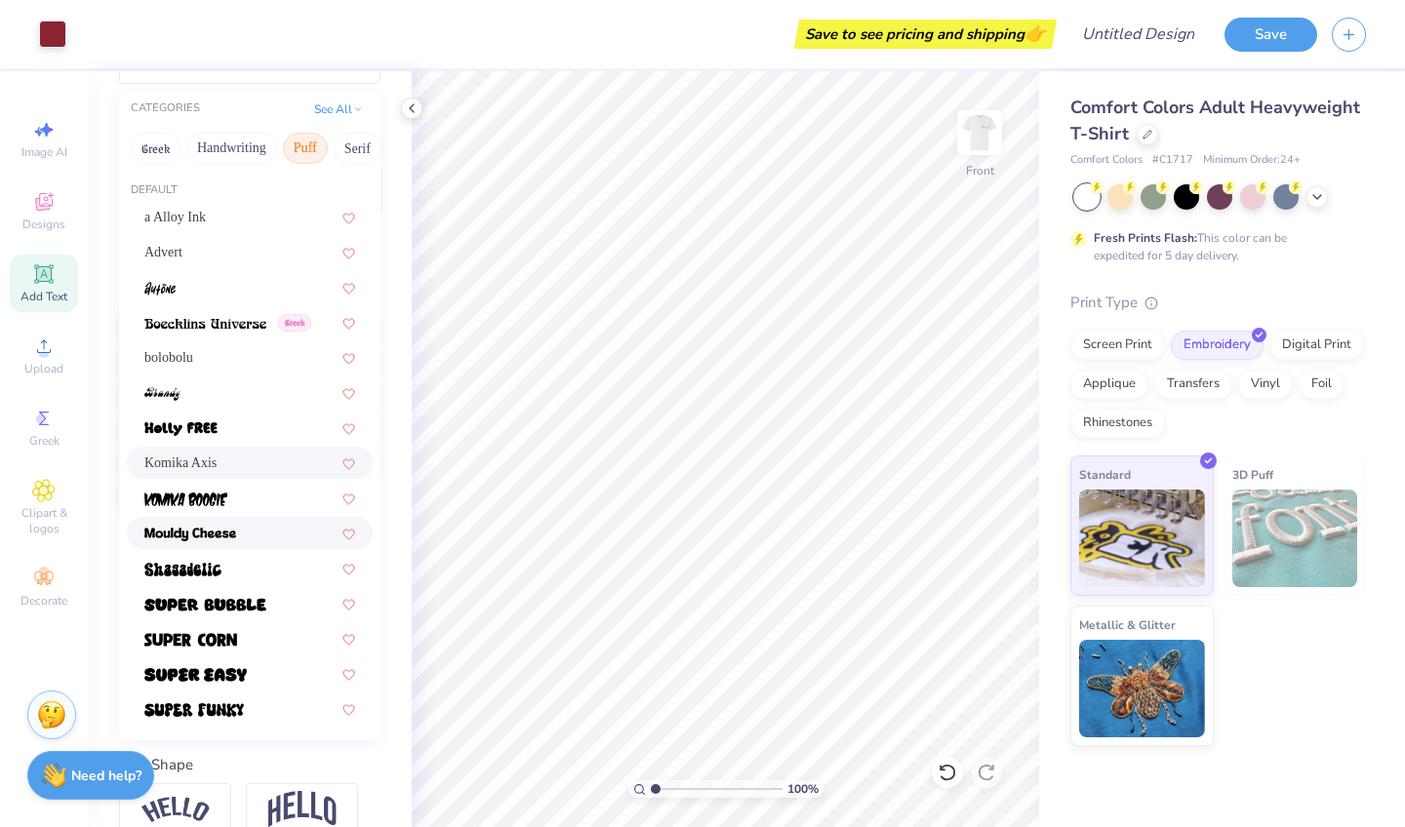
scroll to position [211, 0]
click at [233, 545] on div at bounding box center [250, 533] width 246 height 32
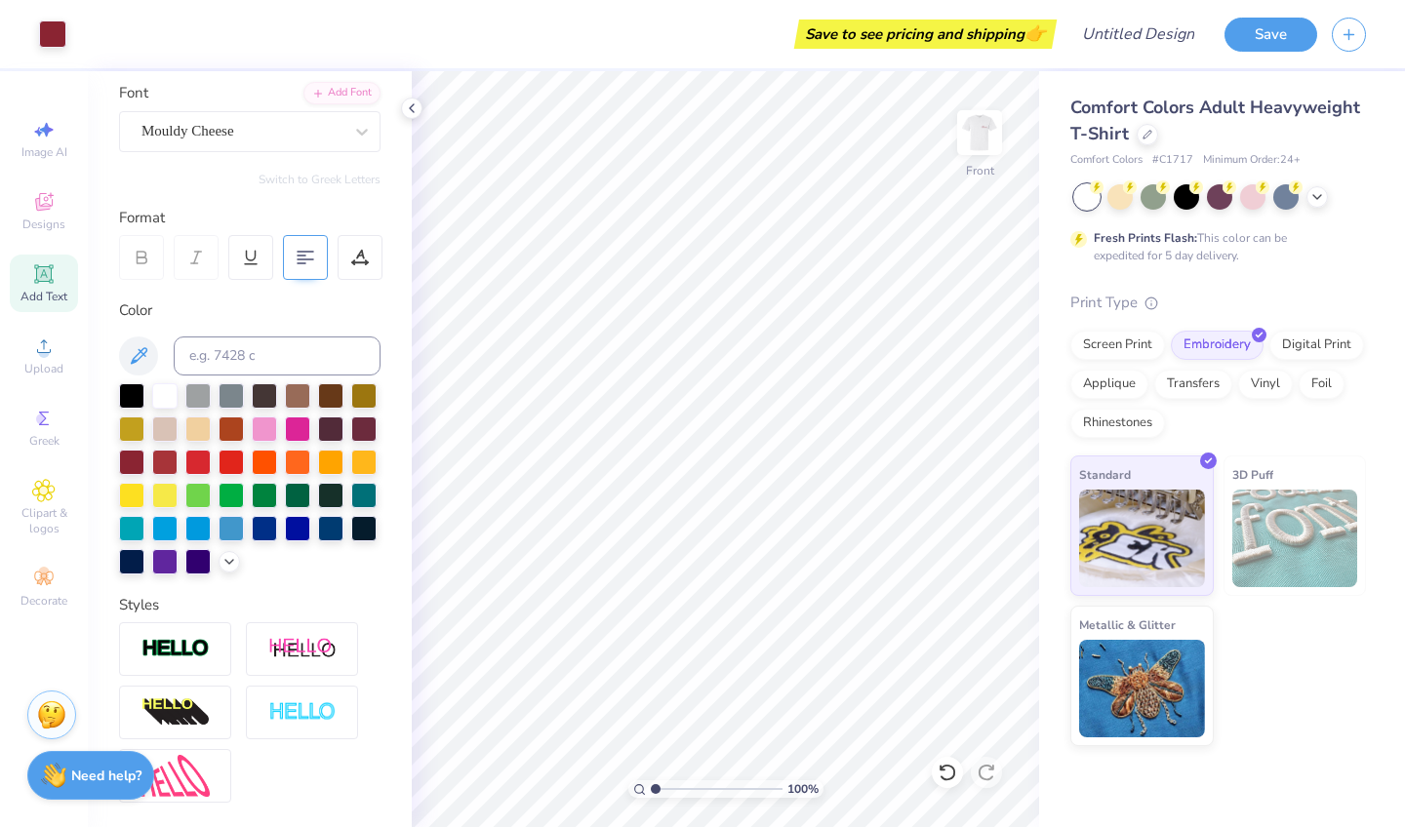
scroll to position [122, 0]
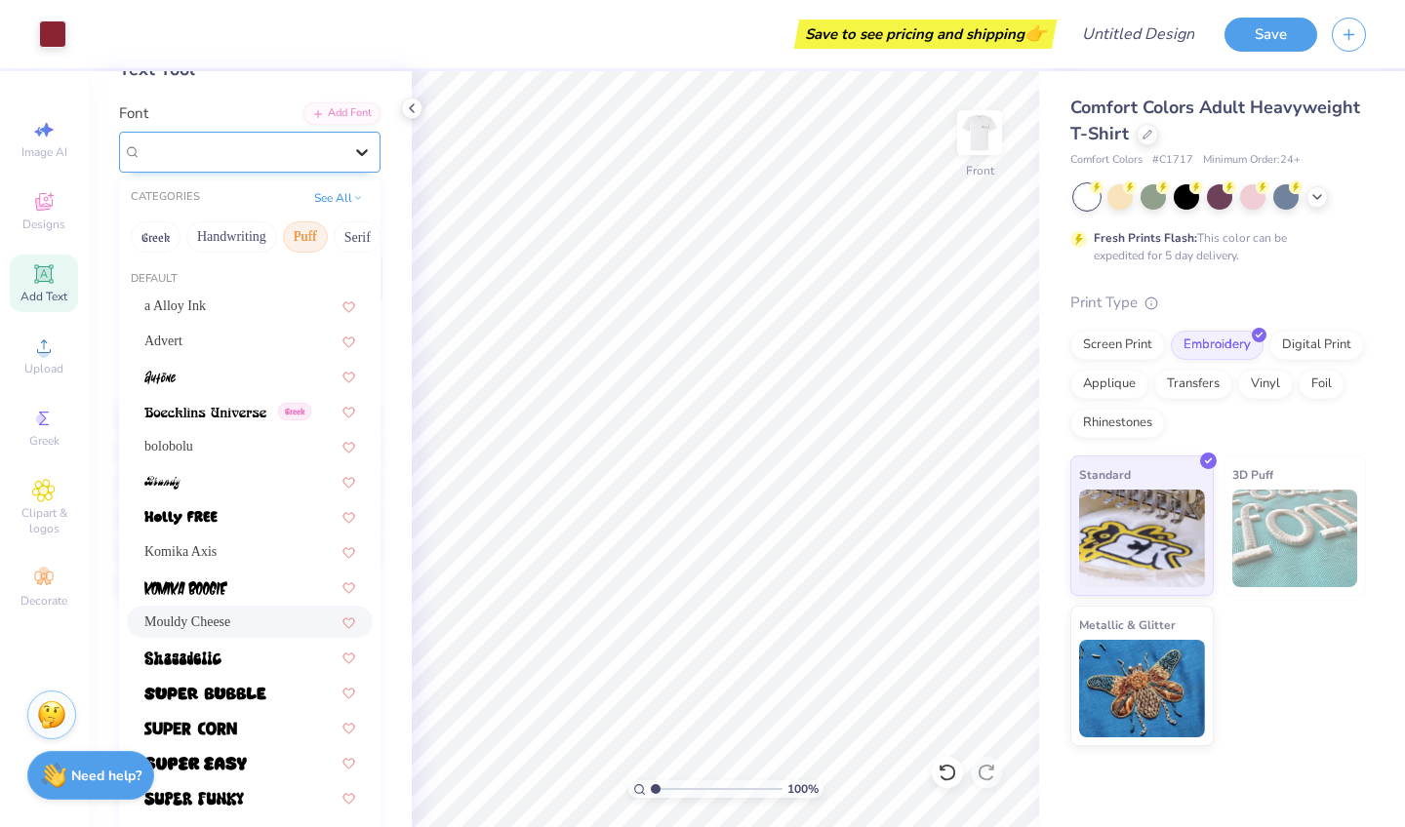
click at [360, 146] on icon at bounding box center [362, 152] width 20 height 20
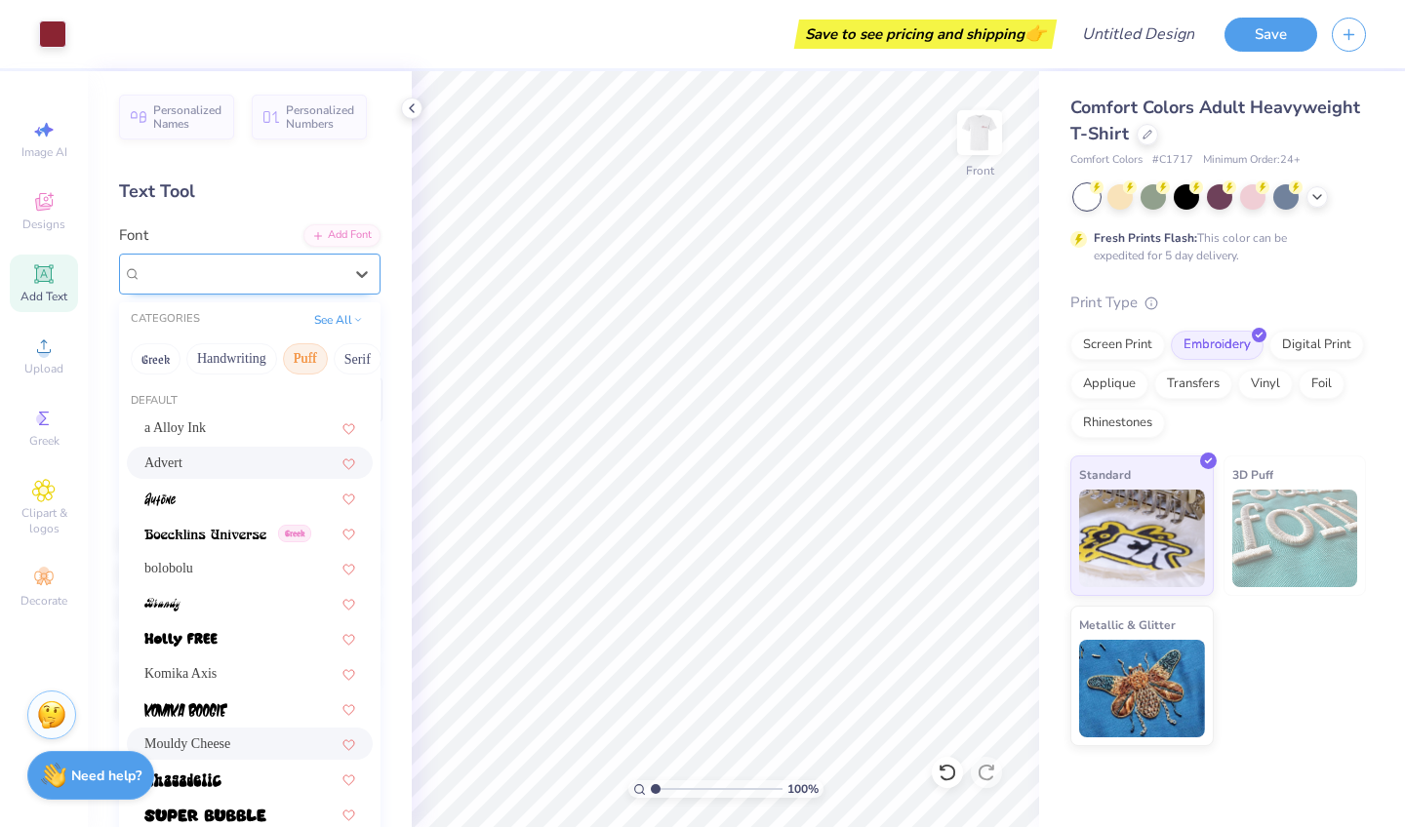
scroll to position [0, 0]
click at [350, 314] on button "See All" at bounding box center [338, 318] width 60 height 20
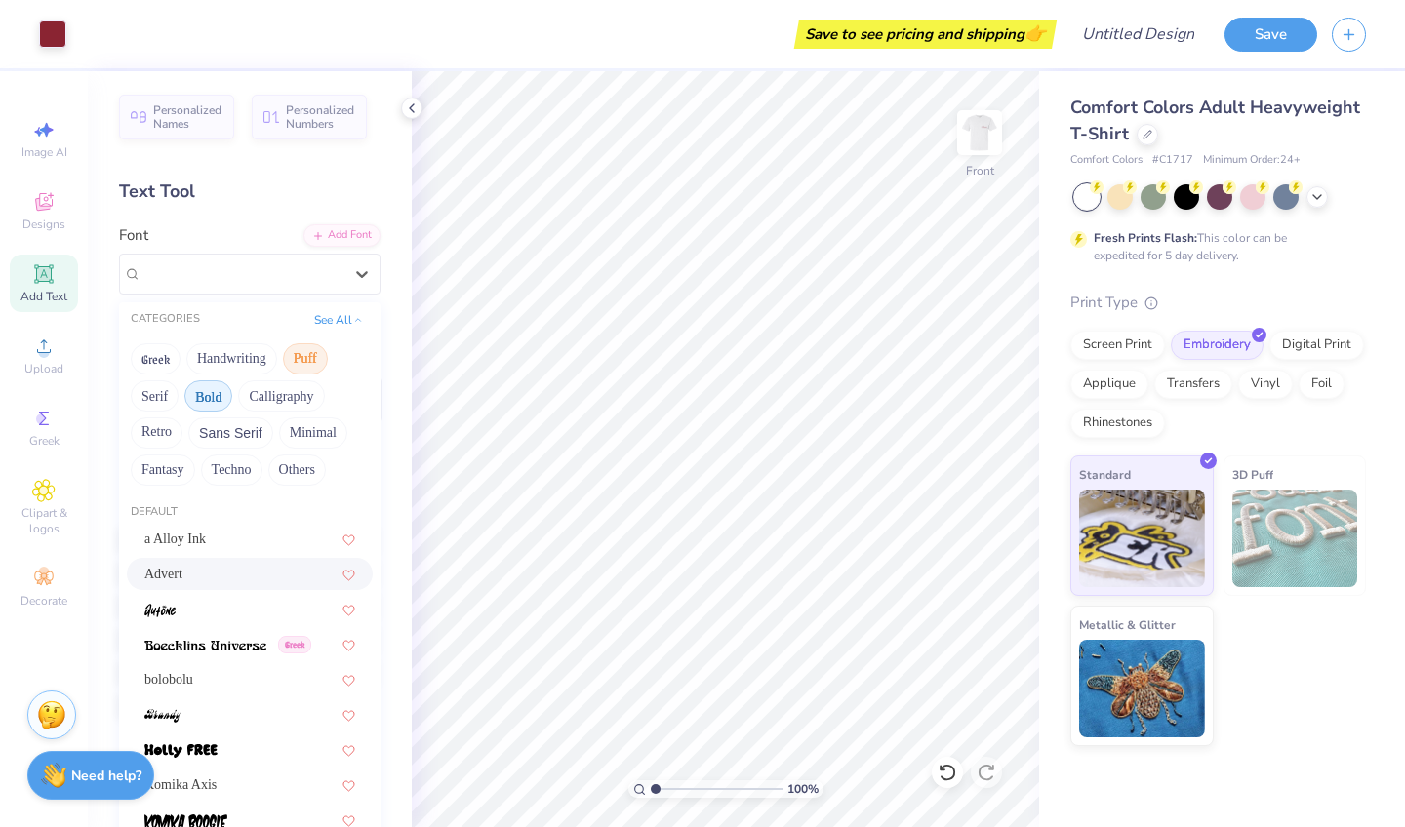
click at [232, 398] on button "Bold" at bounding box center [208, 396] width 48 height 31
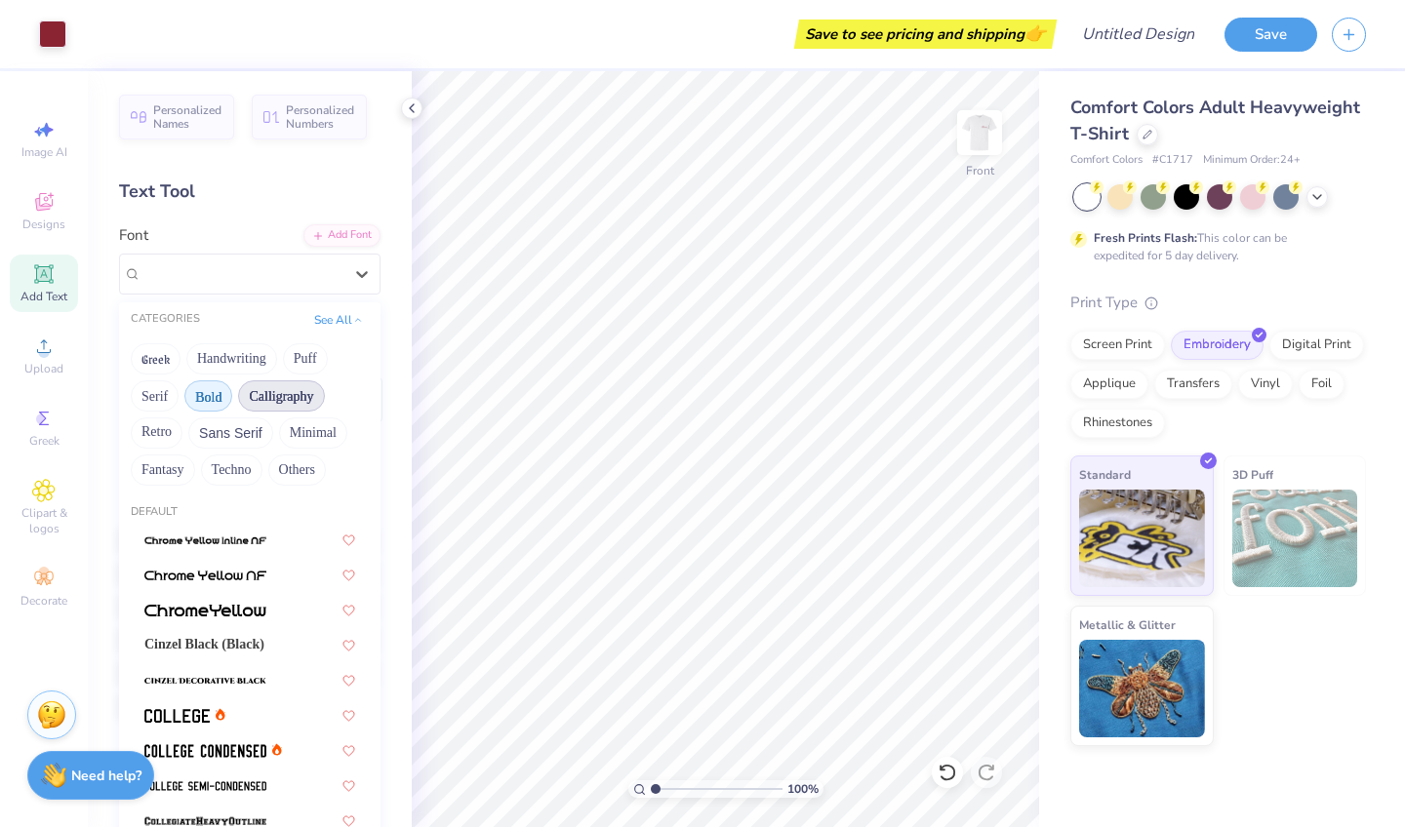
click at [312, 388] on button "Calligraphy" at bounding box center [281, 396] width 86 height 31
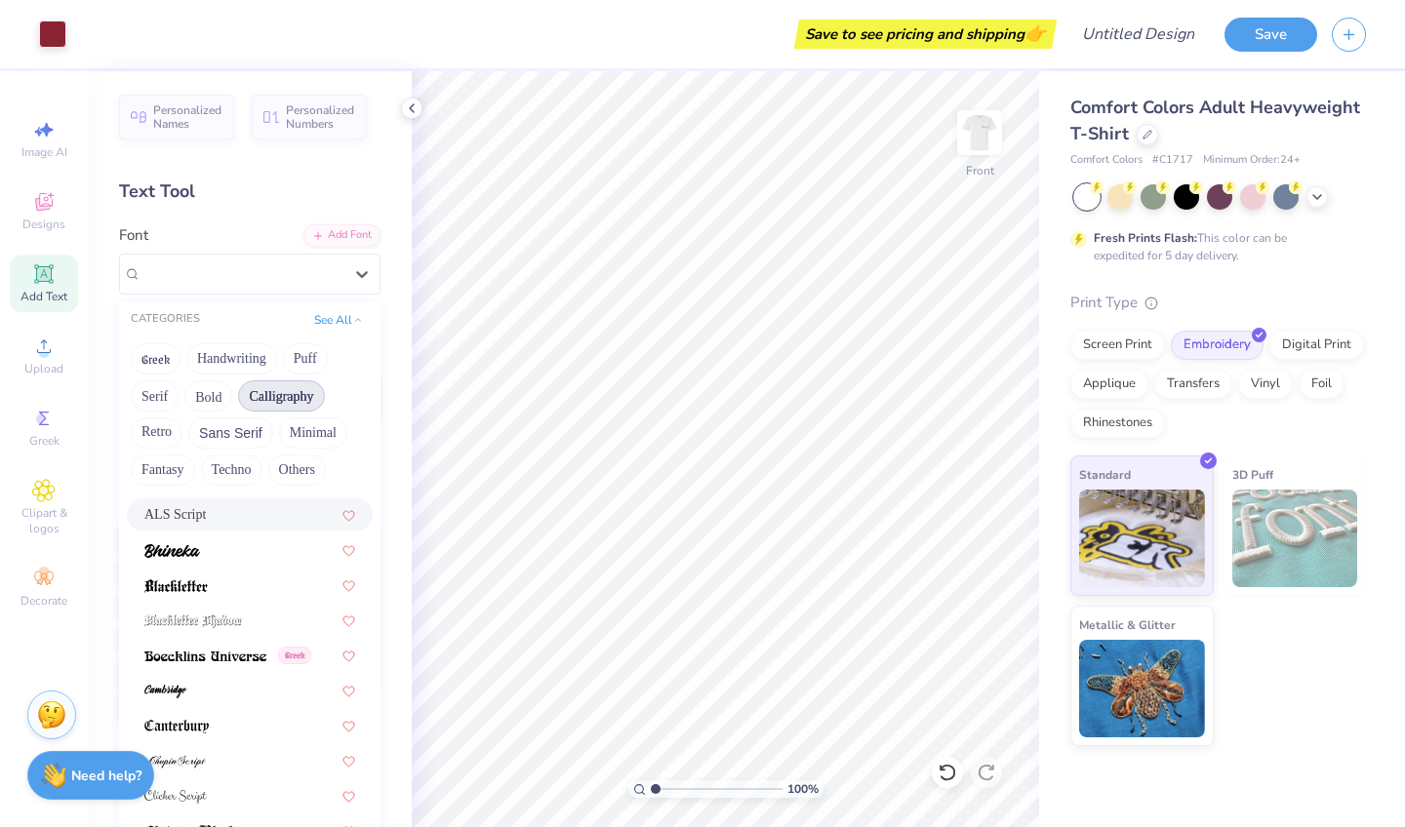
scroll to position [96, 0]
click at [229, 505] on div "ALS Script" at bounding box center [249, 514] width 211 height 20
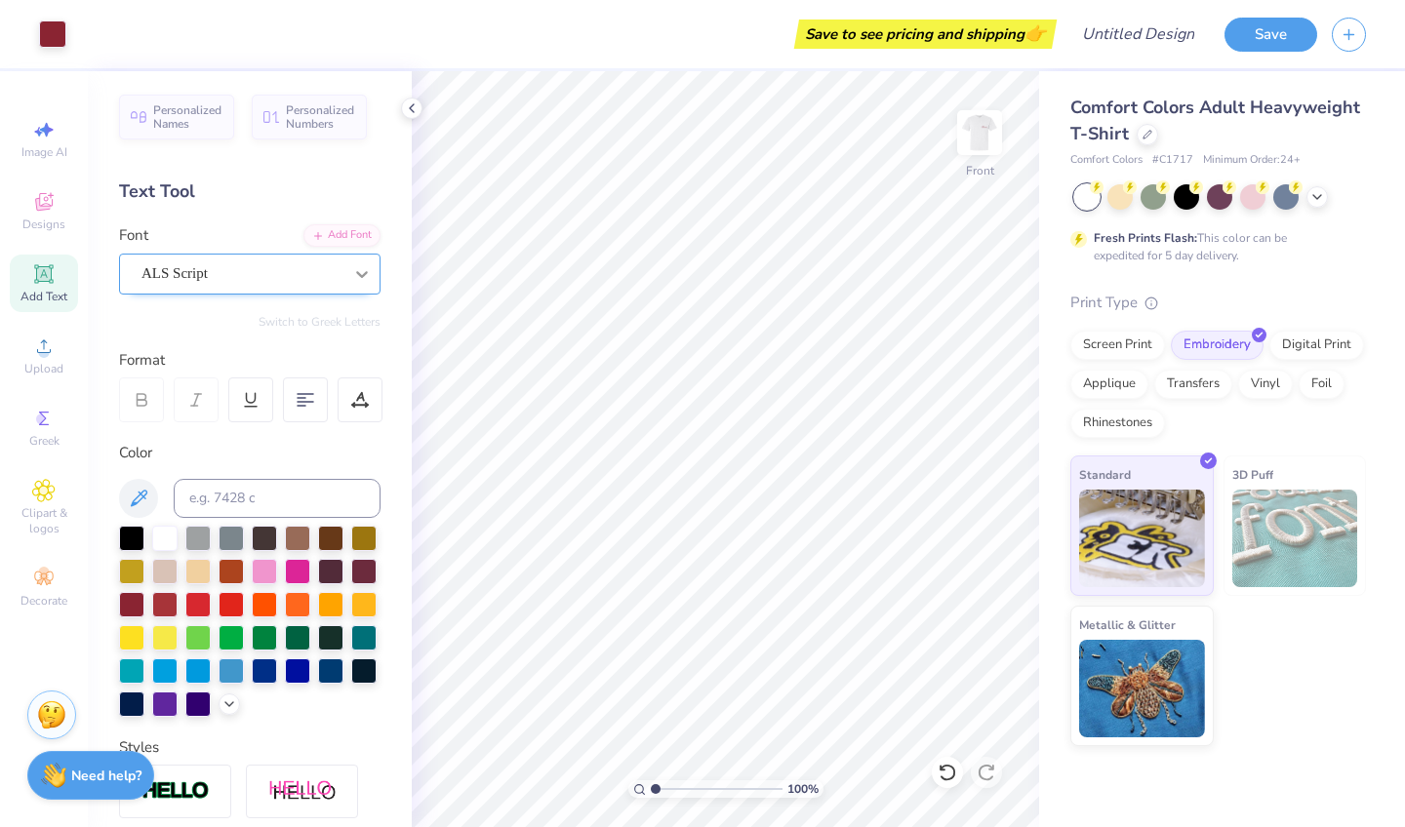
click at [348, 270] on div at bounding box center [361, 274] width 35 height 35
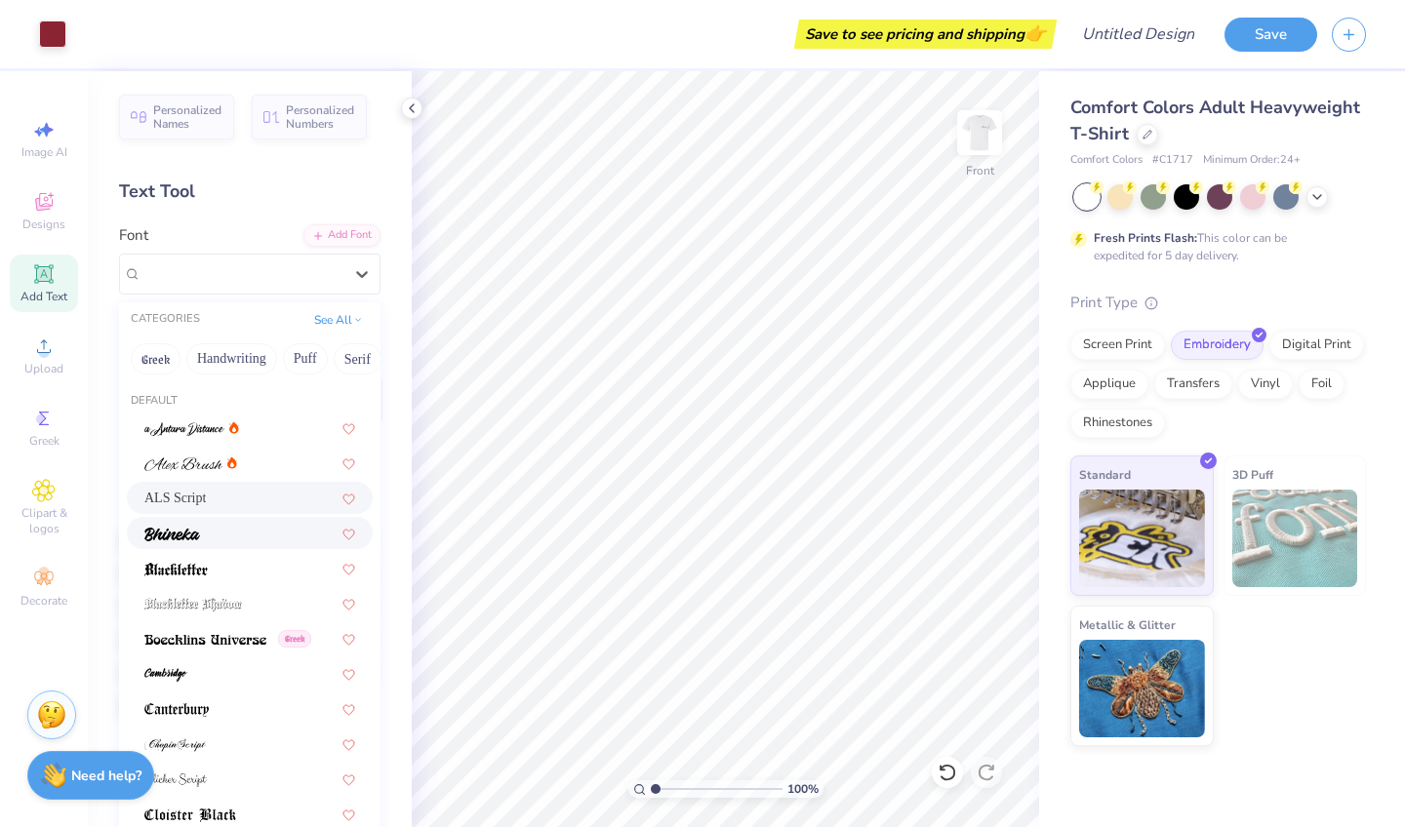
click at [229, 544] on div at bounding box center [249, 533] width 211 height 20
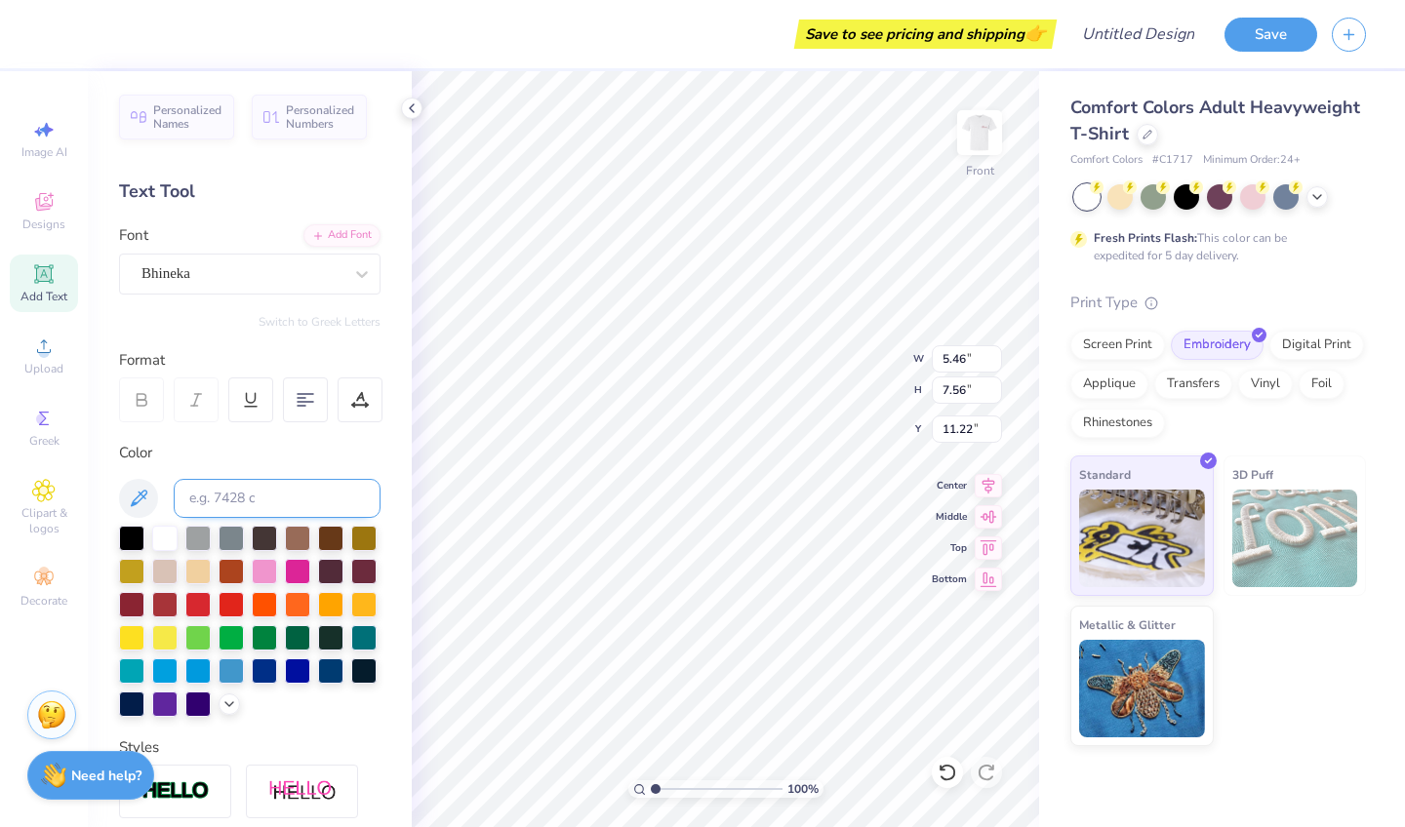
type input "6.59"
type input "9.13"
type input "9.81"
click at [55, 277] on icon at bounding box center [43, 273] width 23 height 23
type textarea "T"
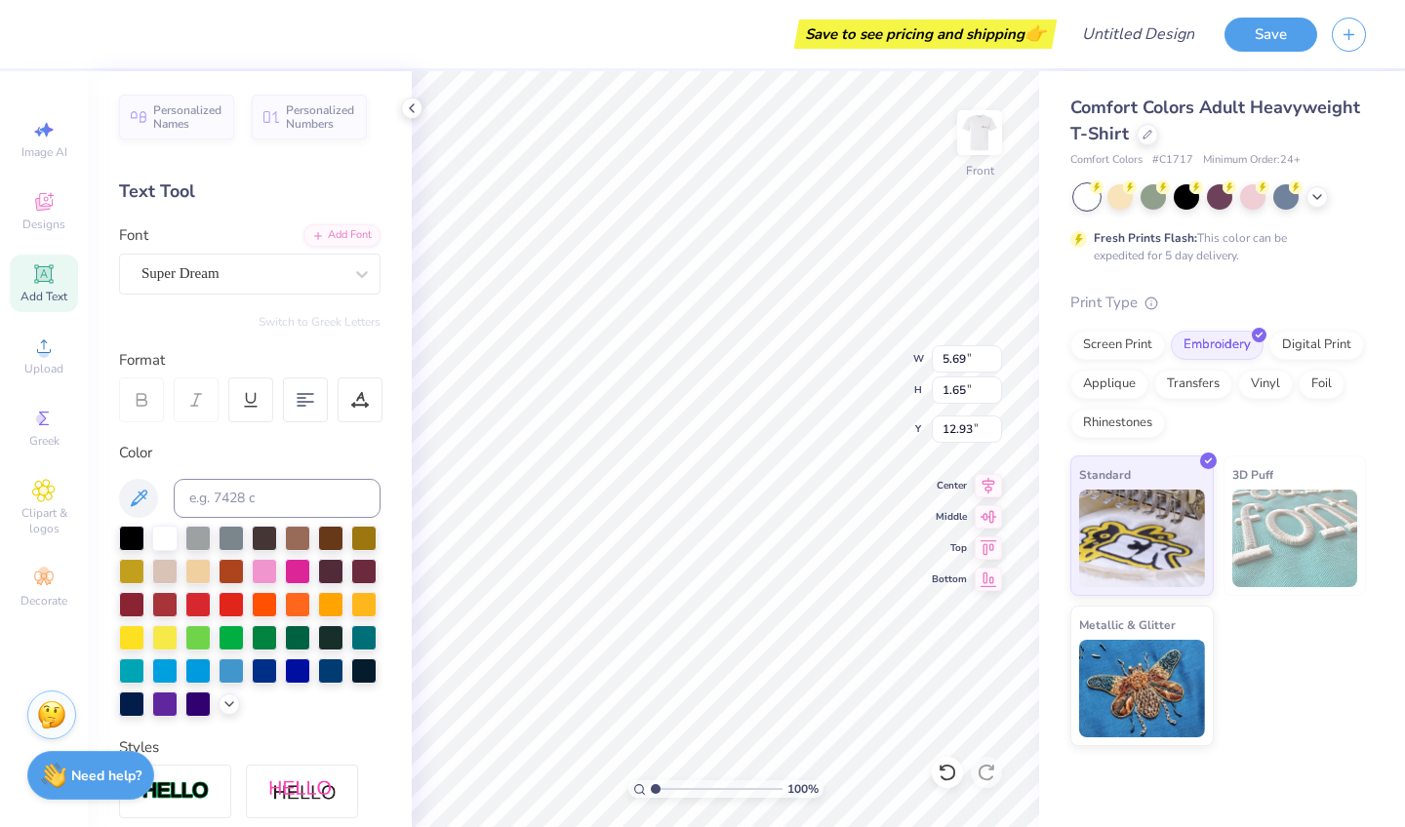
type textarea "G"
type textarea "g"
type textarea "Grezaffi"
click at [126, 604] on div at bounding box center [131, 602] width 25 height 25
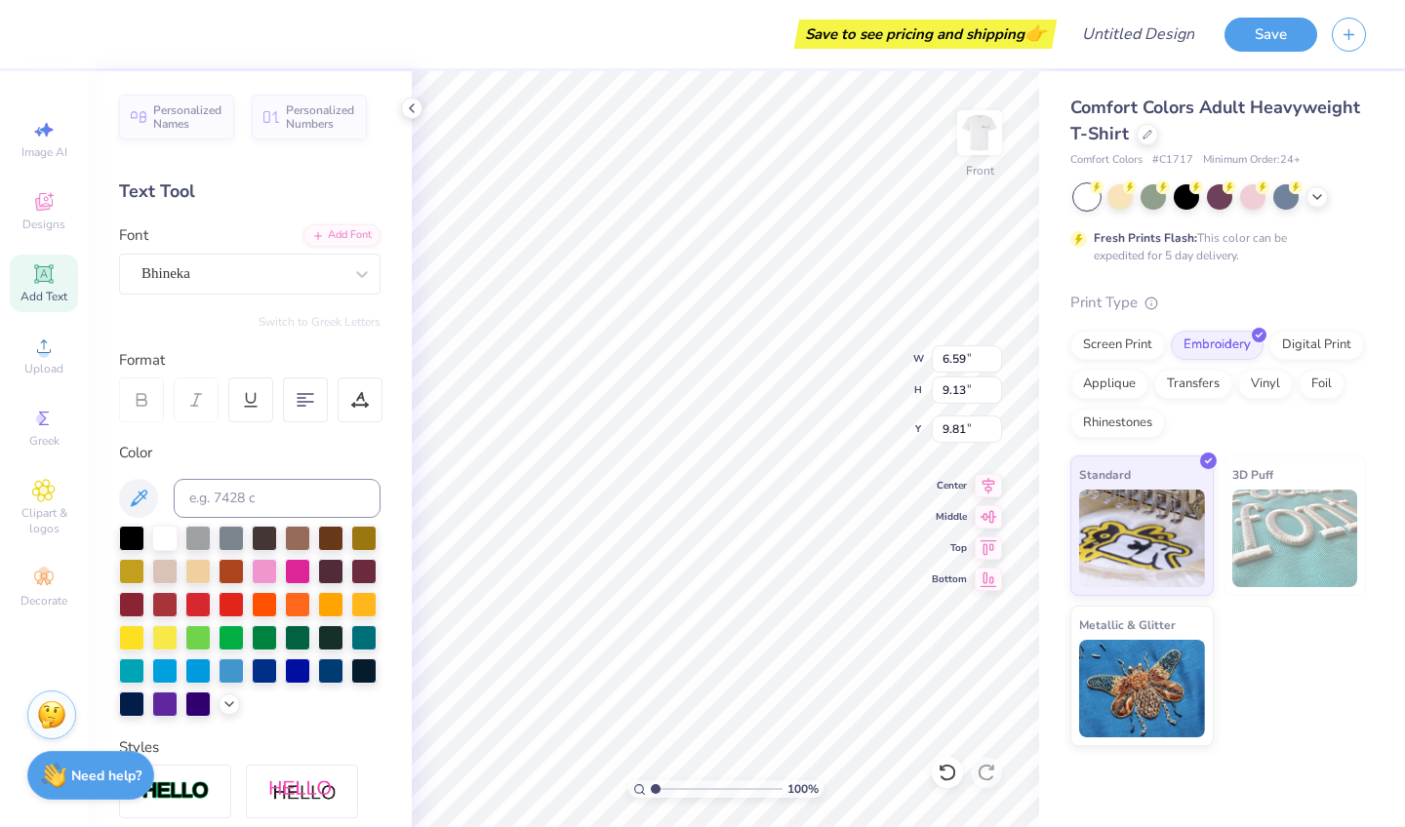
type input "8.98"
type input "1.65"
type input "12.92"
type input "6.59"
type input "9.13"
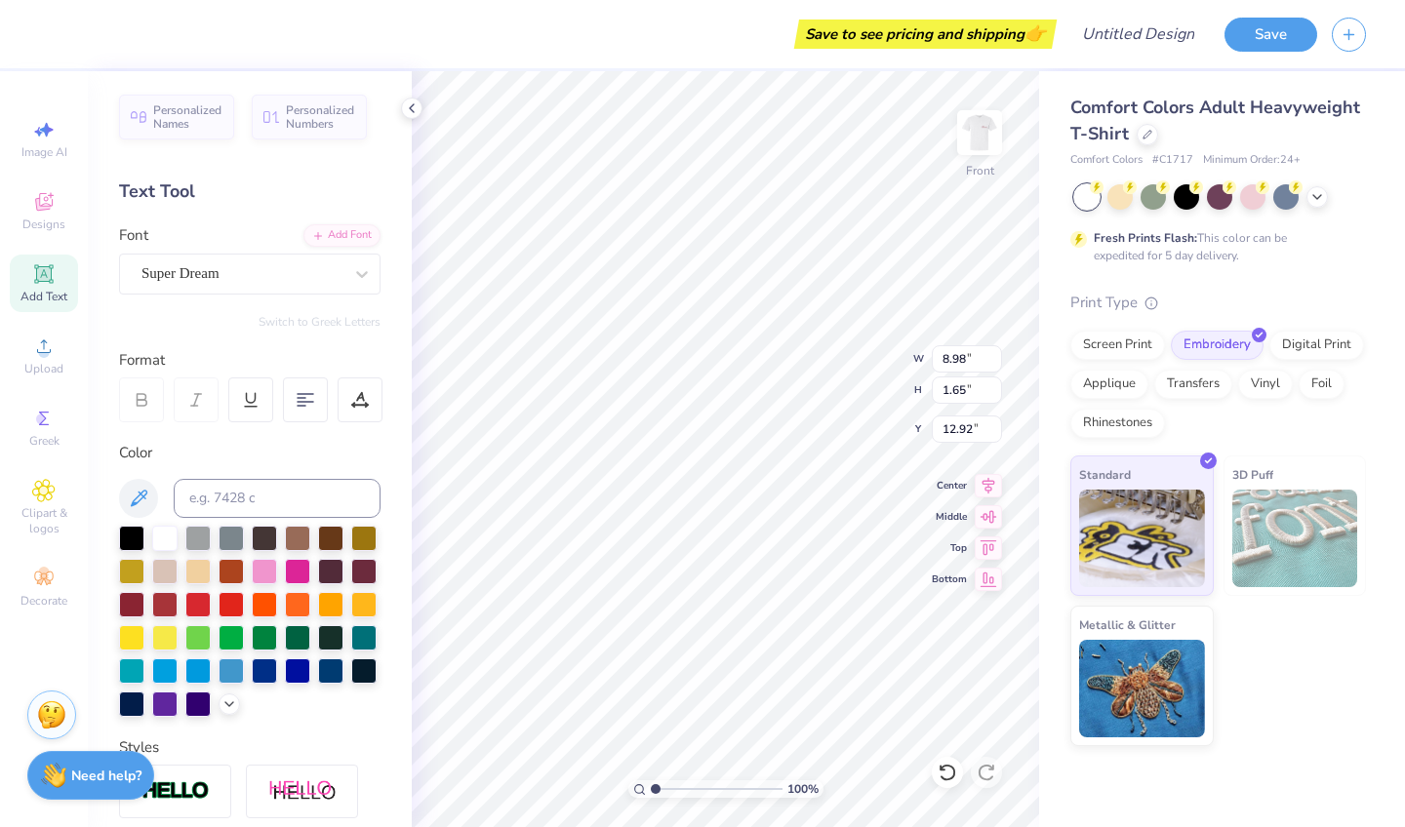
type input "9.81"
type input "8.98"
type input "1.65"
type input "21.78"
type input "10.72"
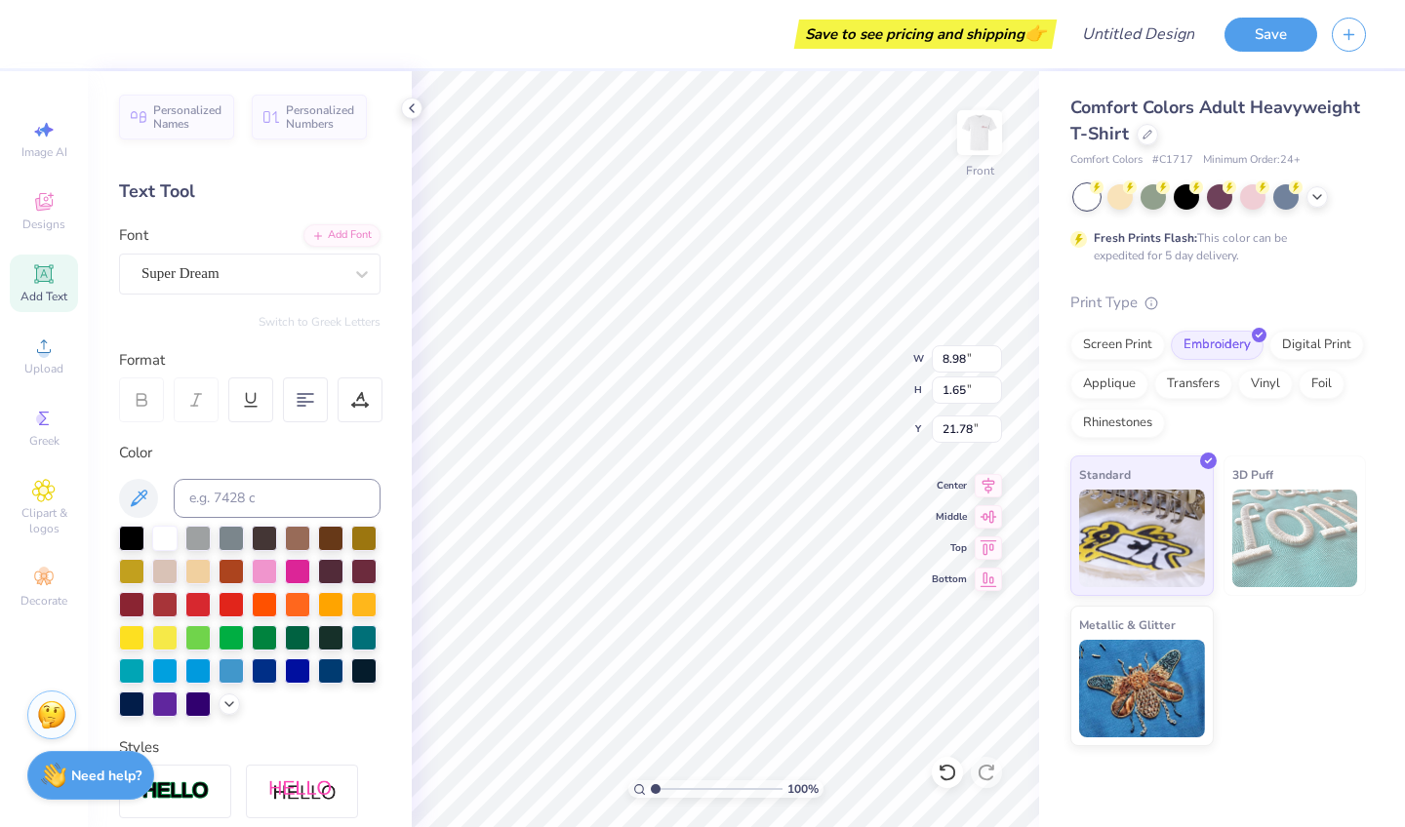
type input "1.97"
type input "21.38"
type input "6.59"
type input "9.13"
type input "11.17"
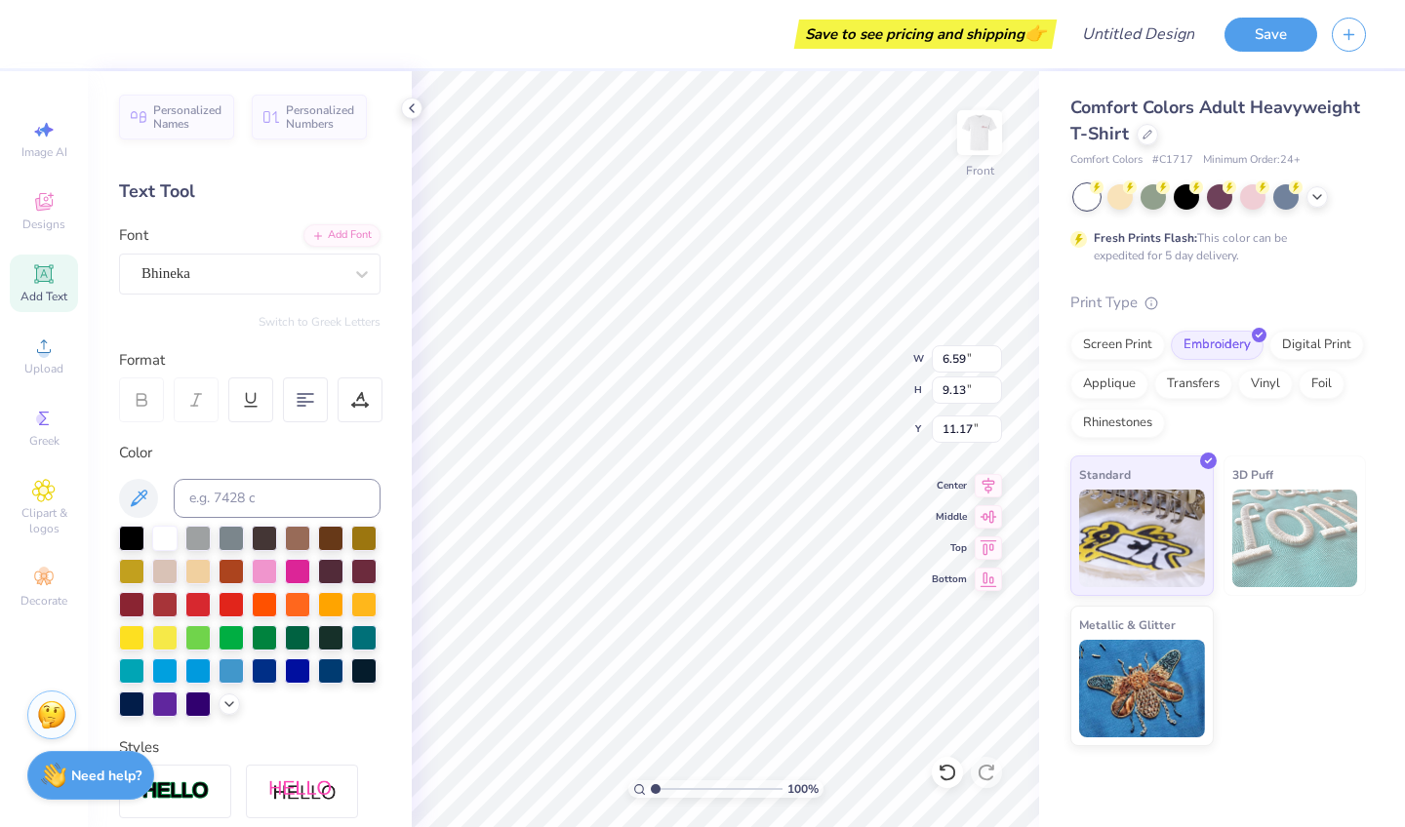
type input "10.72"
type input "1.97"
type input "7.66"
click at [990, 130] on img at bounding box center [980, 133] width 78 height 78
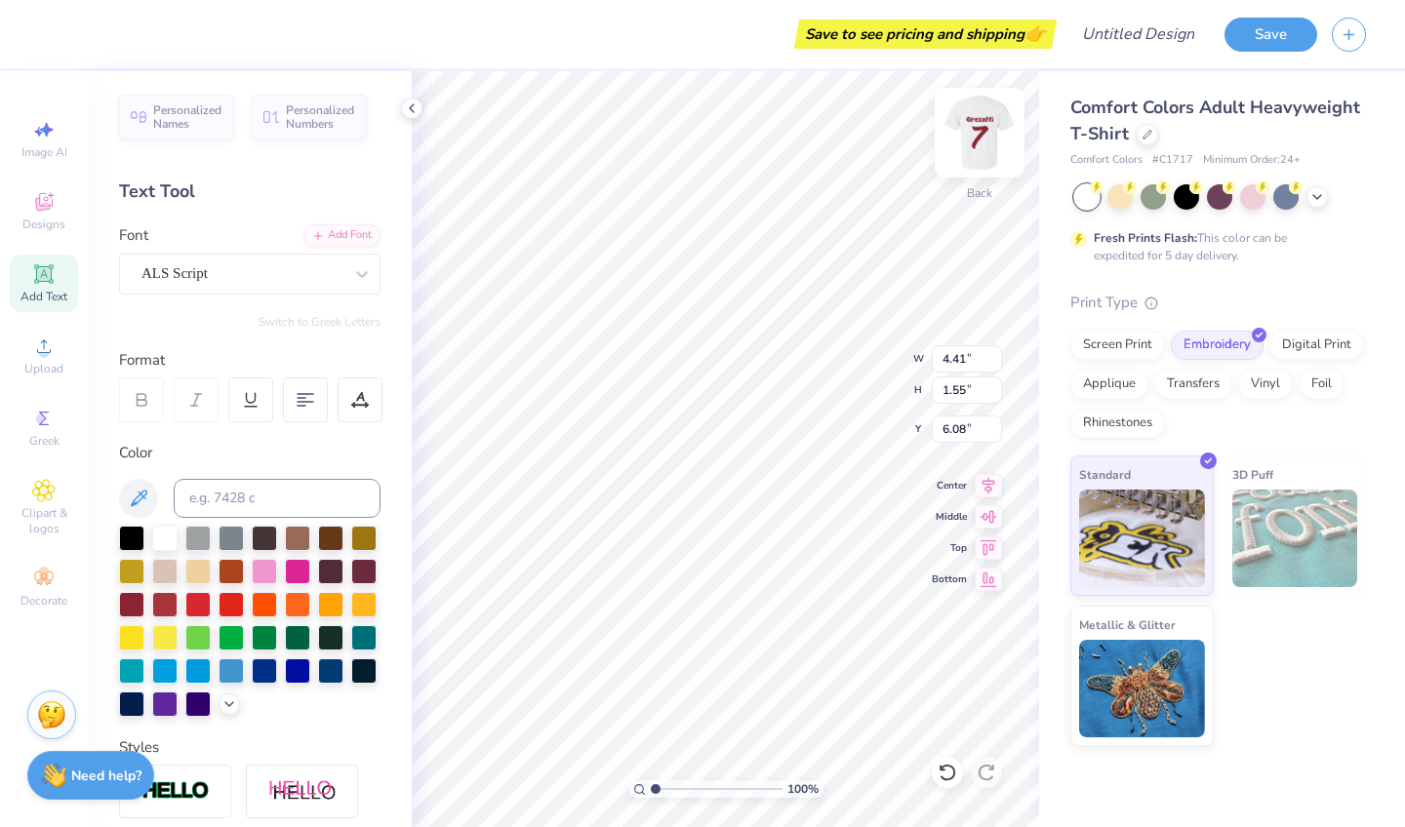
type textarea "Rams #7"
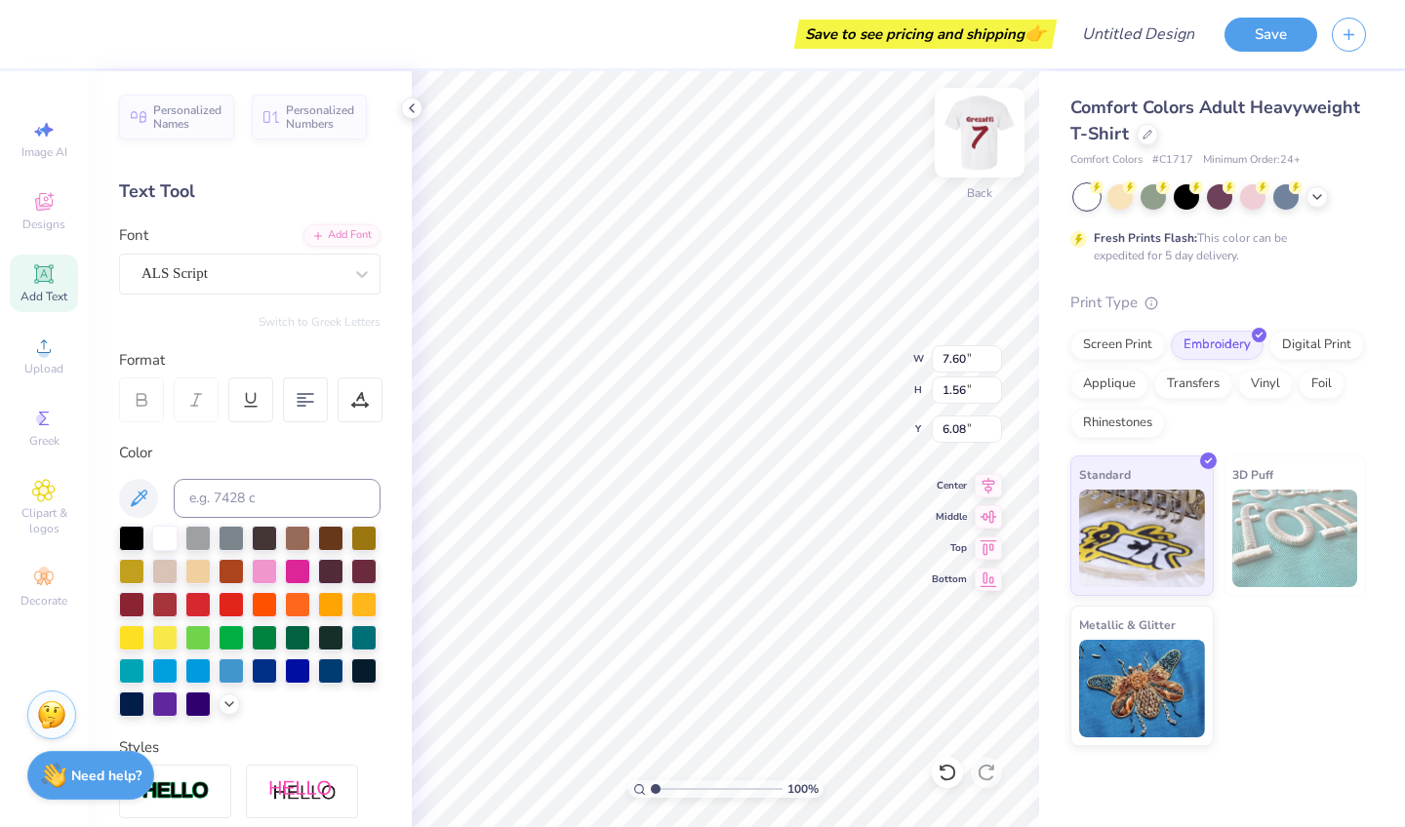
type textarea "Rams #7"
type input "4.55"
type input "4.06"
type input "4.83"
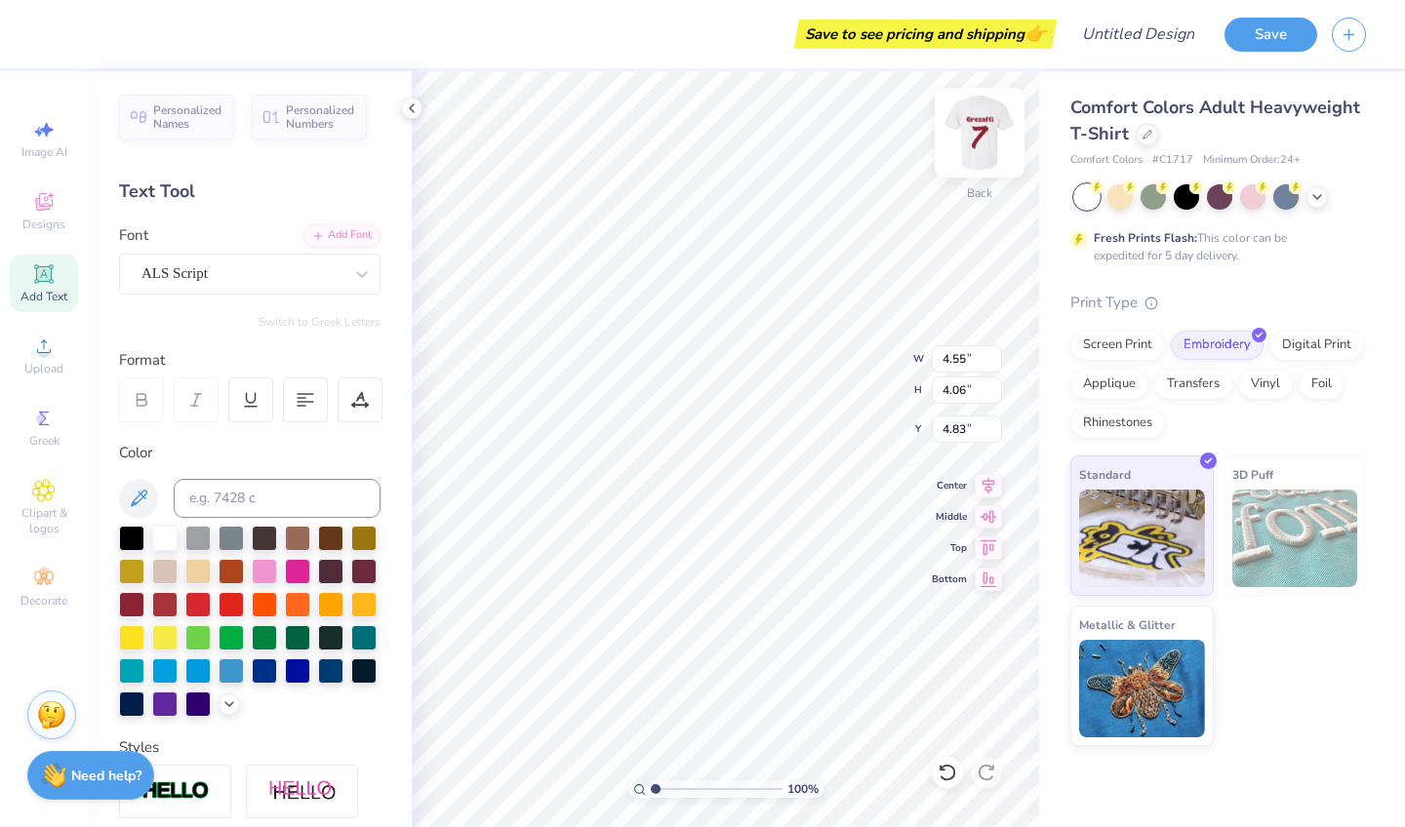
scroll to position [1, 0]
type textarea "Rams #7"
type input "4.71"
click at [992, 118] on img at bounding box center [980, 133] width 78 height 78
click at [985, 142] on img at bounding box center [980, 133] width 78 height 78
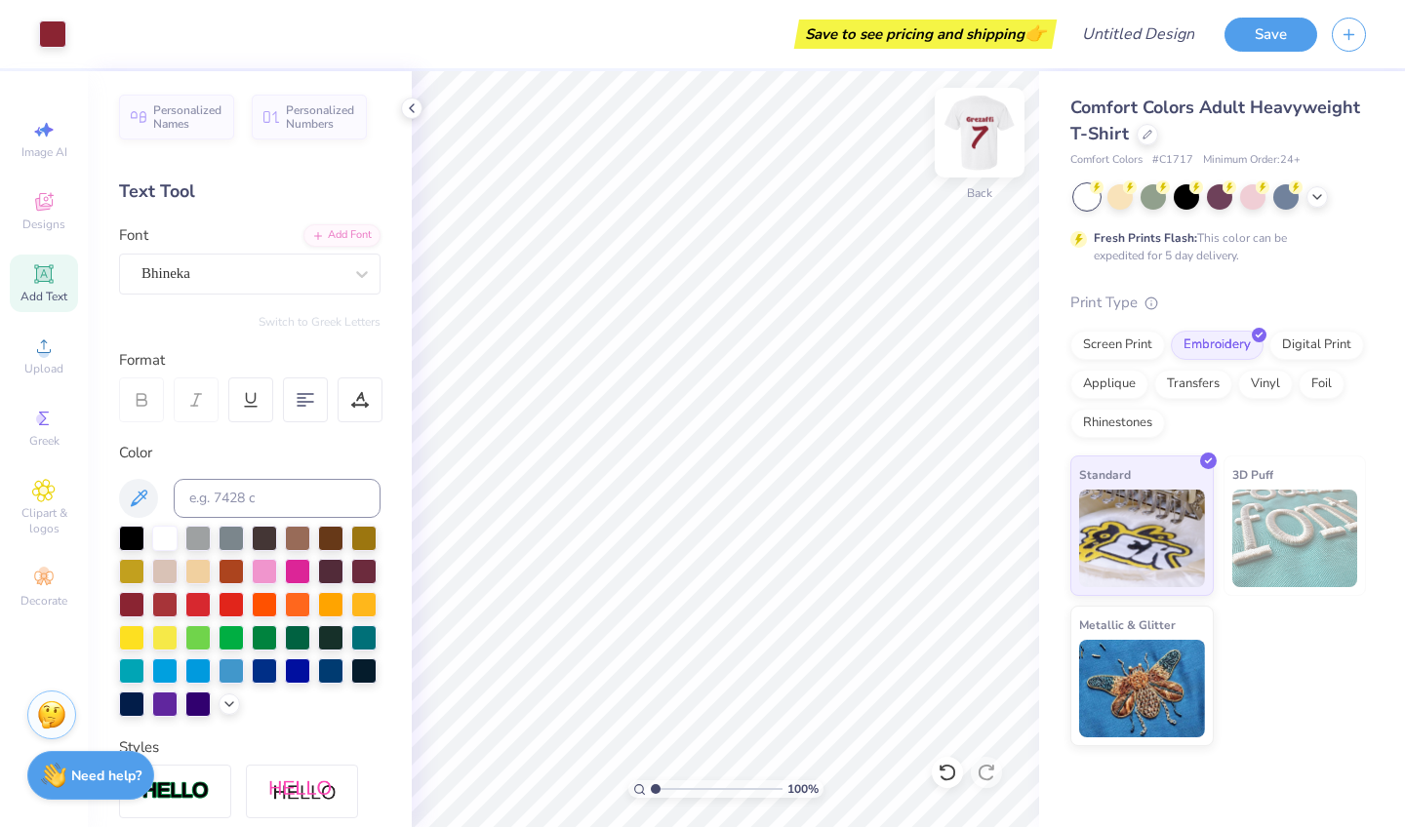
click at [996, 141] on img at bounding box center [980, 133] width 78 height 78
click at [987, 138] on img at bounding box center [980, 133] width 78 height 78
click at [981, 142] on img at bounding box center [980, 133] width 78 height 78
click at [376, 252] on div "Font Bhineka" at bounding box center [250, 259] width 262 height 70
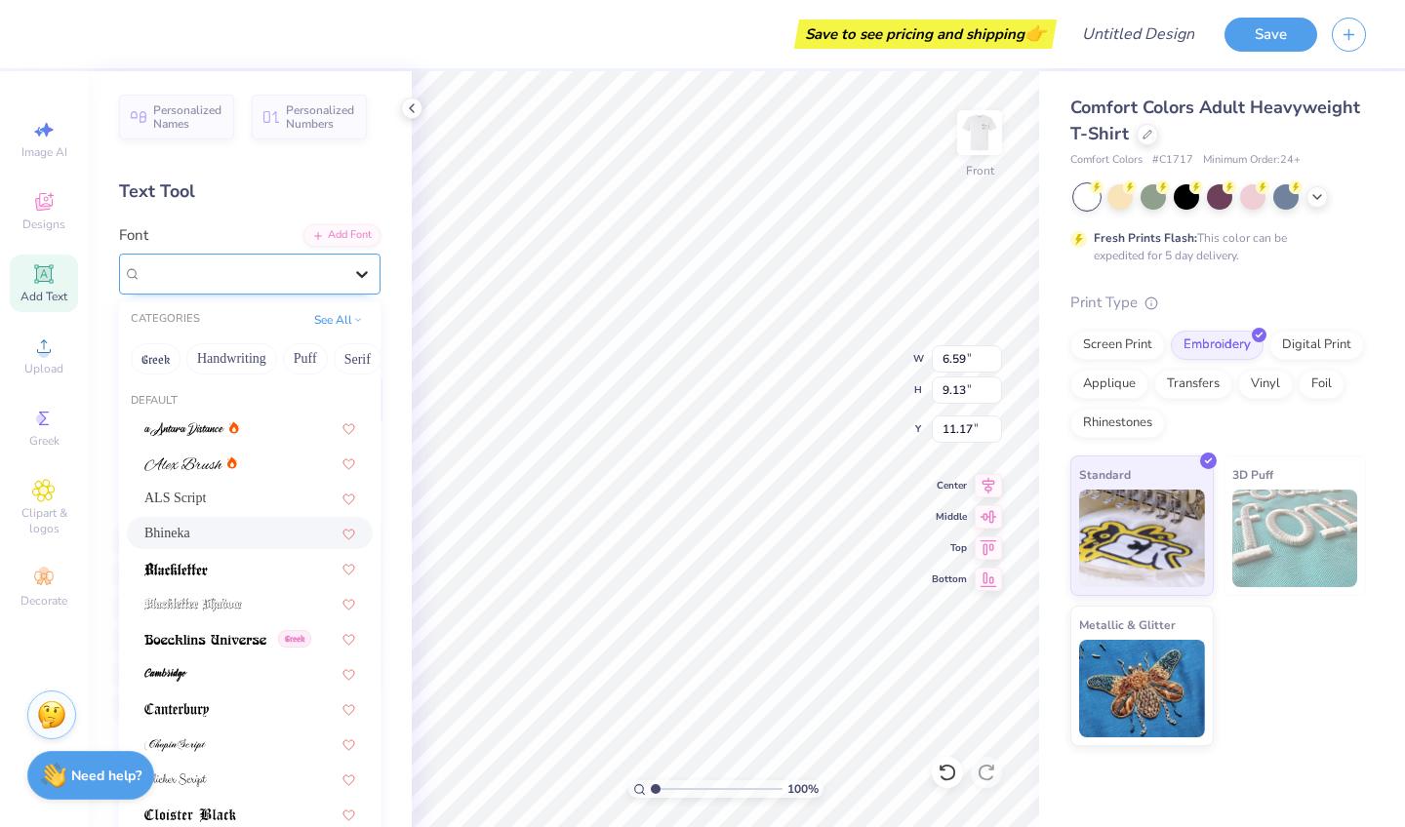
click at [365, 266] on icon at bounding box center [362, 274] width 20 height 20
click at [206, 498] on span "ALS Script" at bounding box center [174, 498] width 61 height 20
type input "5.81"
type input "7.15"
type input "12.16"
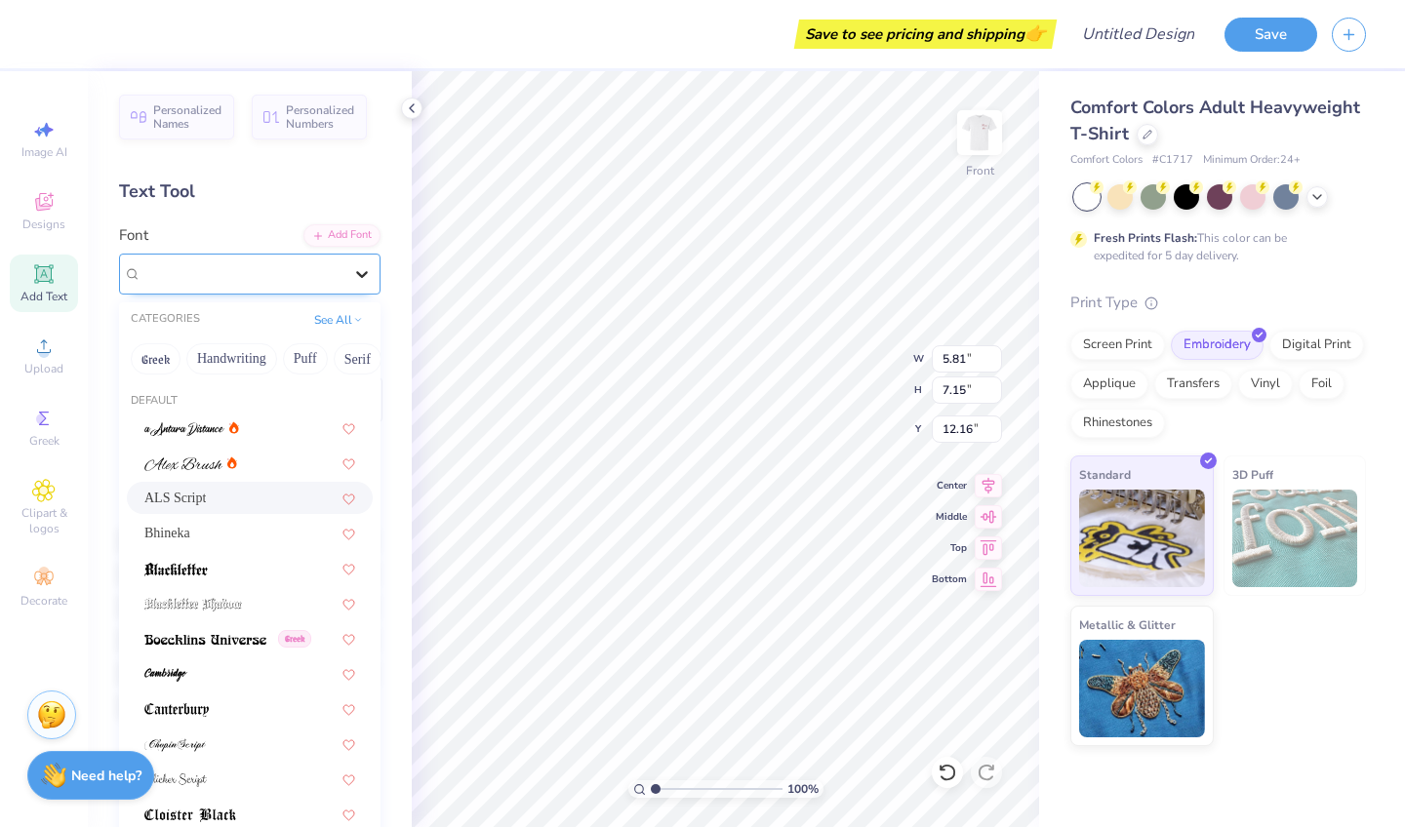
click at [360, 264] on icon at bounding box center [362, 274] width 20 height 20
click at [264, 460] on div at bounding box center [249, 463] width 211 height 20
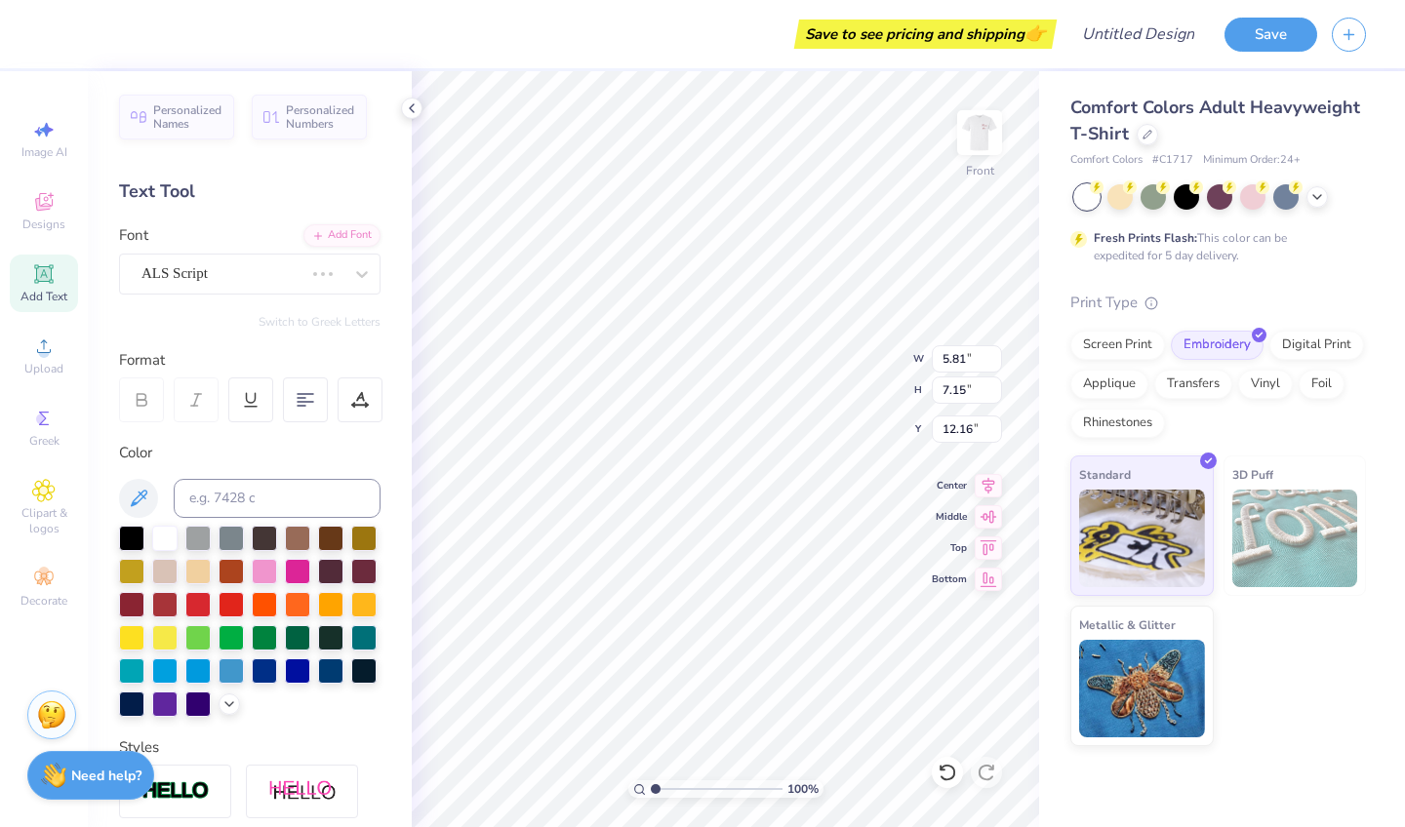
type input "8.92"
type input "9.97"
type input "10.75"
type input "10.72"
type input "1.97"
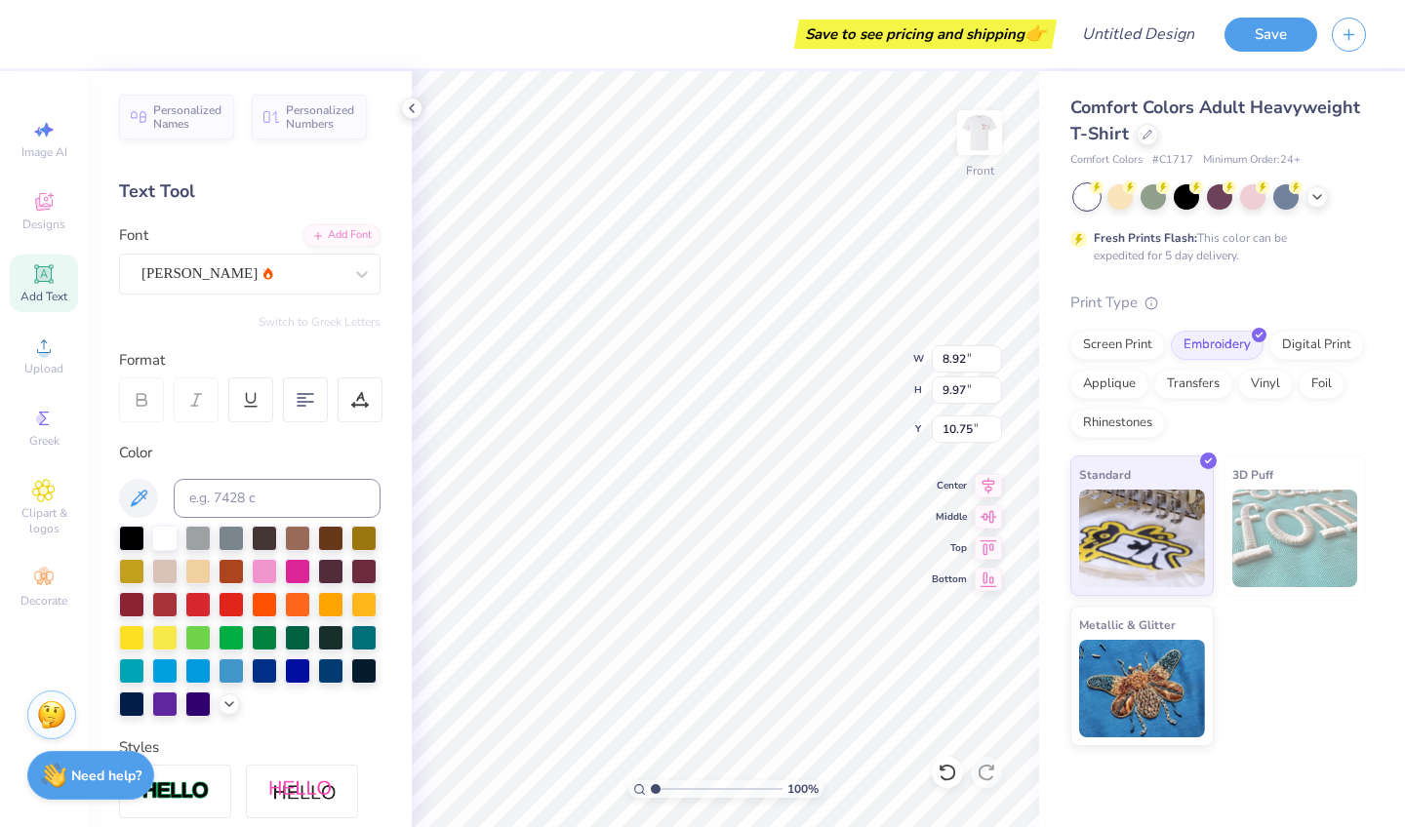
type input "7.66"
click at [367, 284] on div at bounding box center [361, 274] width 35 height 35
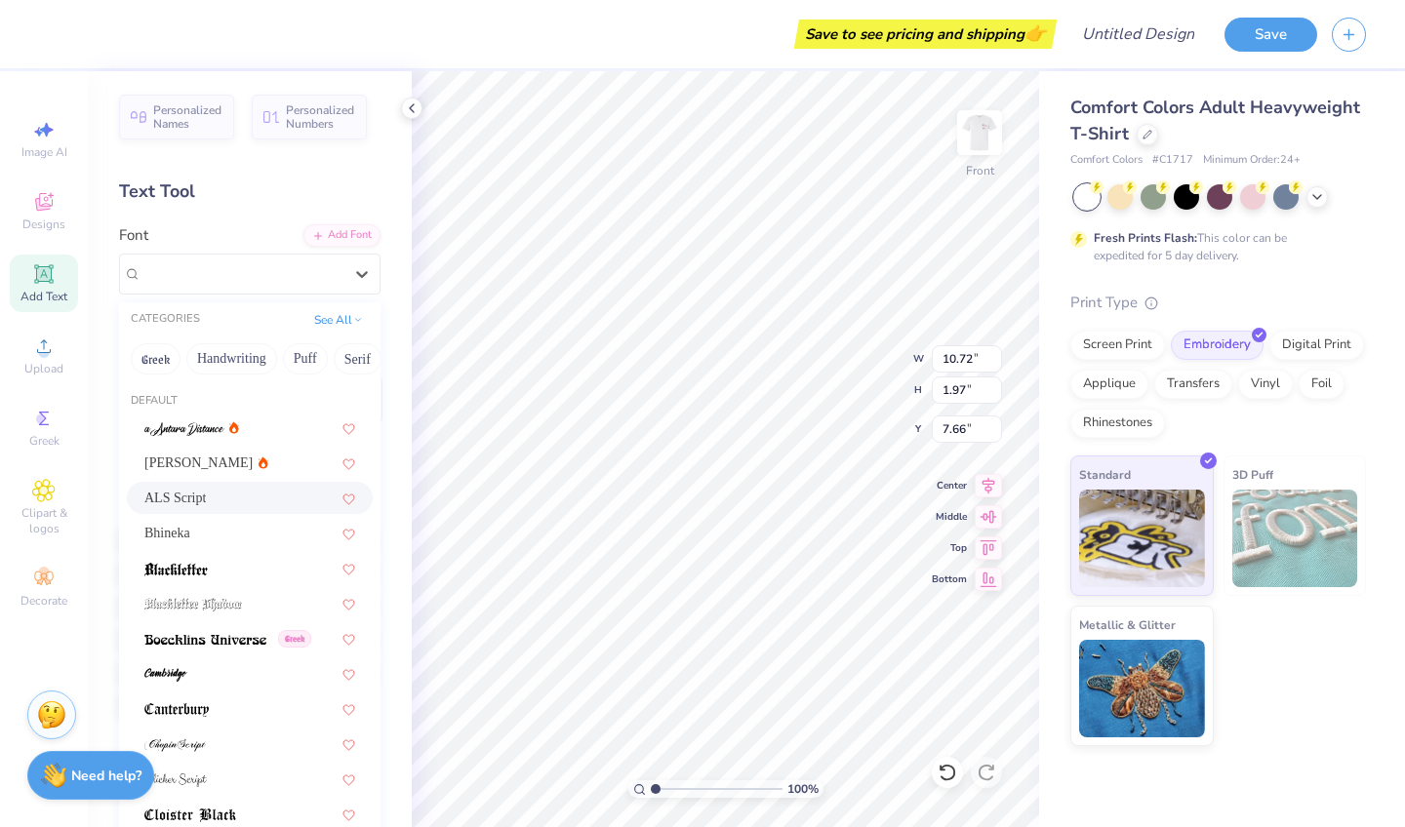
click at [182, 504] on span "ALS Script" at bounding box center [174, 498] width 61 height 20
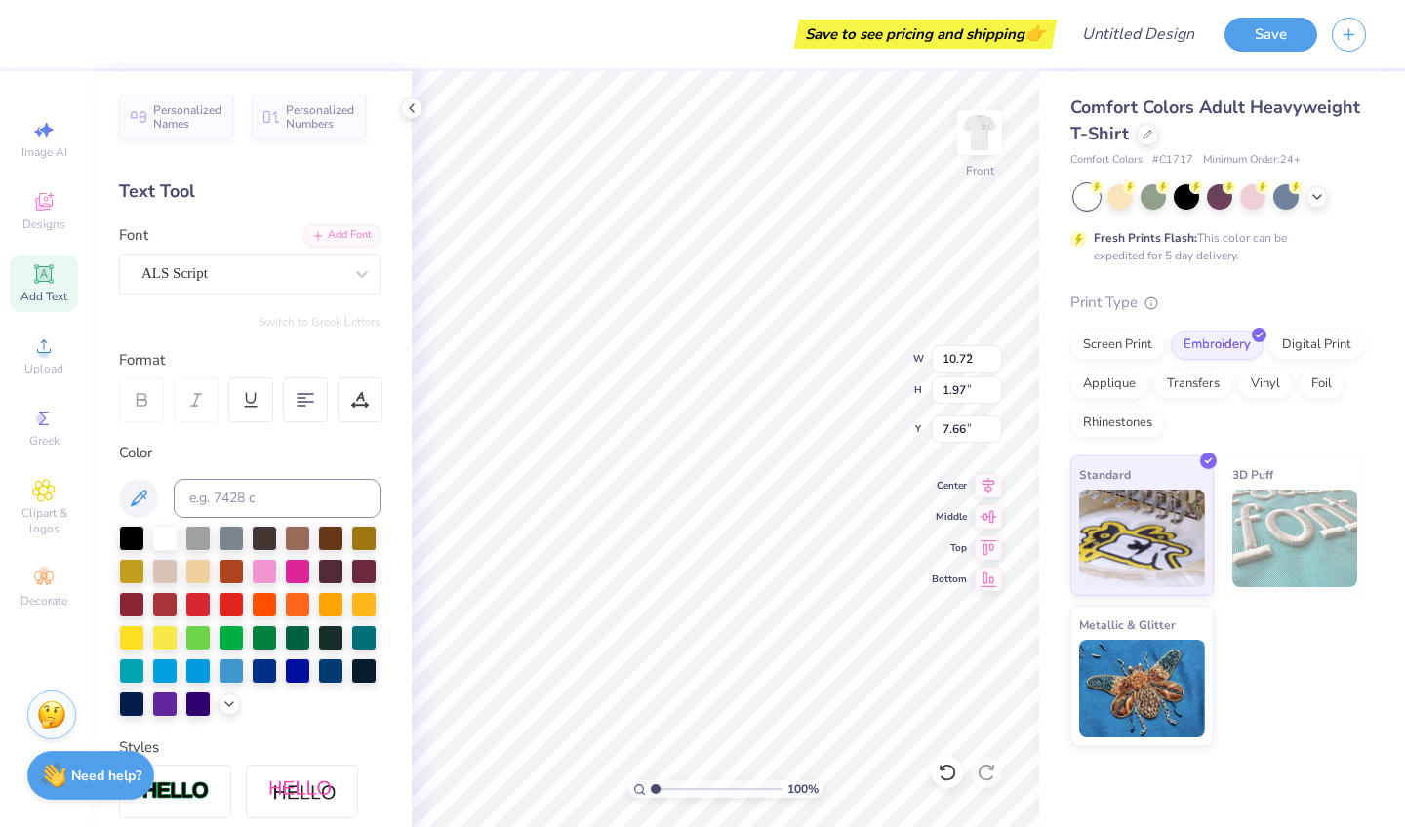
type input "8.07"
type input "2.97"
type input "7.16"
type input "6.20"
type input "9.79"
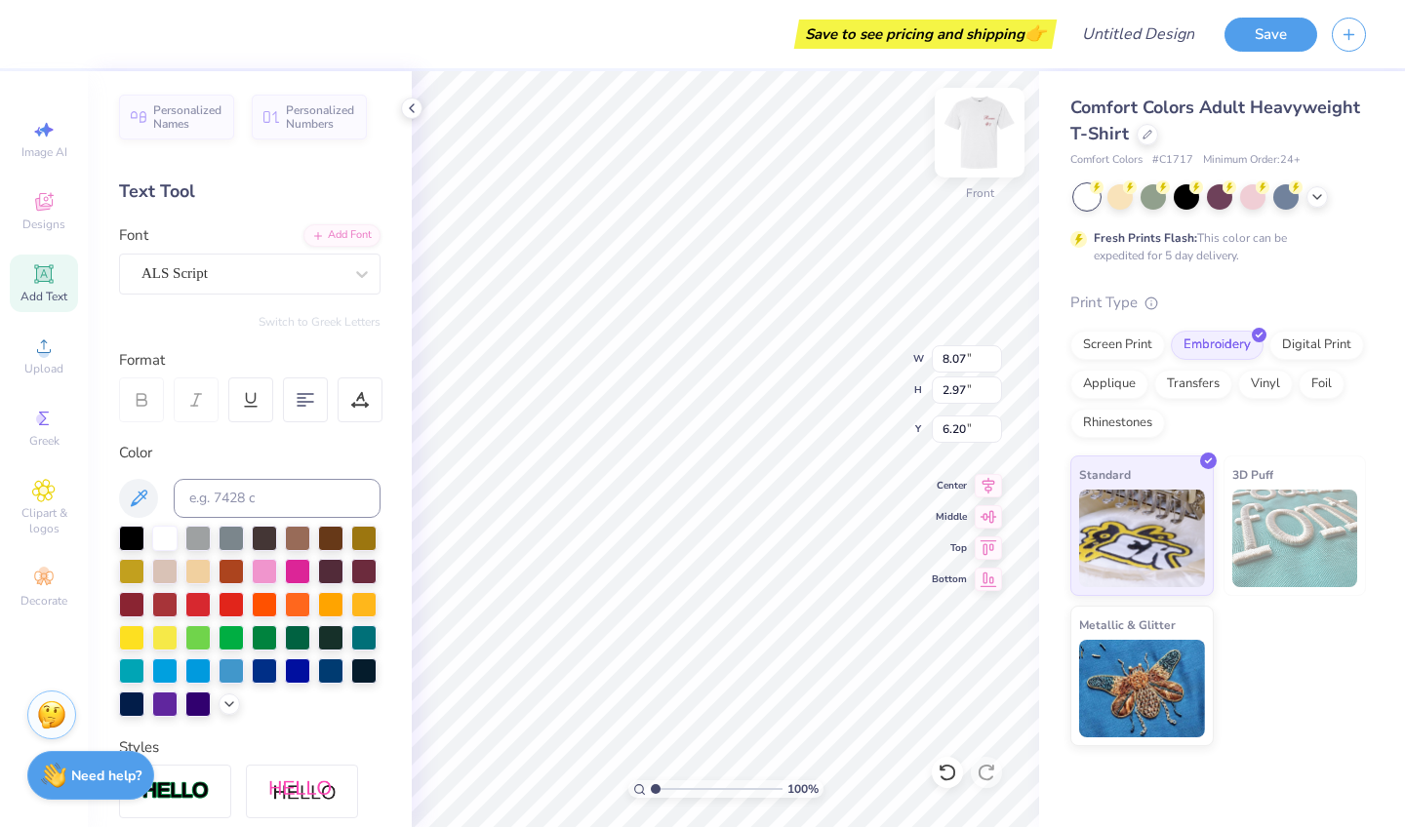
type input "3.60"
type input "6.12"
type input "8.92"
type input "9.97"
type input "10.75"
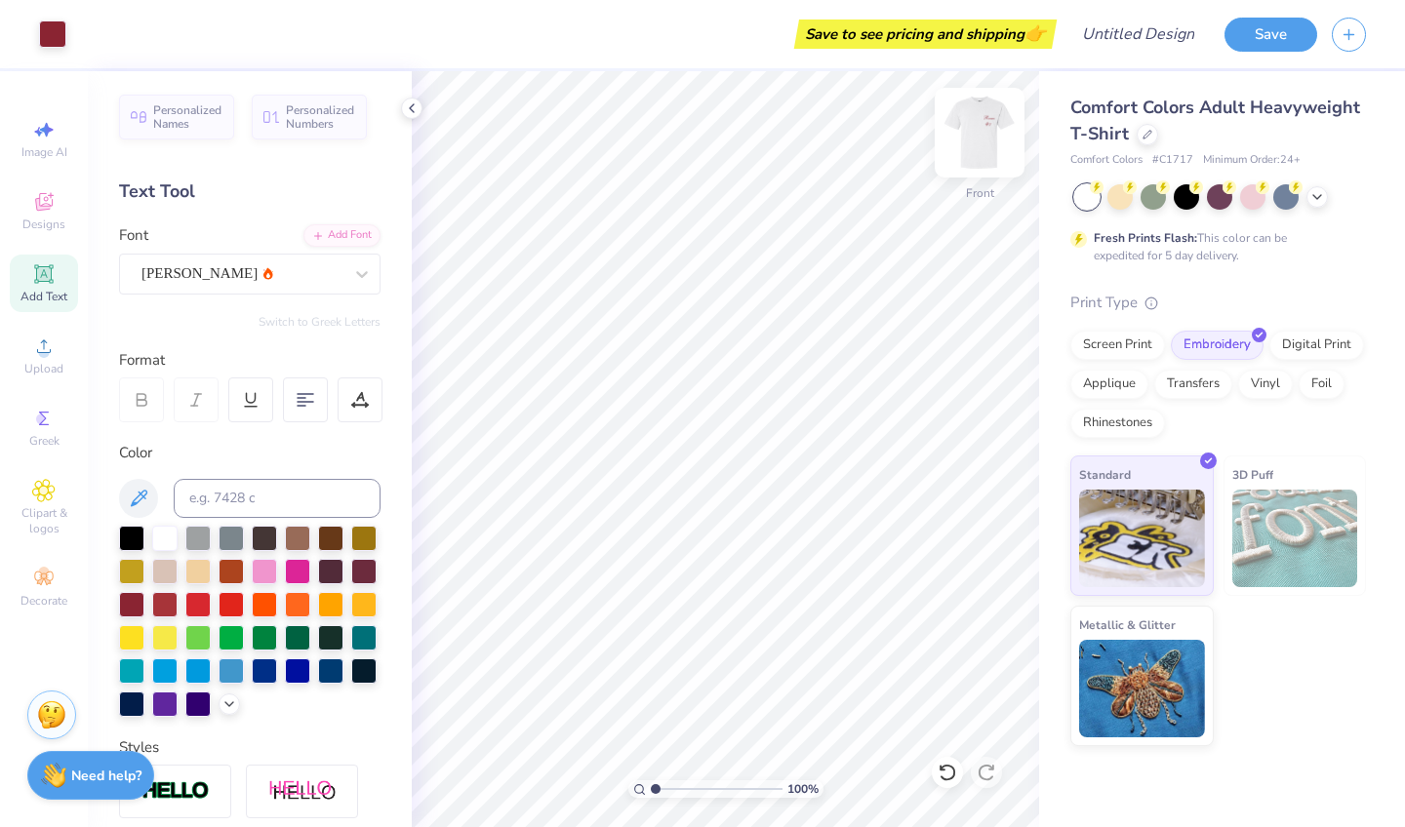
click at [982, 148] on img at bounding box center [980, 133] width 78 height 78
click at [982, 148] on img at bounding box center [979, 132] width 39 height 39
type input "12.51"
type input "10.76"
type input "3.96"
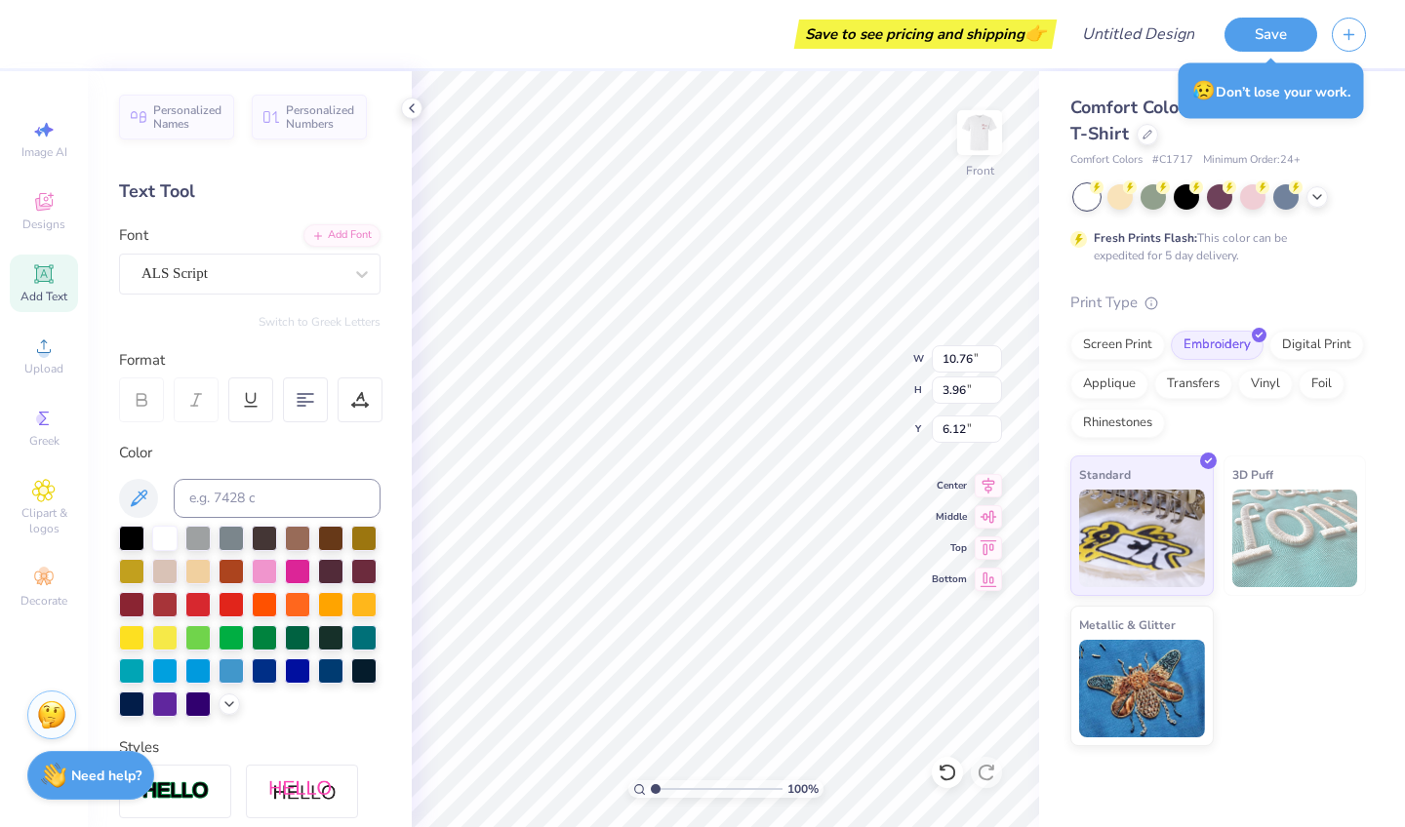
type input "3.92"
type input "10.75"
type input "2.72"
type input "13.75"
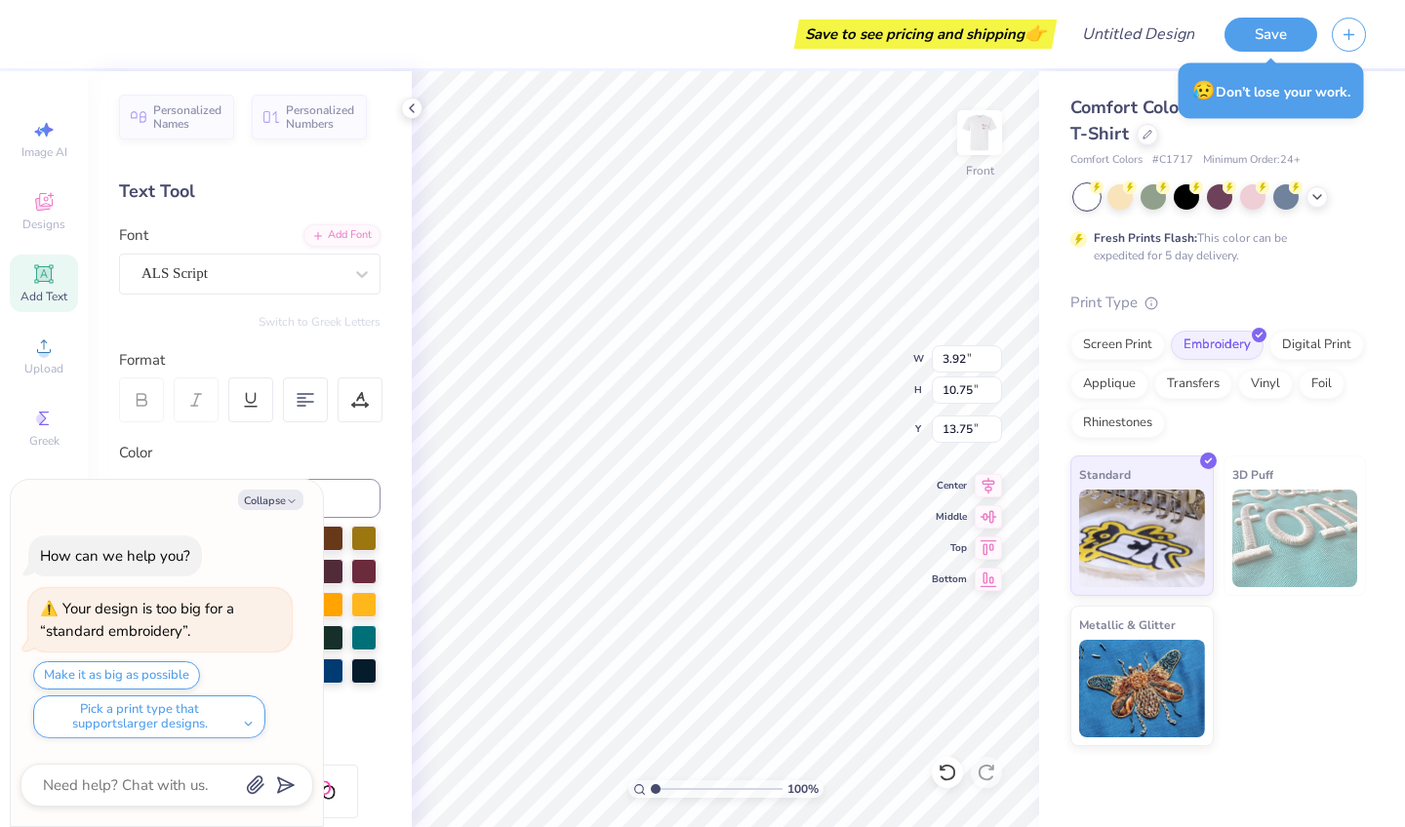
type textarea "x"
type input "12.31"
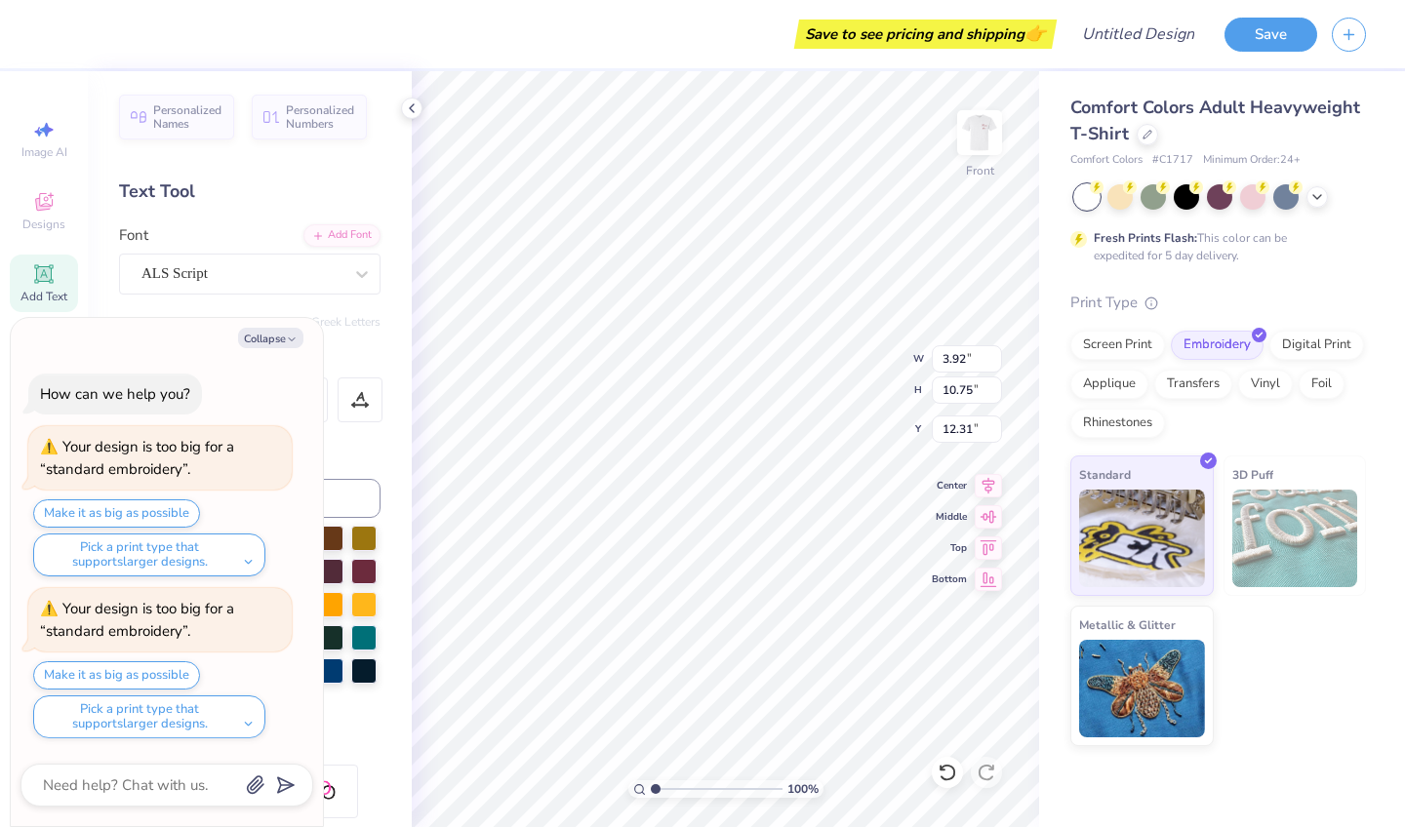
type textarea "x"
type input "9.76"
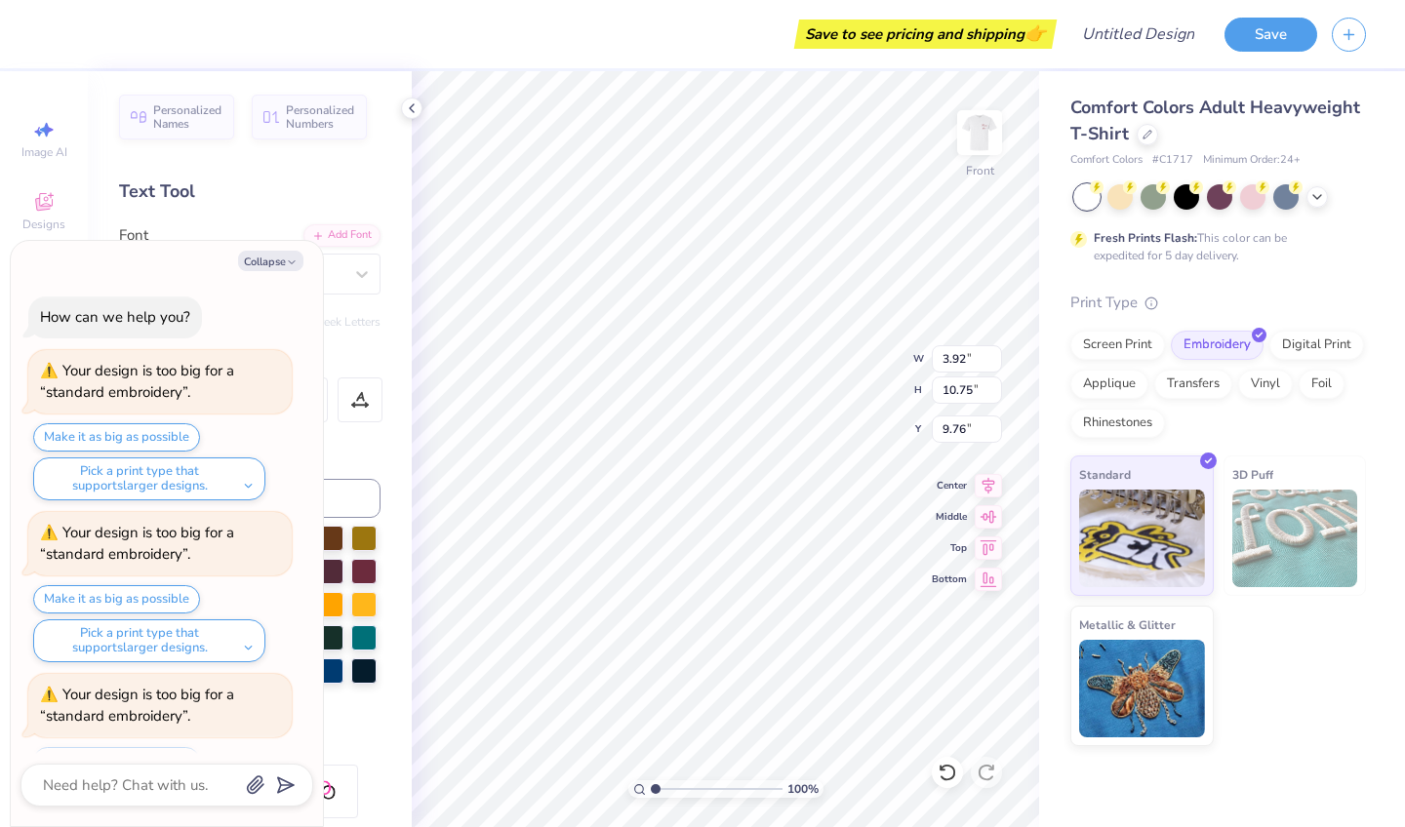
scroll to position [82, 0]
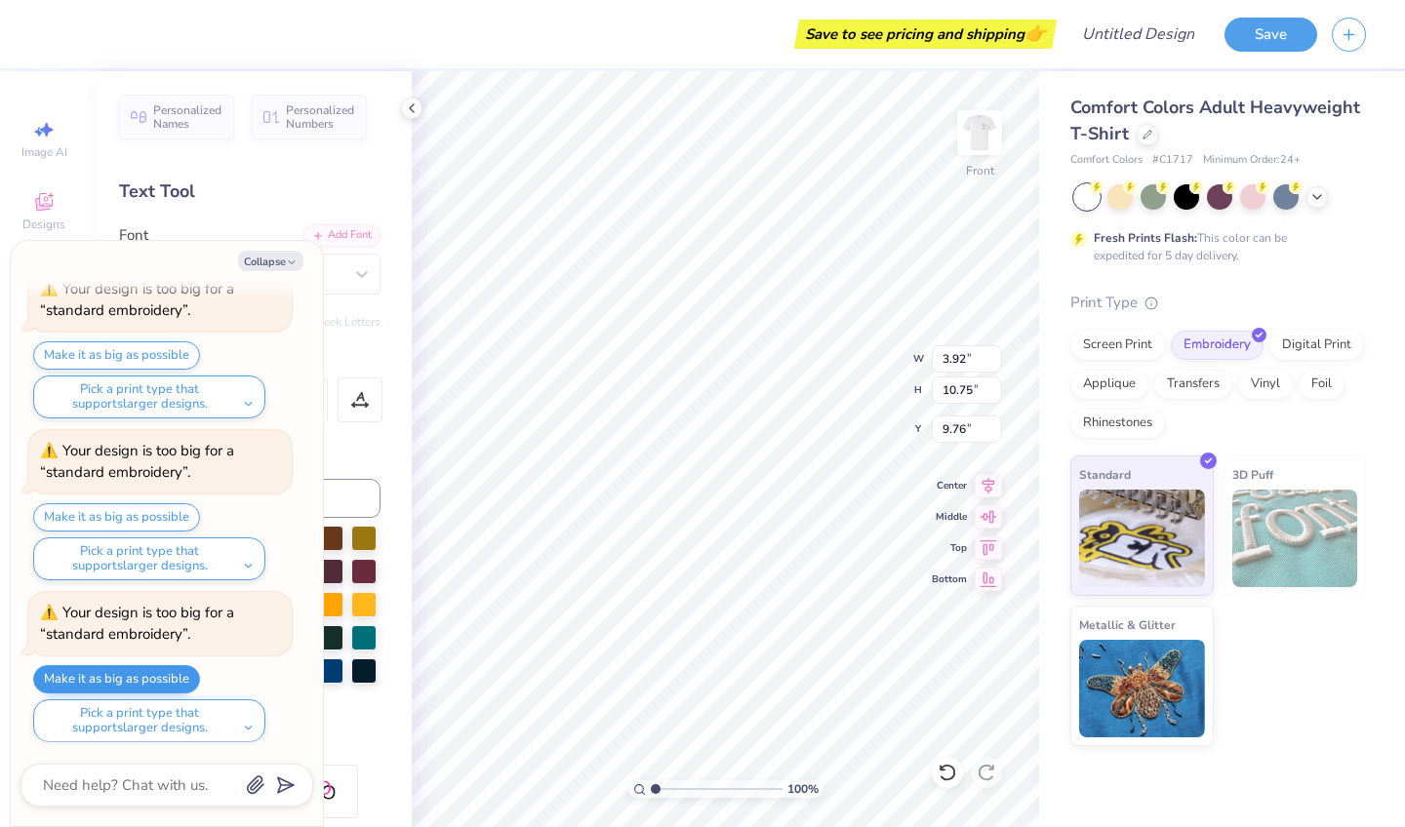
click at [144, 679] on button "Make it as big as possible" at bounding box center [116, 679] width 167 height 28
type textarea "x"
type input "4.37"
type input "12.00"
type input "7.23"
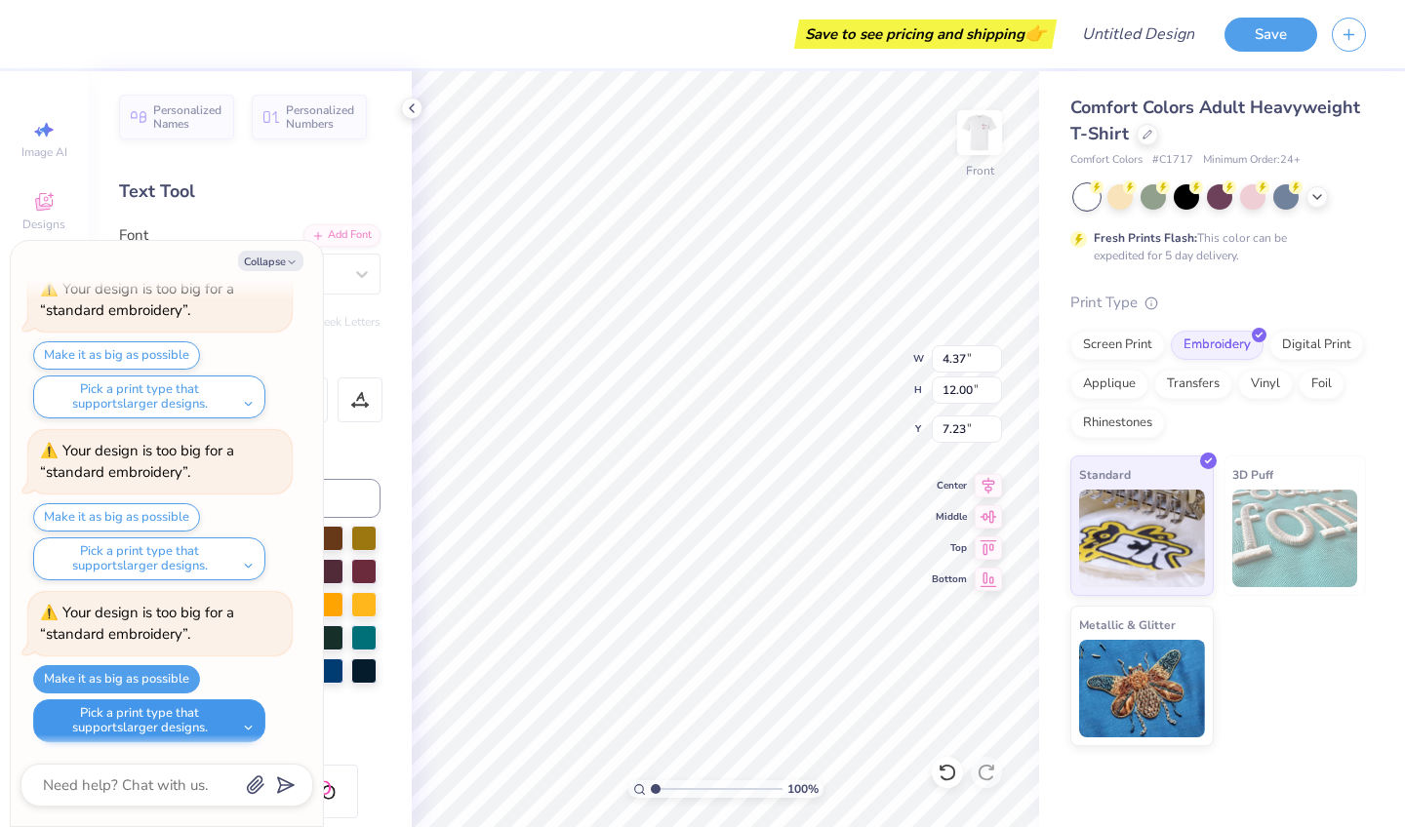
click at [187, 719] on button "Pick a print type that supports larger designs." at bounding box center [149, 721] width 232 height 43
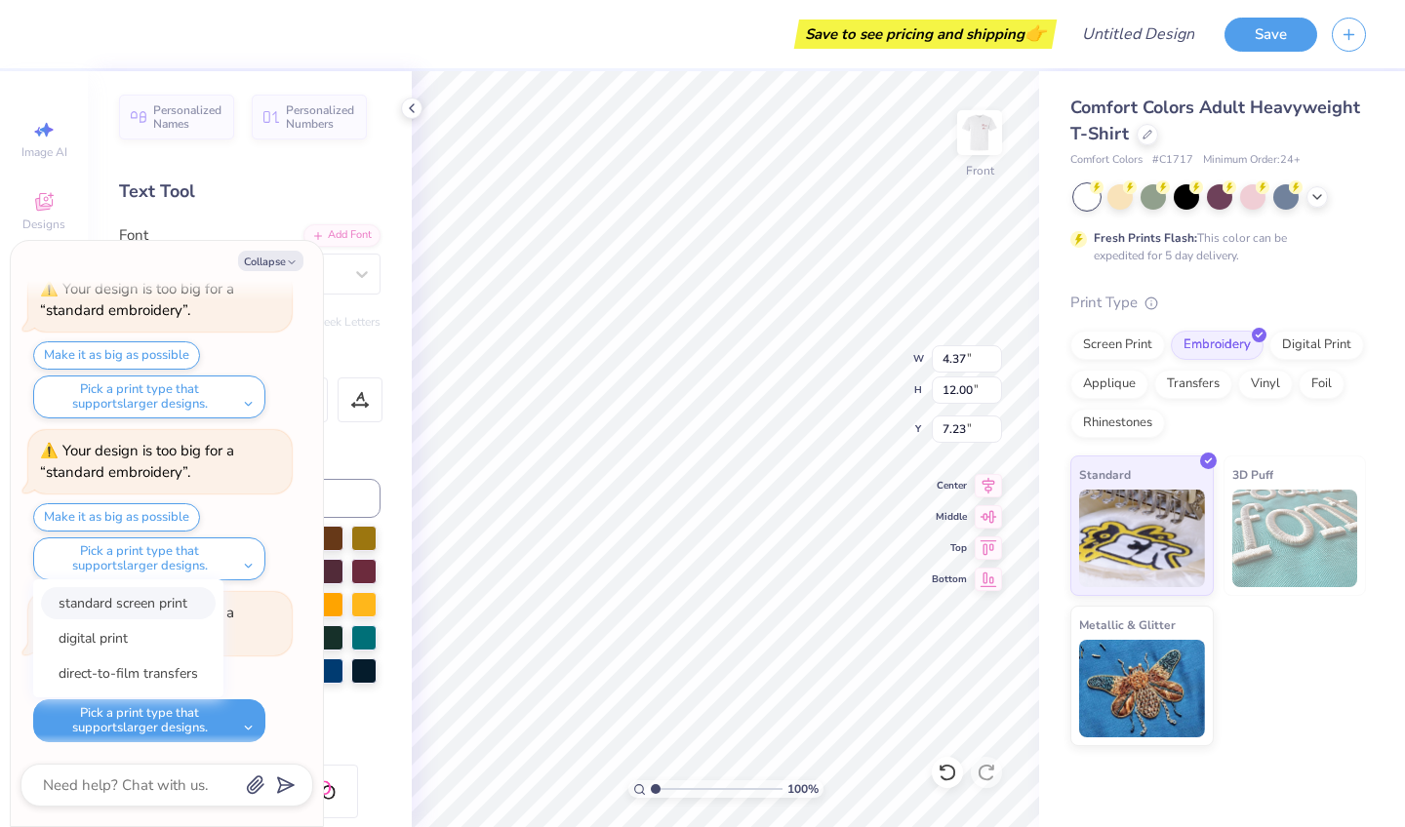
click at [167, 608] on button "standard screen print" at bounding box center [128, 603] width 175 height 32
type textarea "x"
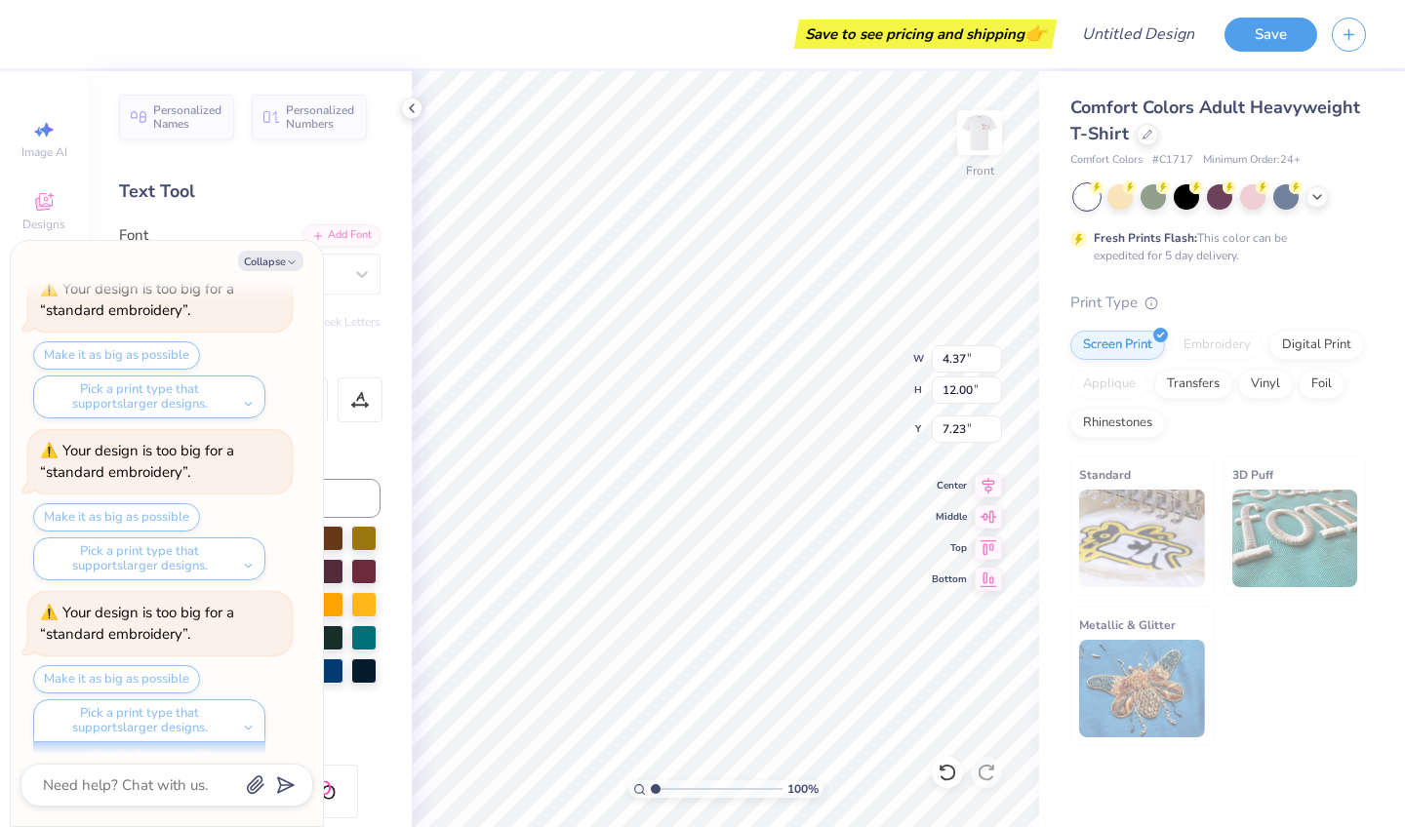
type input "4.84"
type input "13.28"
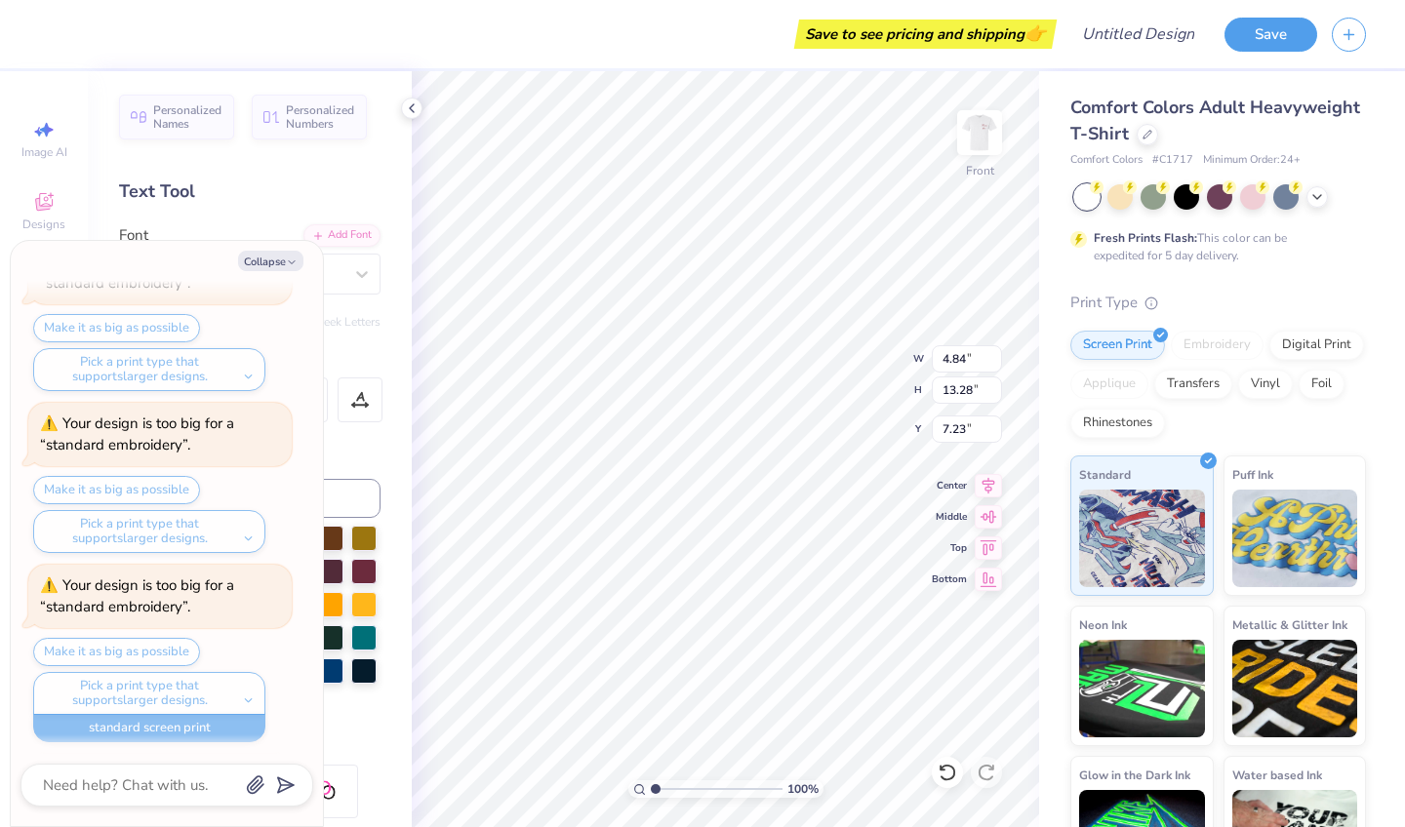
scroll to position [270, 0]
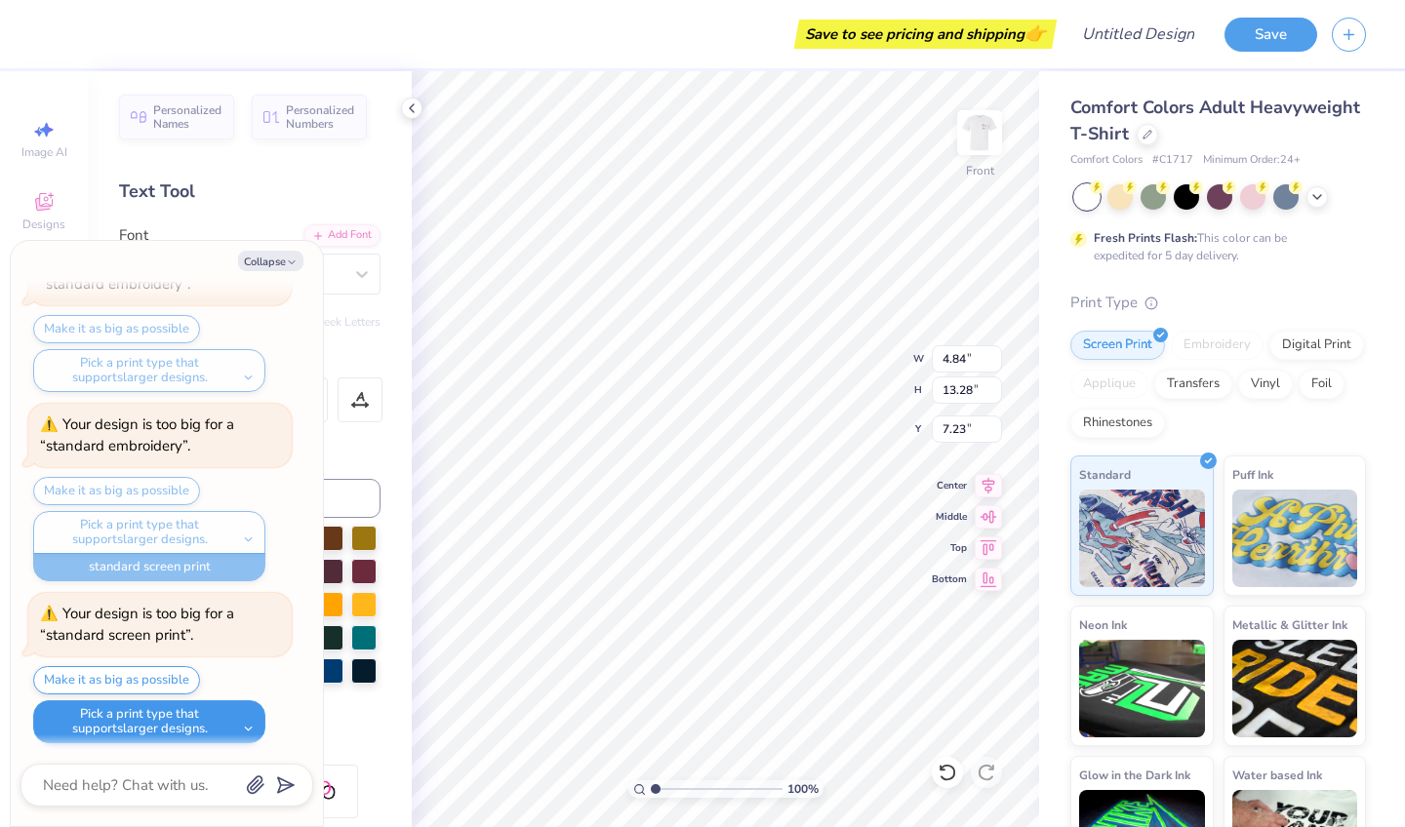
click at [160, 715] on button "Pick a print type that supports larger designs." at bounding box center [149, 722] width 232 height 43
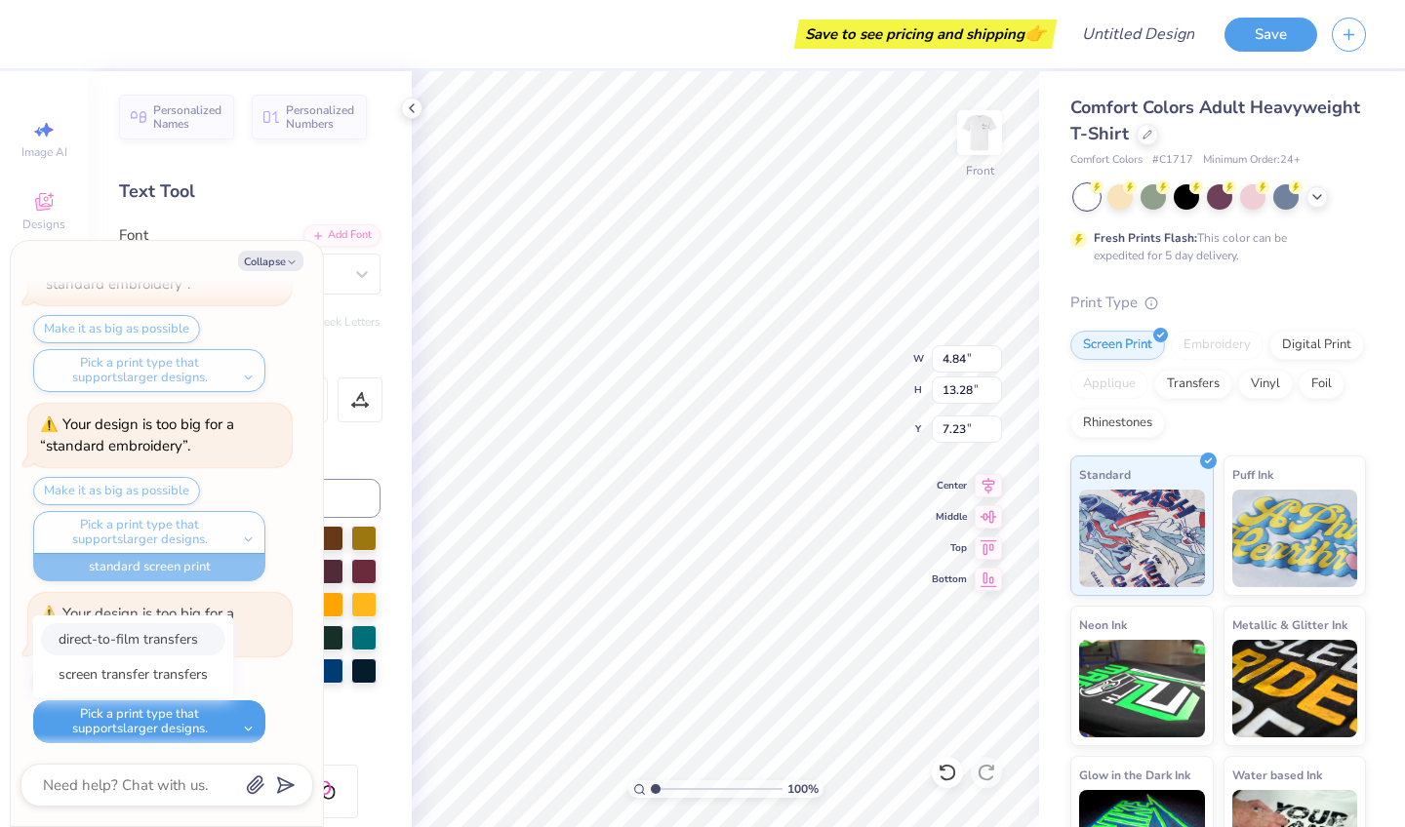
click at [164, 643] on button "direct-to-film transfers" at bounding box center [133, 640] width 184 height 32
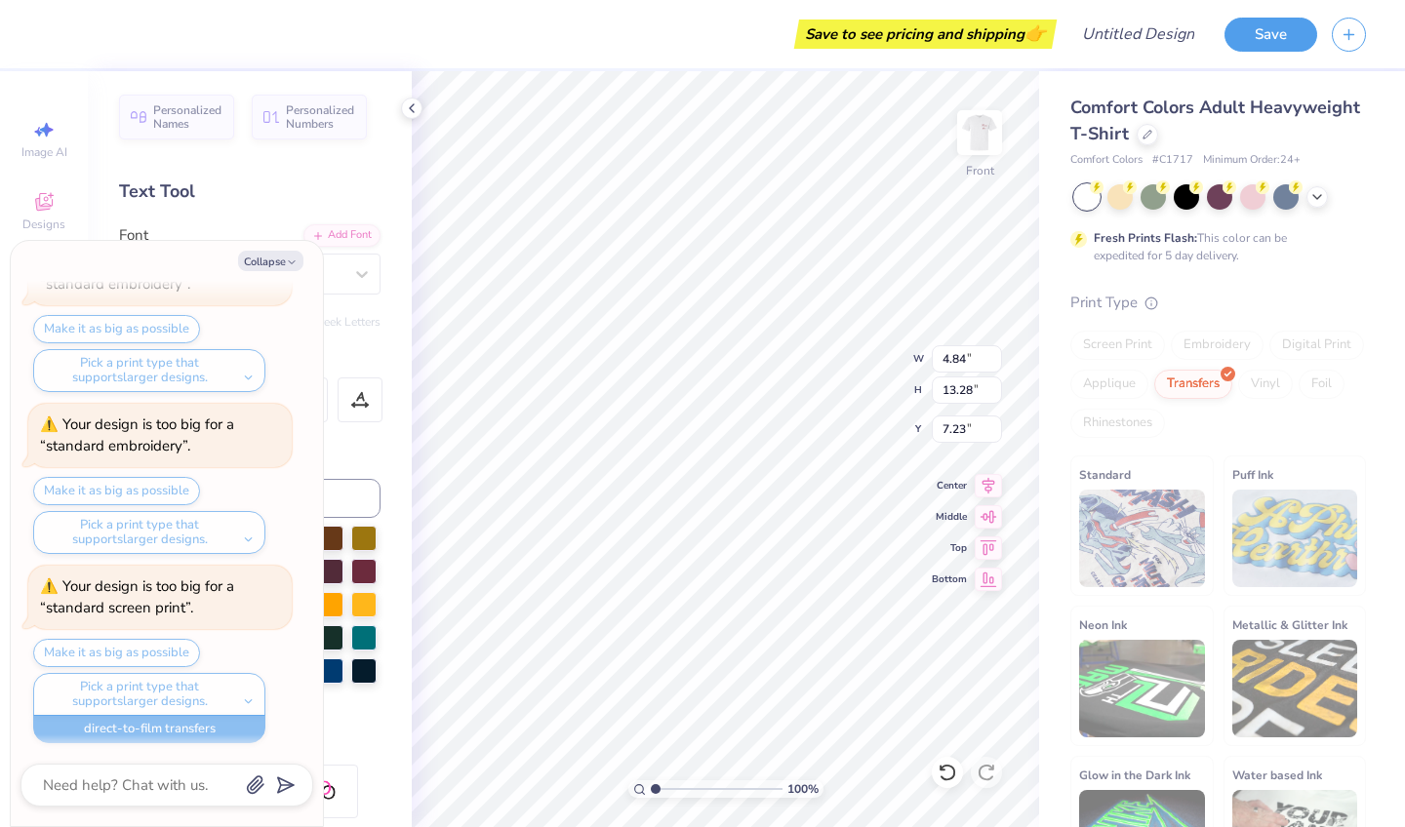
type textarea "x"
type input "6.62"
type input "18.16"
type input "2.34"
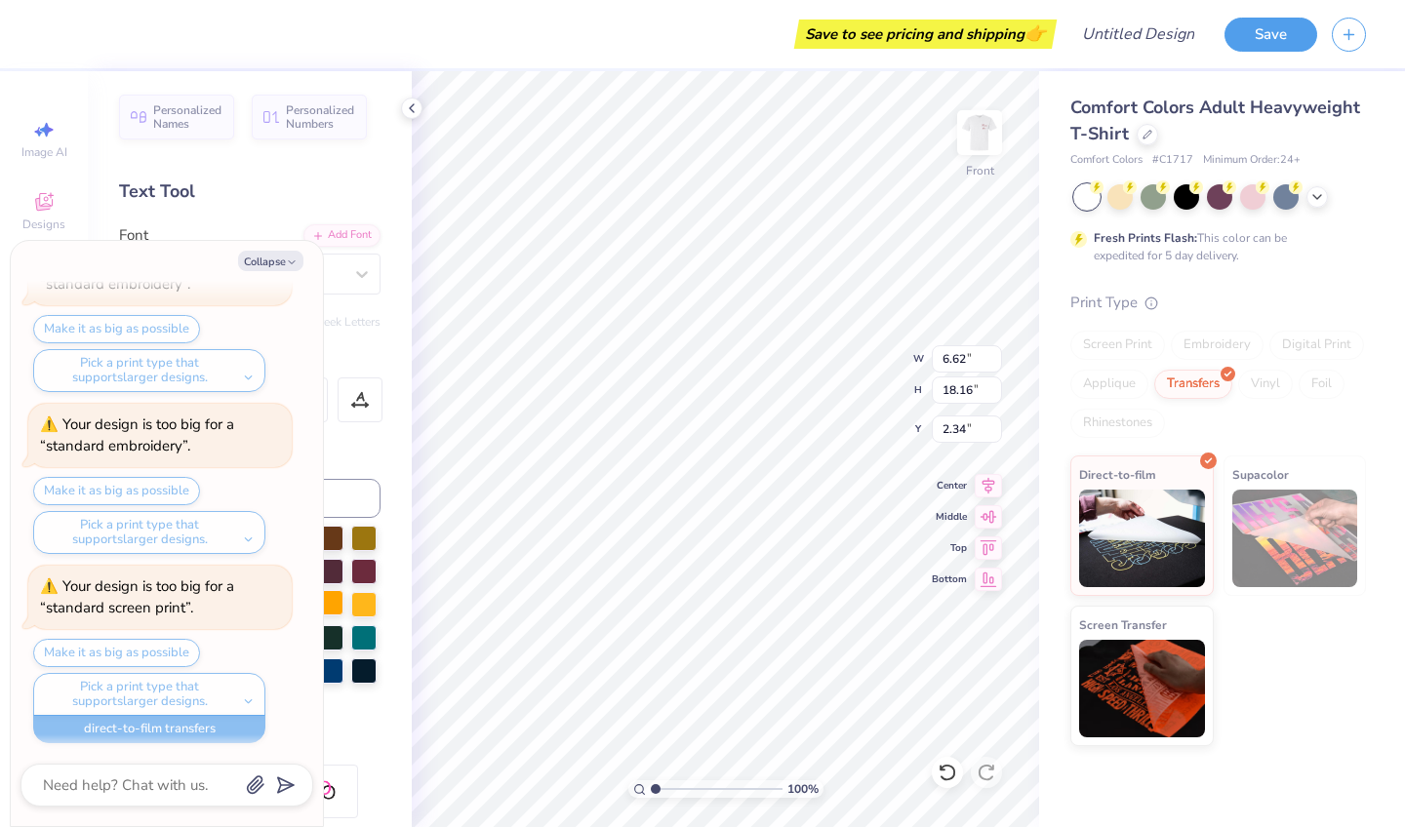
type textarea "x"
type input "5.14"
click at [971, 140] on img at bounding box center [980, 133] width 78 height 78
click at [984, 127] on img at bounding box center [980, 133] width 78 height 78
click at [1003, 143] on img at bounding box center [980, 133] width 78 height 78
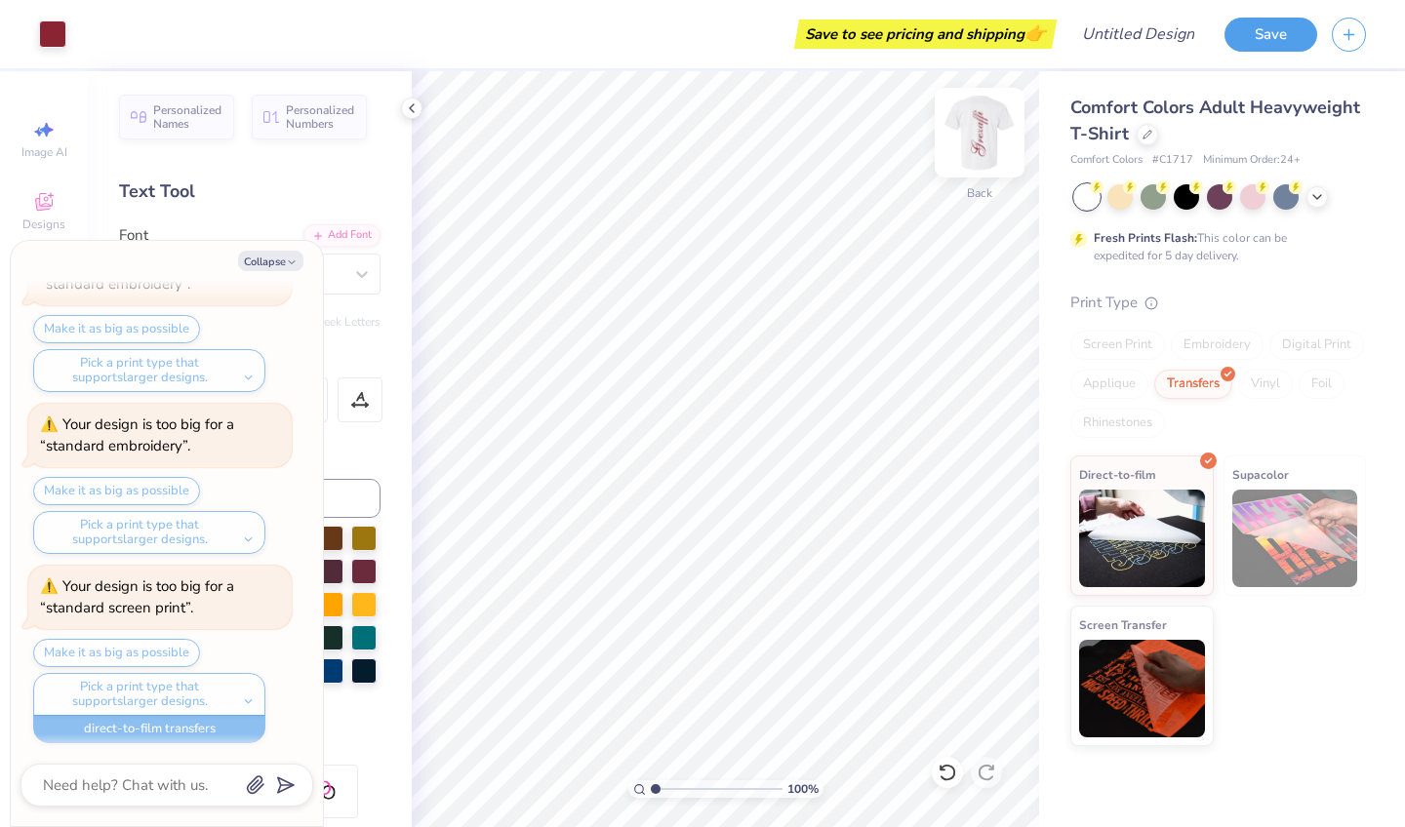
click at [985, 123] on img at bounding box center [980, 133] width 78 height 78
click at [986, 122] on img at bounding box center [980, 133] width 78 height 78
click at [986, 121] on img at bounding box center [980, 133] width 78 height 78
click at [984, 119] on img at bounding box center [980, 133] width 78 height 78
click at [983, 119] on img at bounding box center [980, 133] width 78 height 78
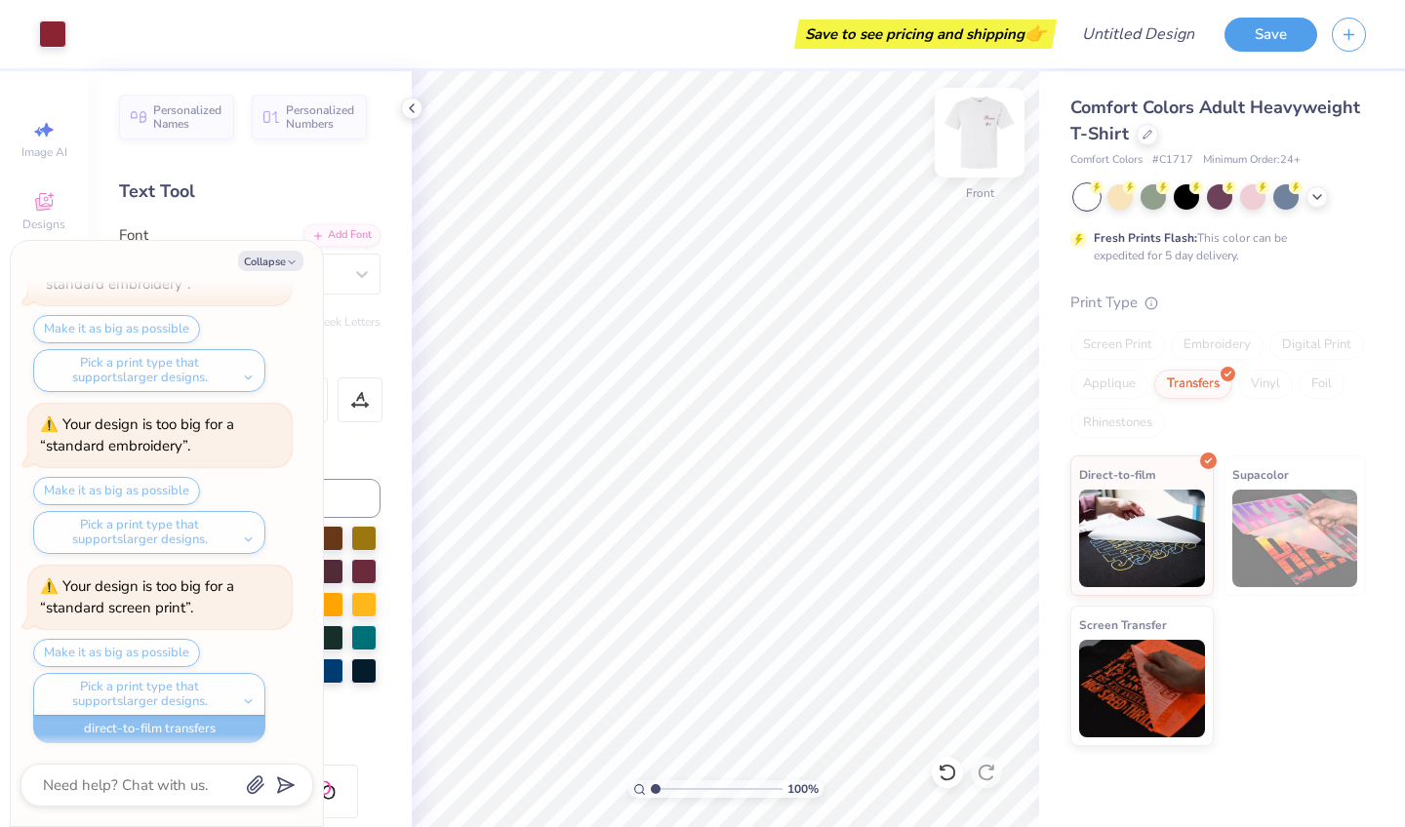
click at [980, 119] on img at bounding box center [980, 133] width 78 height 78
click at [977, 119] on img at bounding box center [980, 133] width 78 height 78
click at [976, 144] on img at bounding box center [980, 133] width 78 height 78
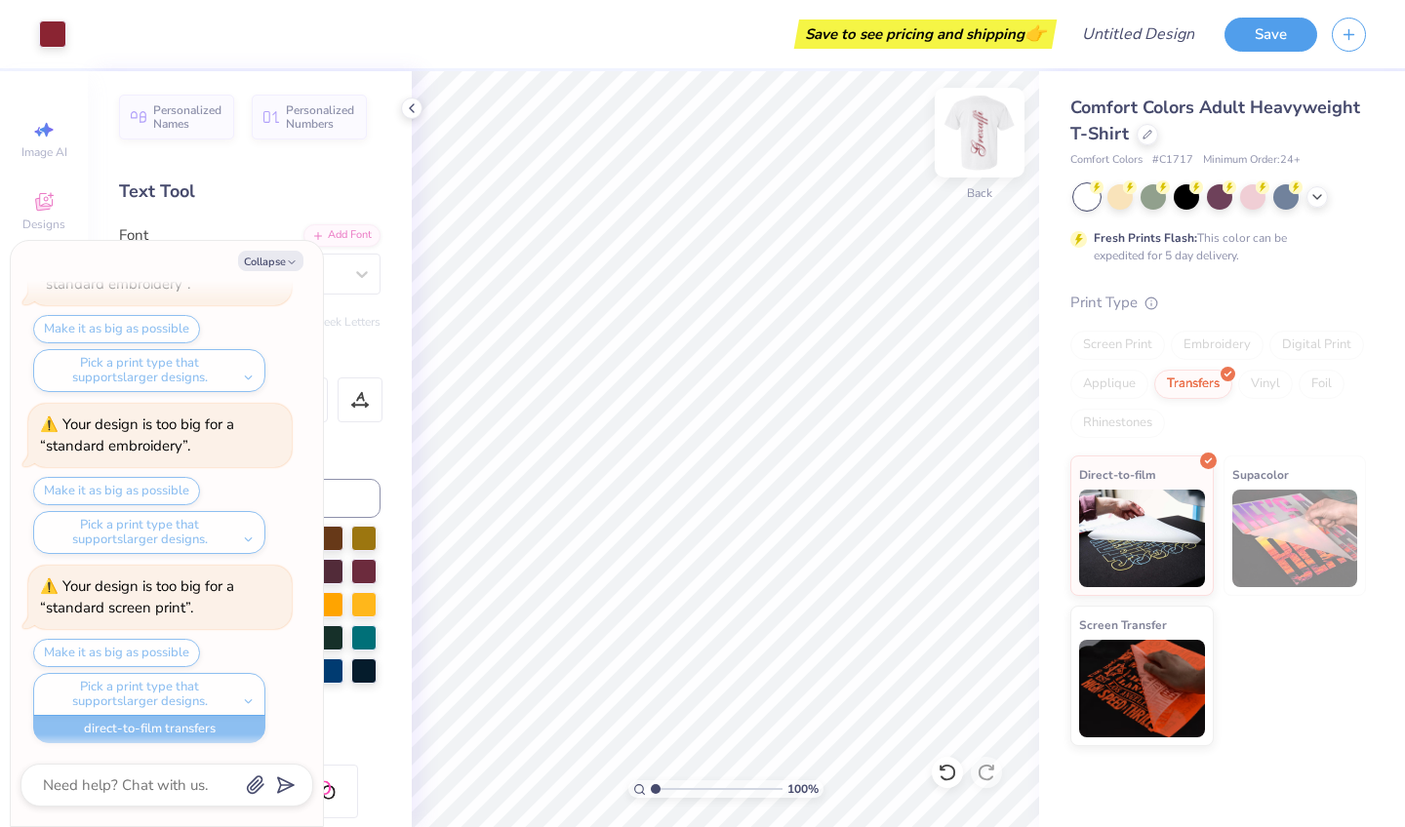
click at [983, 151] on img at bounding box center [980, 133] width 78 height 78
click at [997, 140] on img at bounding box center [980, 133] width 78 height 78
click at [997, 138] on img at bounding box center [980, 133] width 78 height 78
click at [290, 262] on icon "button" at bounding box center [292, 263] width 12 height 12
type textarea "x"
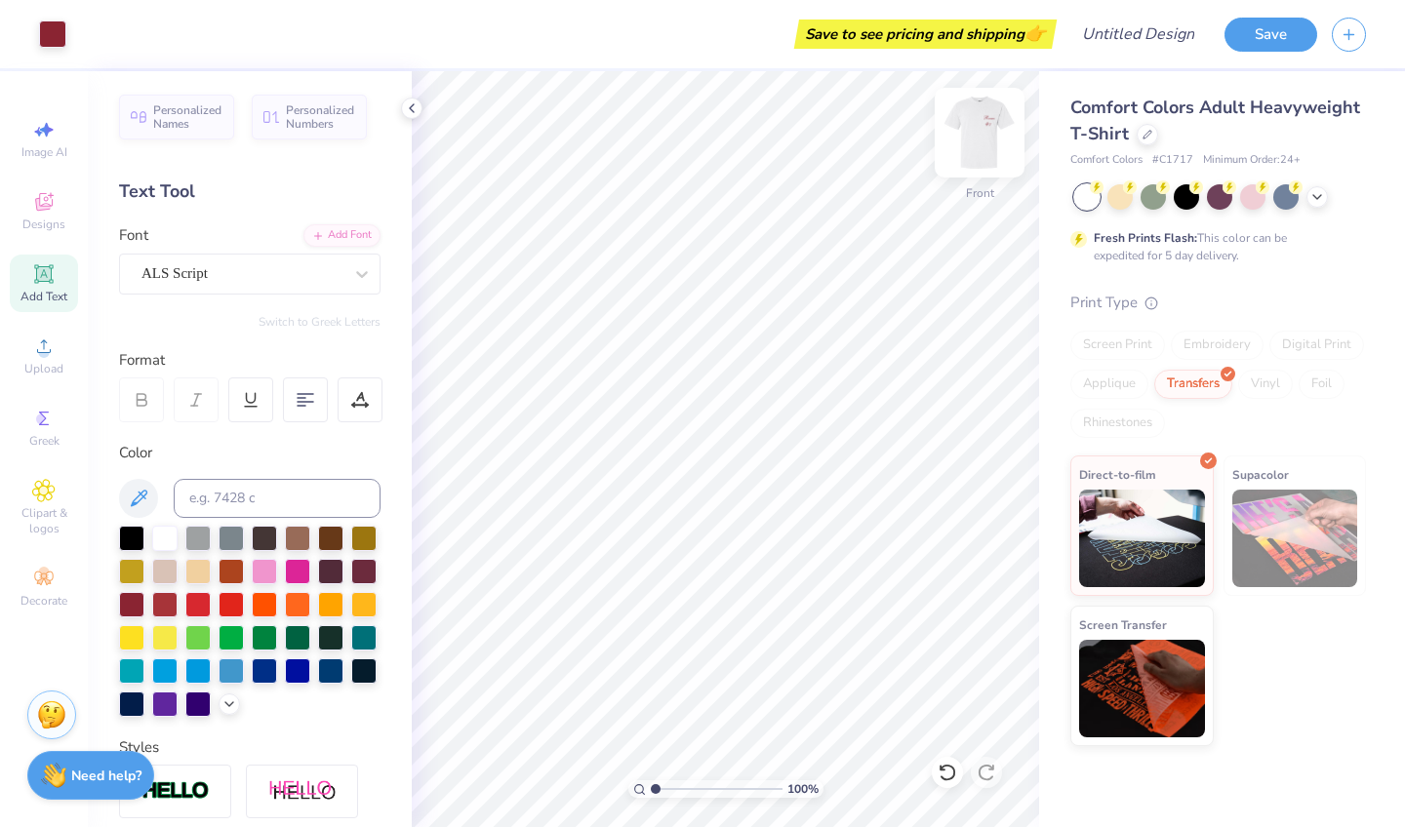
click at [994, 124] on img at bounding box center [980, 133] width 78 height 78
click at [963, 130] on img at bounding box center [980, 133] width 78 height 78
